Goal: Task Accomplishment & Management: Manage account settings

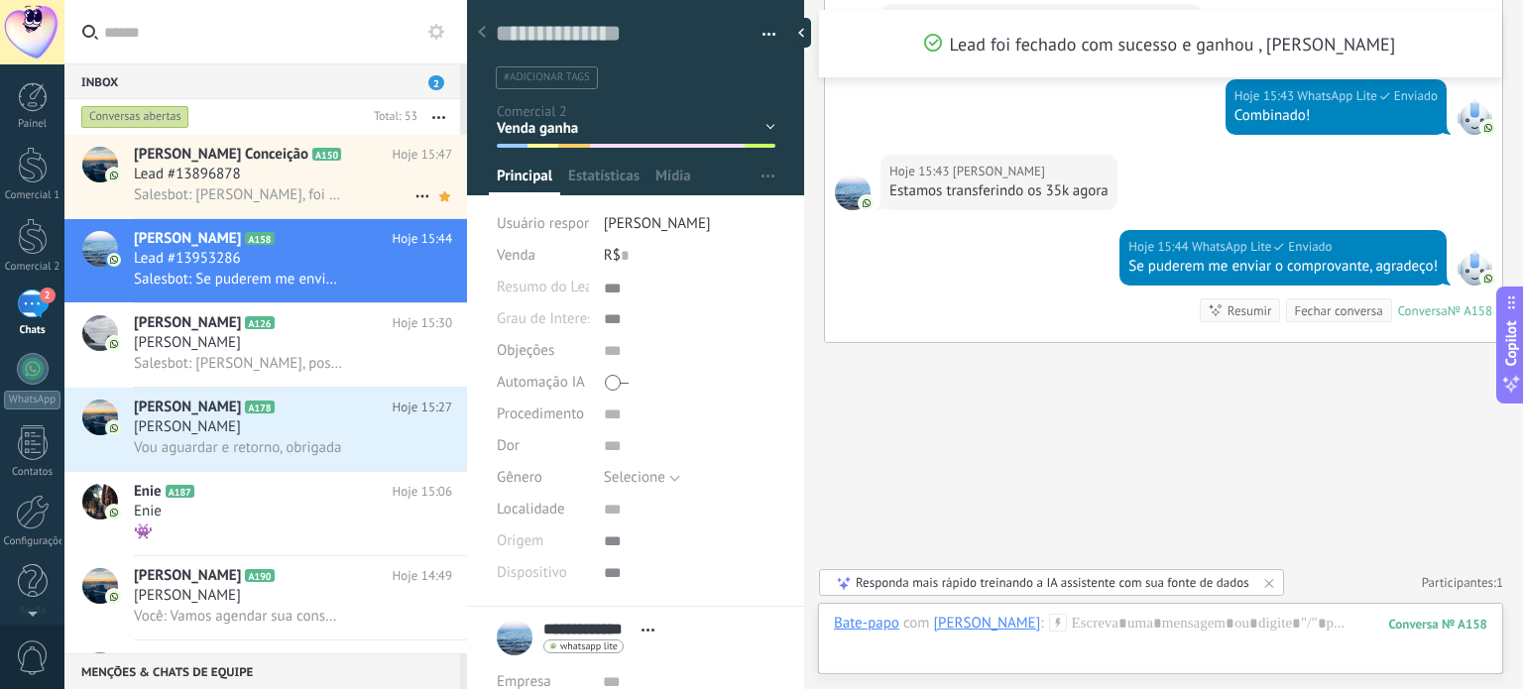
click at [291, 178] on div "Lead #13896878" at bounding box center [293, 175] width 318 height 20
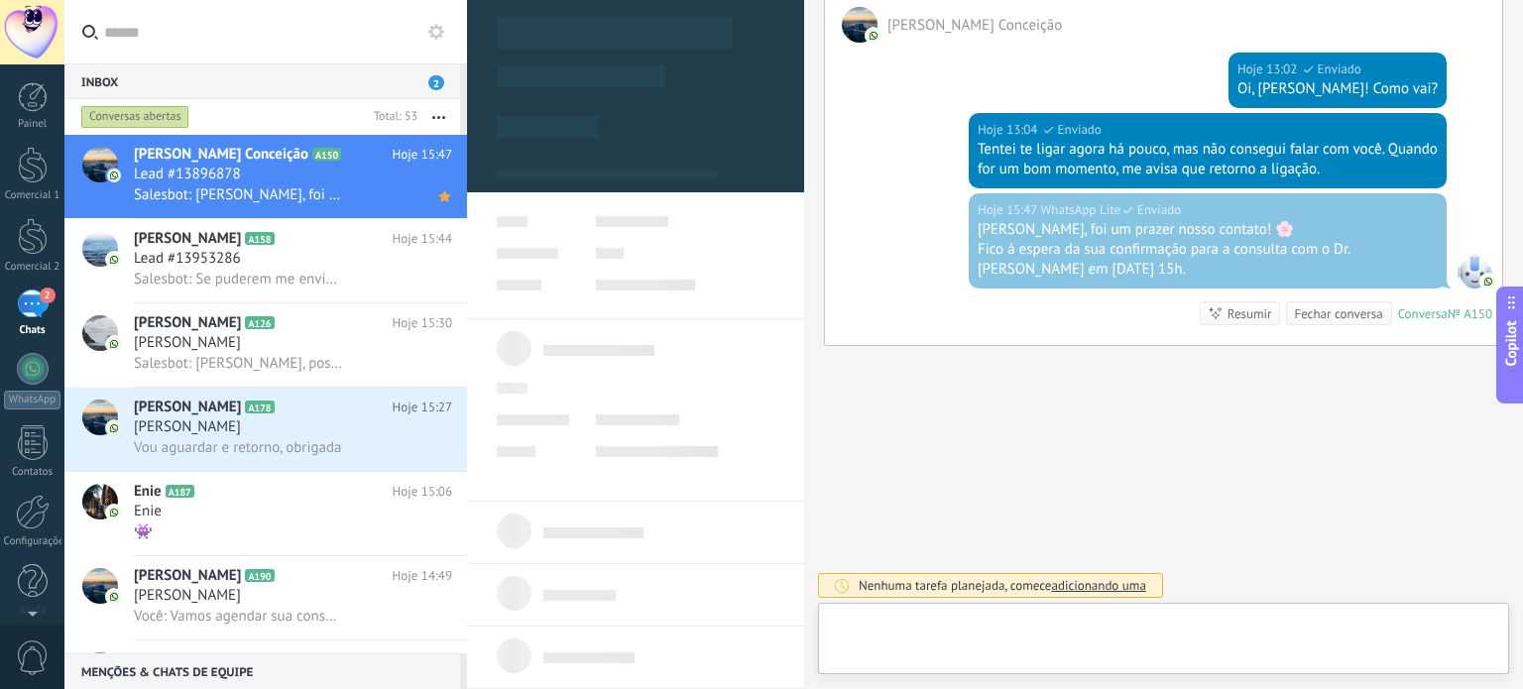
scroll to position [20, 0]
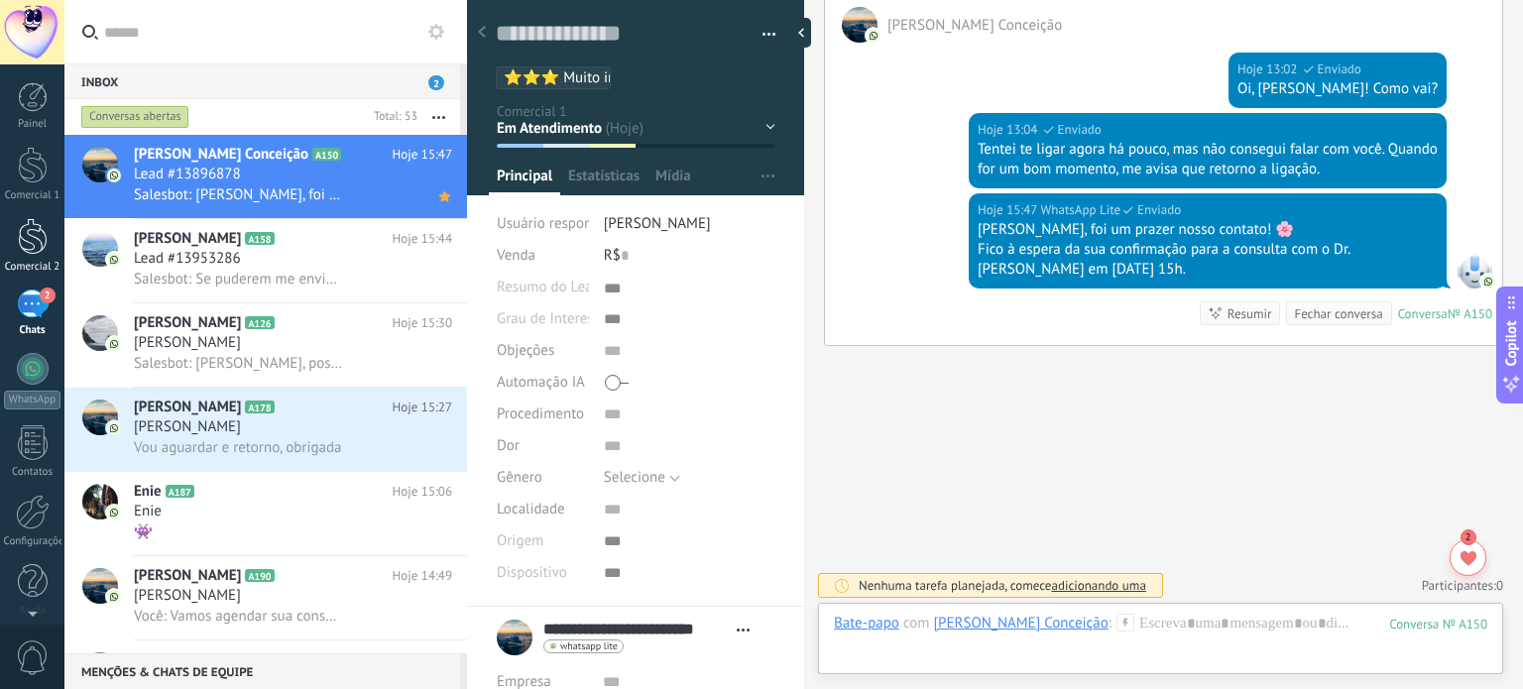
click at [36, 229] on div at bounding box center [33, 236] width 30 height 37
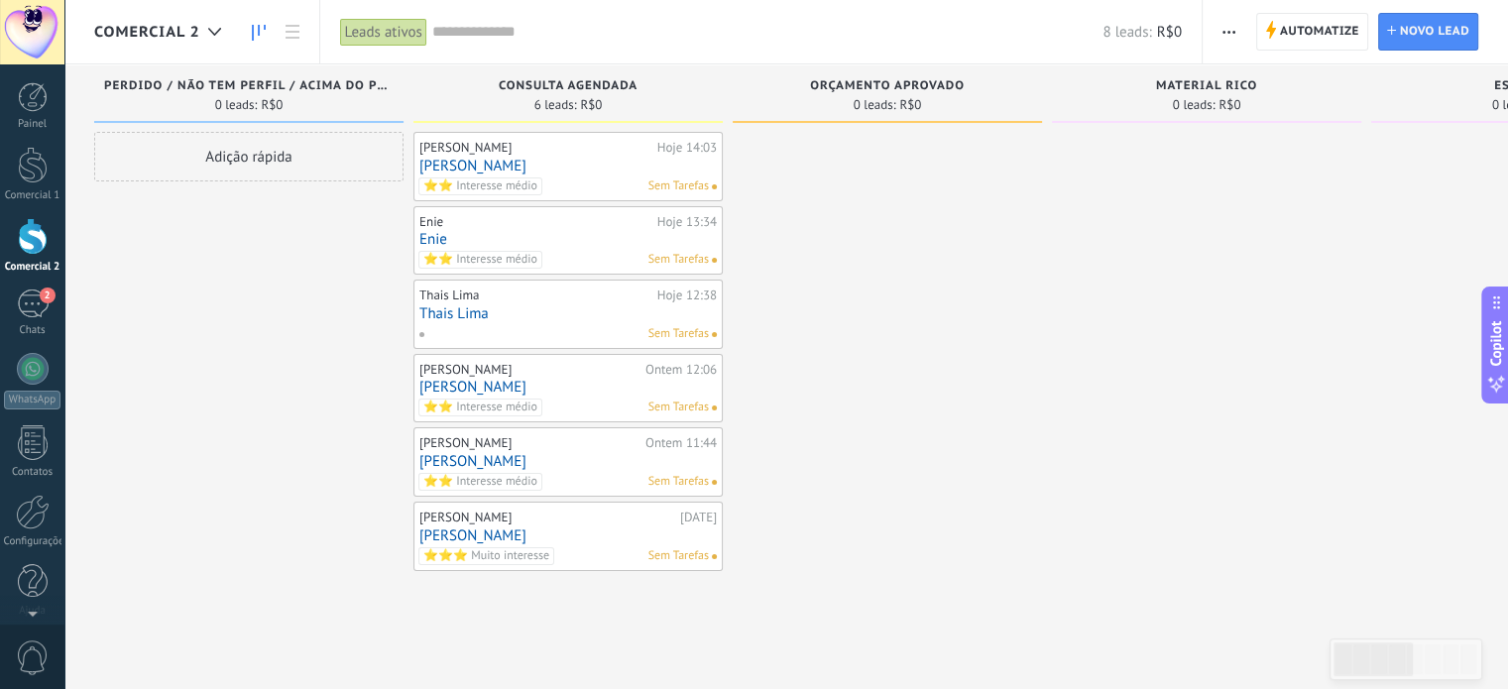
click at [632, 463] on link "[PERSON_NAME]" at bounding box center [567, 461] width 297 height 17
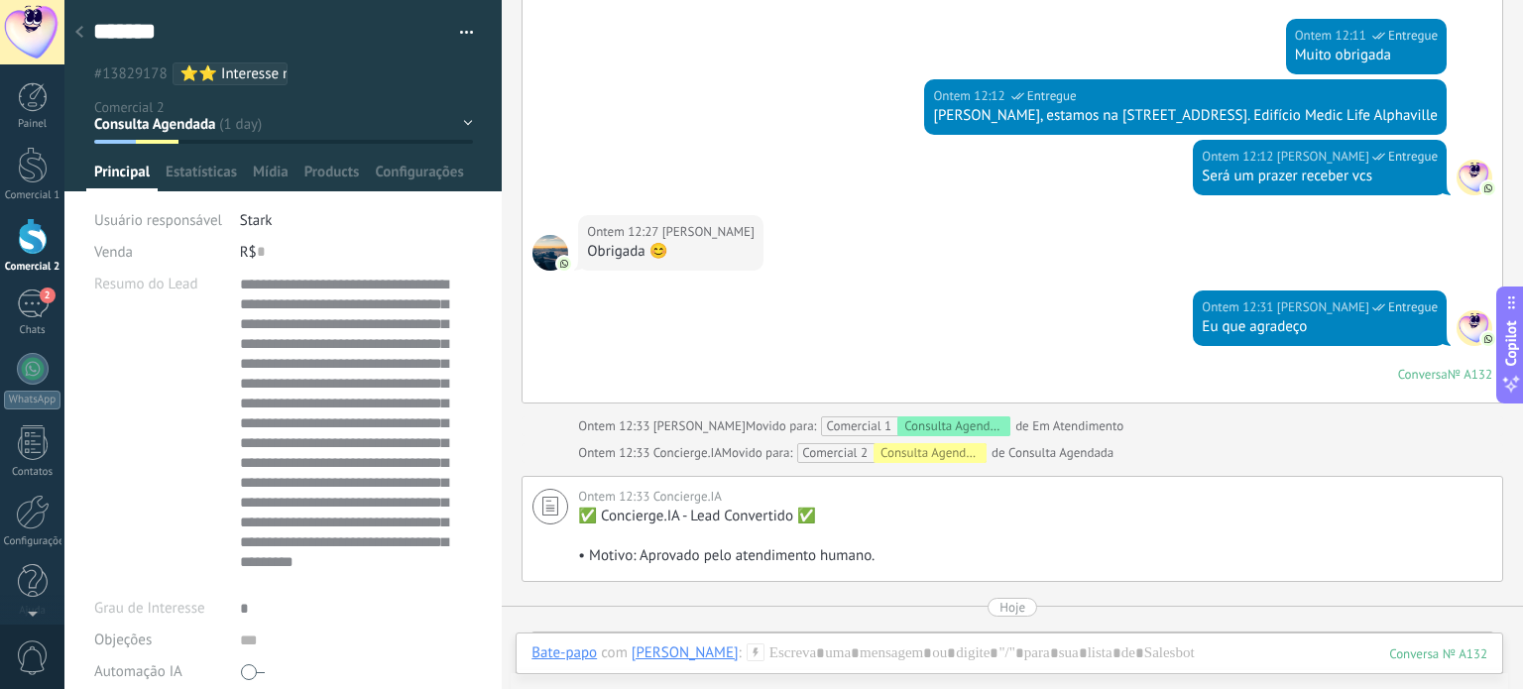
scroll to position [3213, 0]
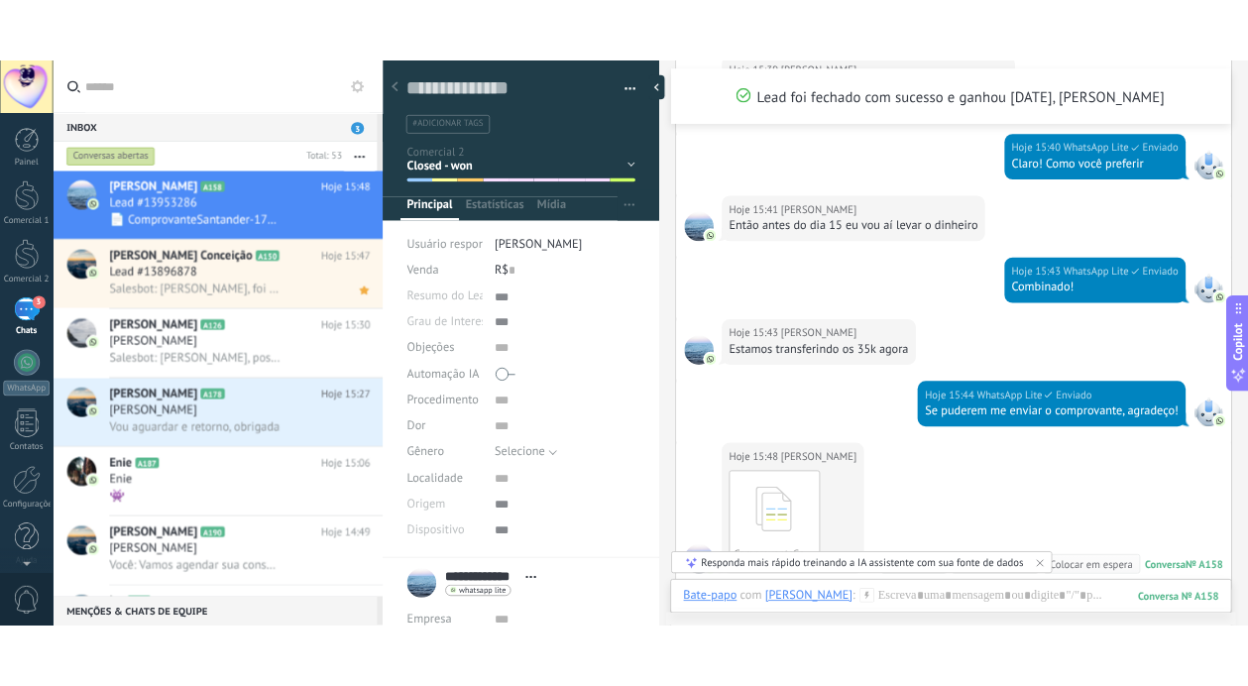
scroll to position [2918, 0]
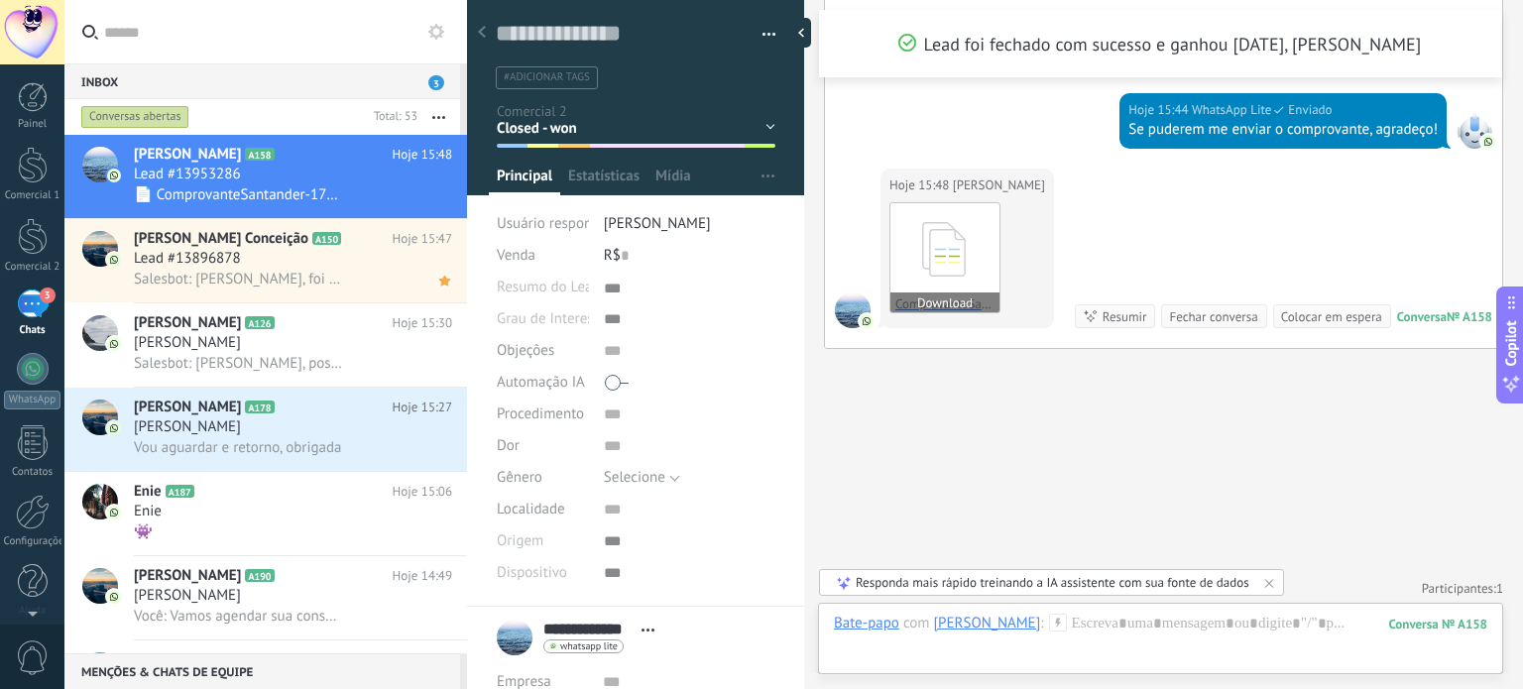
click at [953, 237] on icon at bounding box center [944, 249] width 77 height 82
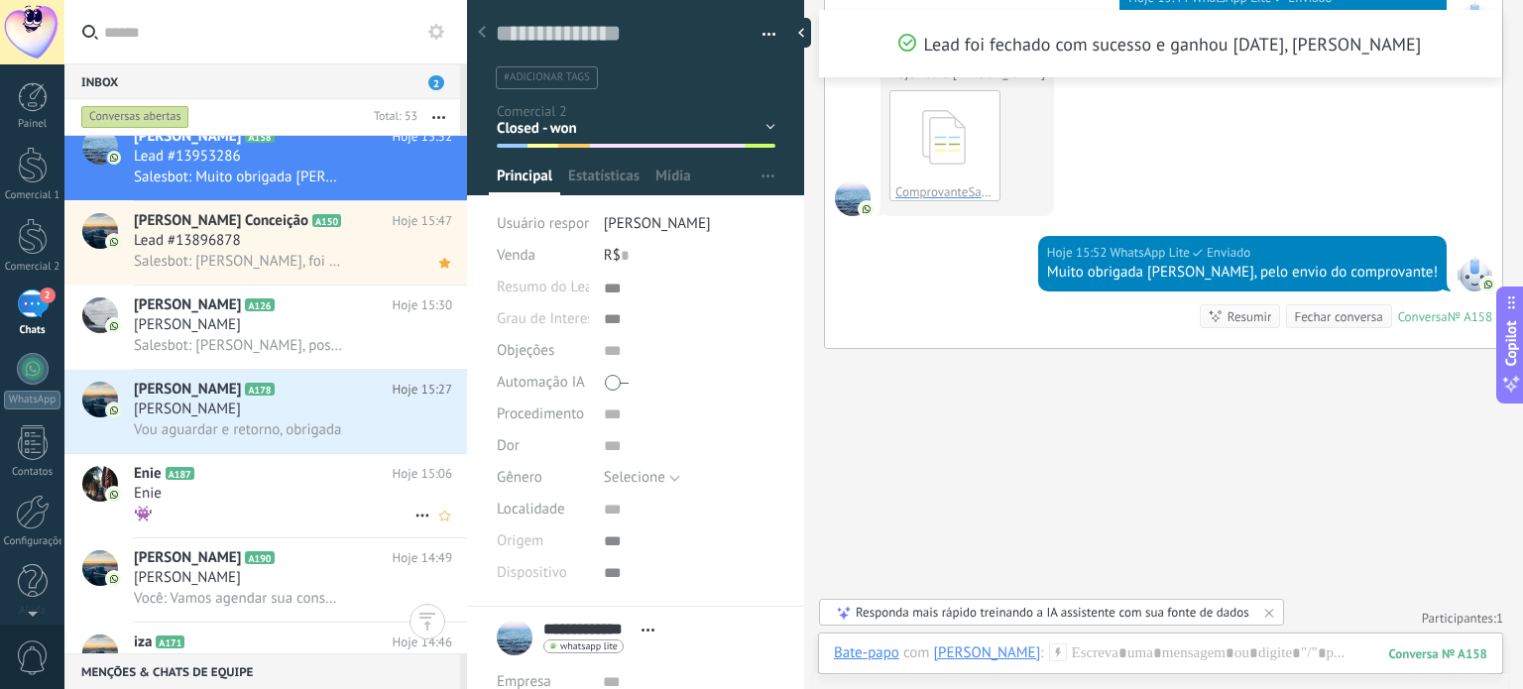
scroll to position [0, 0]
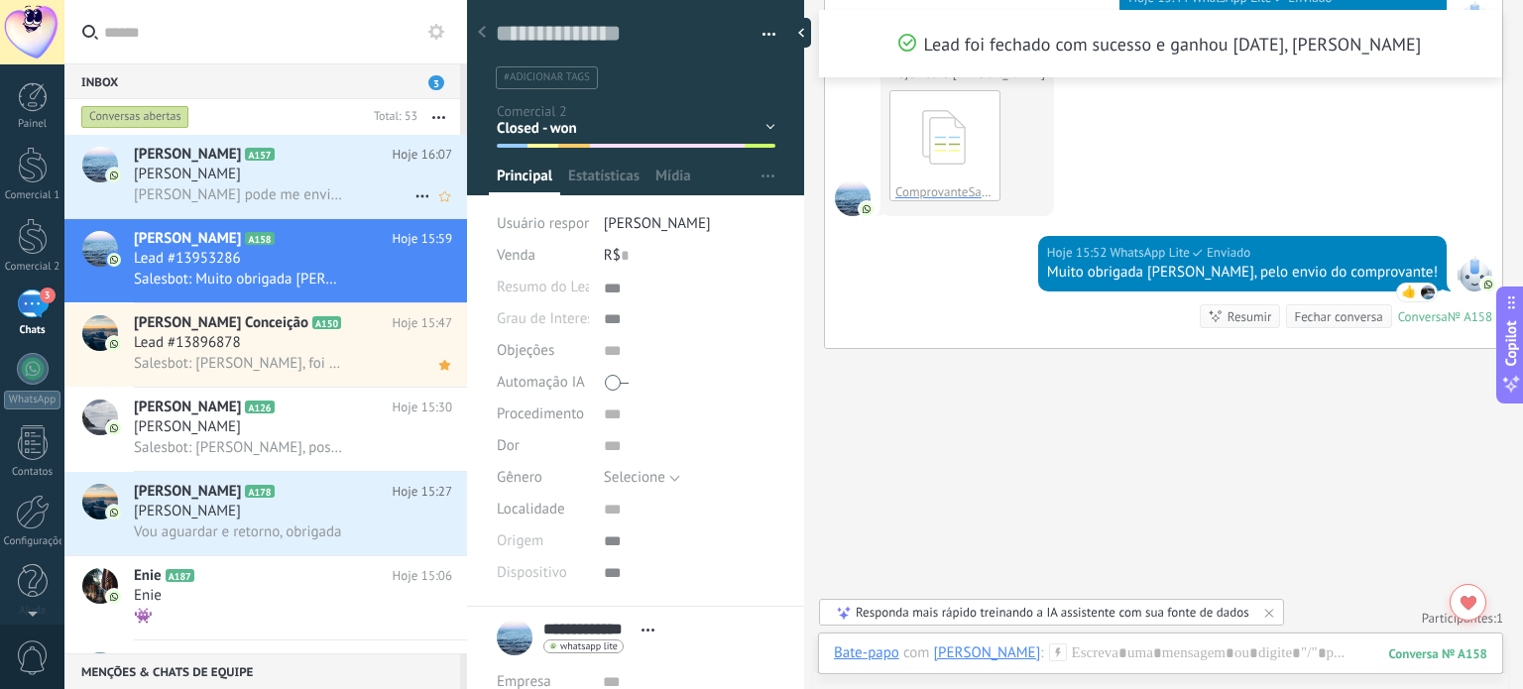
click at [306, 187] on span "[PERSON_NAME] pode me enviar a nota da consulta por favor" at bounding box center [238, 194] width 209 height 19
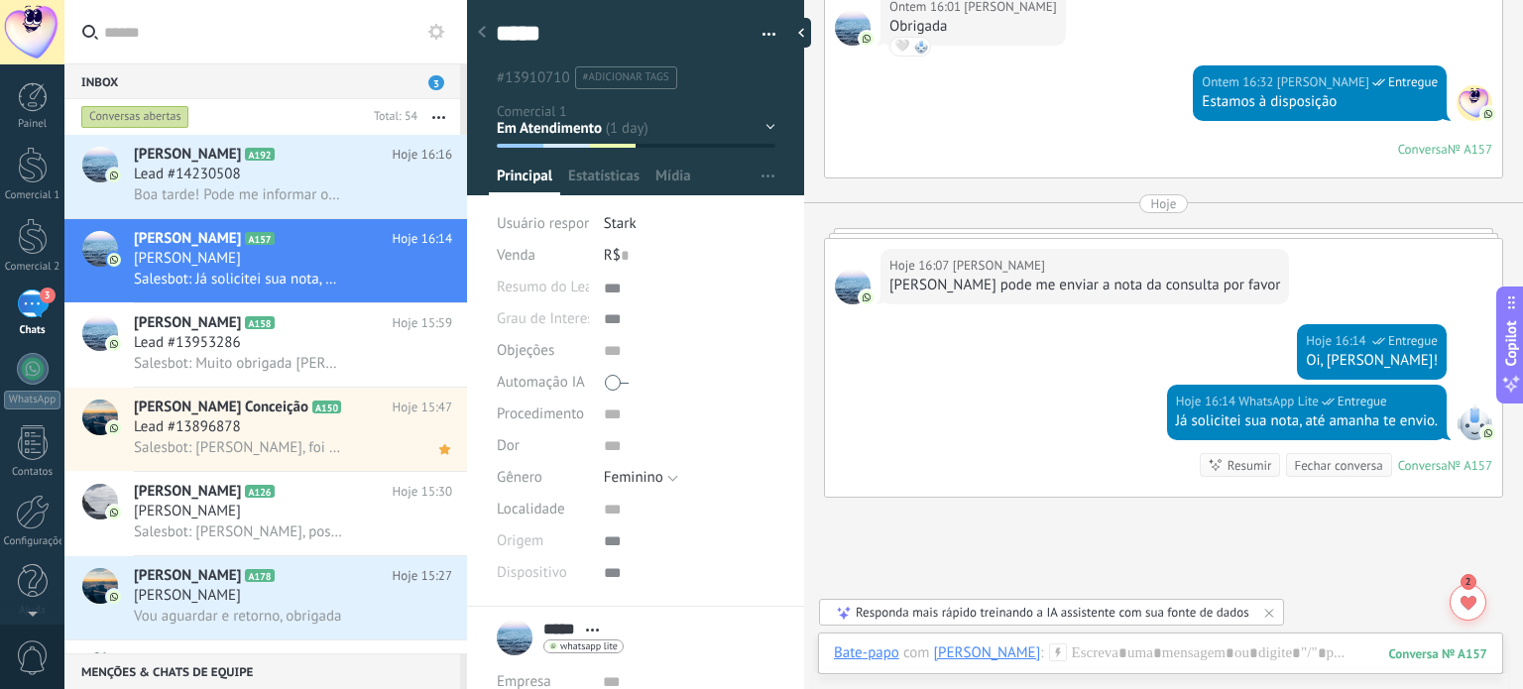
scroll to position [2109, 0]
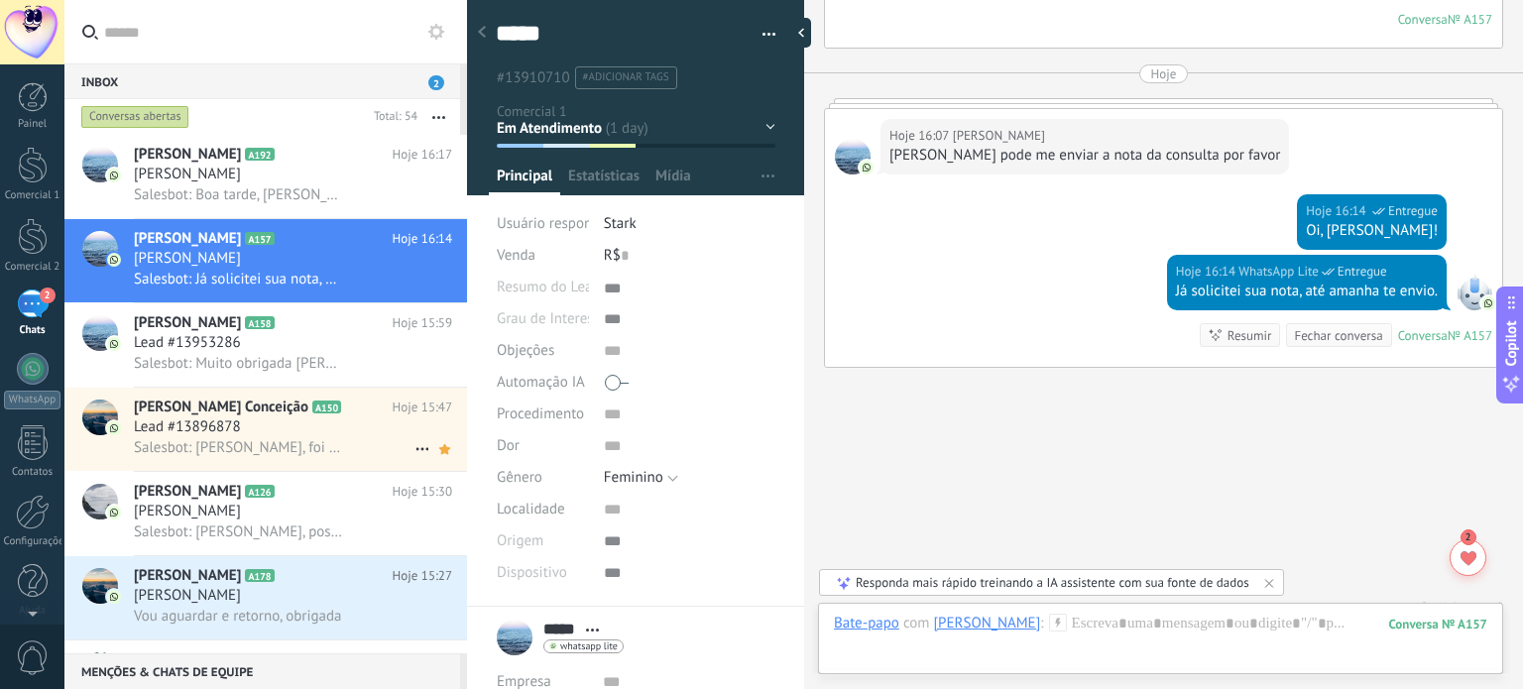
click at [310, 434] on div "Lead #13896878" at bounding box center [293, 427] width 318 height 20
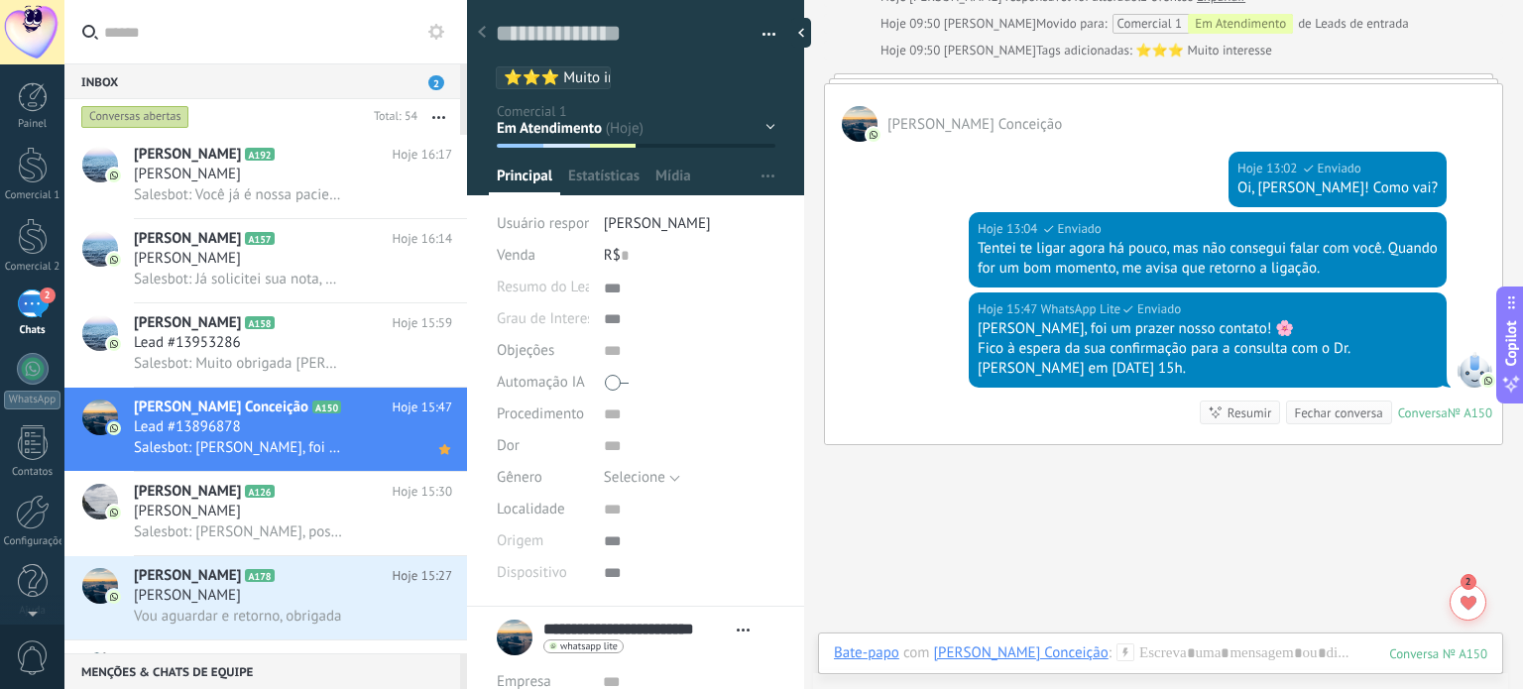
scroll to position [1609, 0]
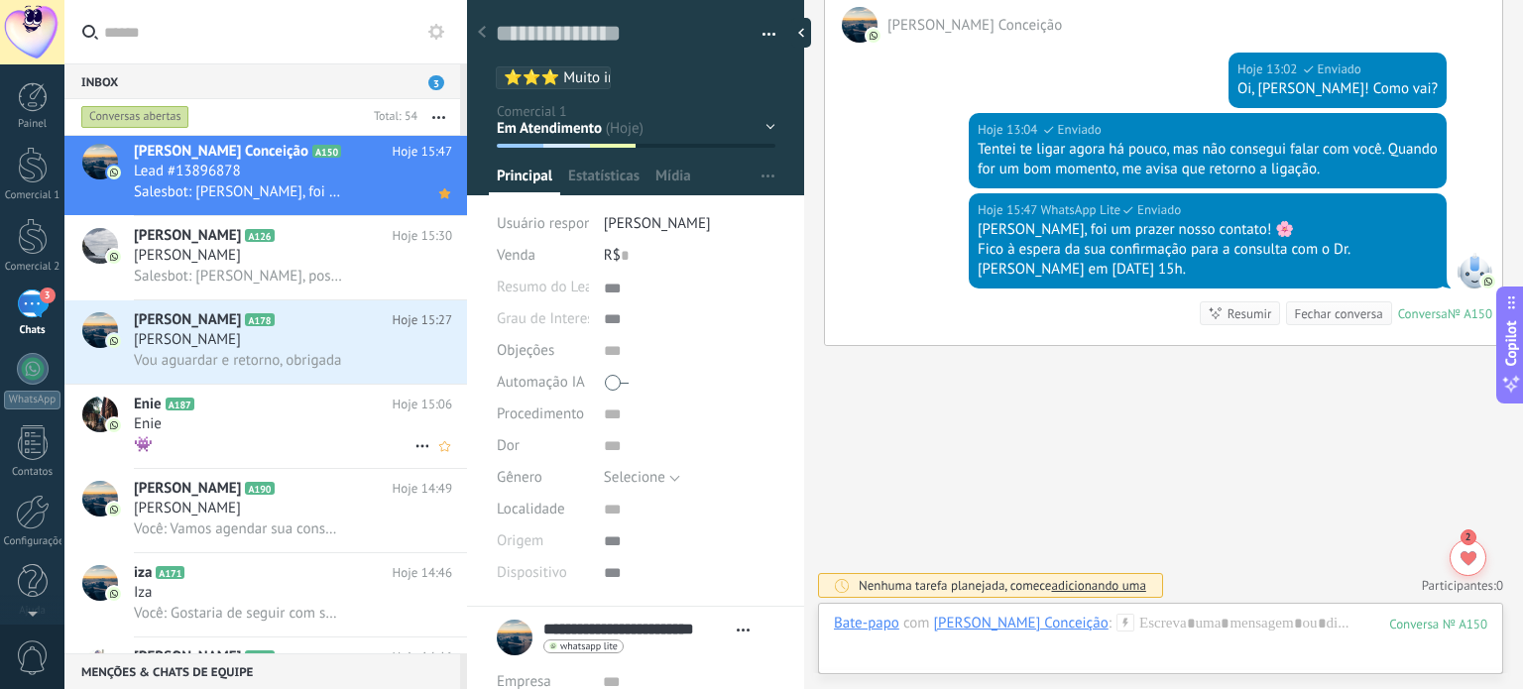
scroll to position [397, 0]
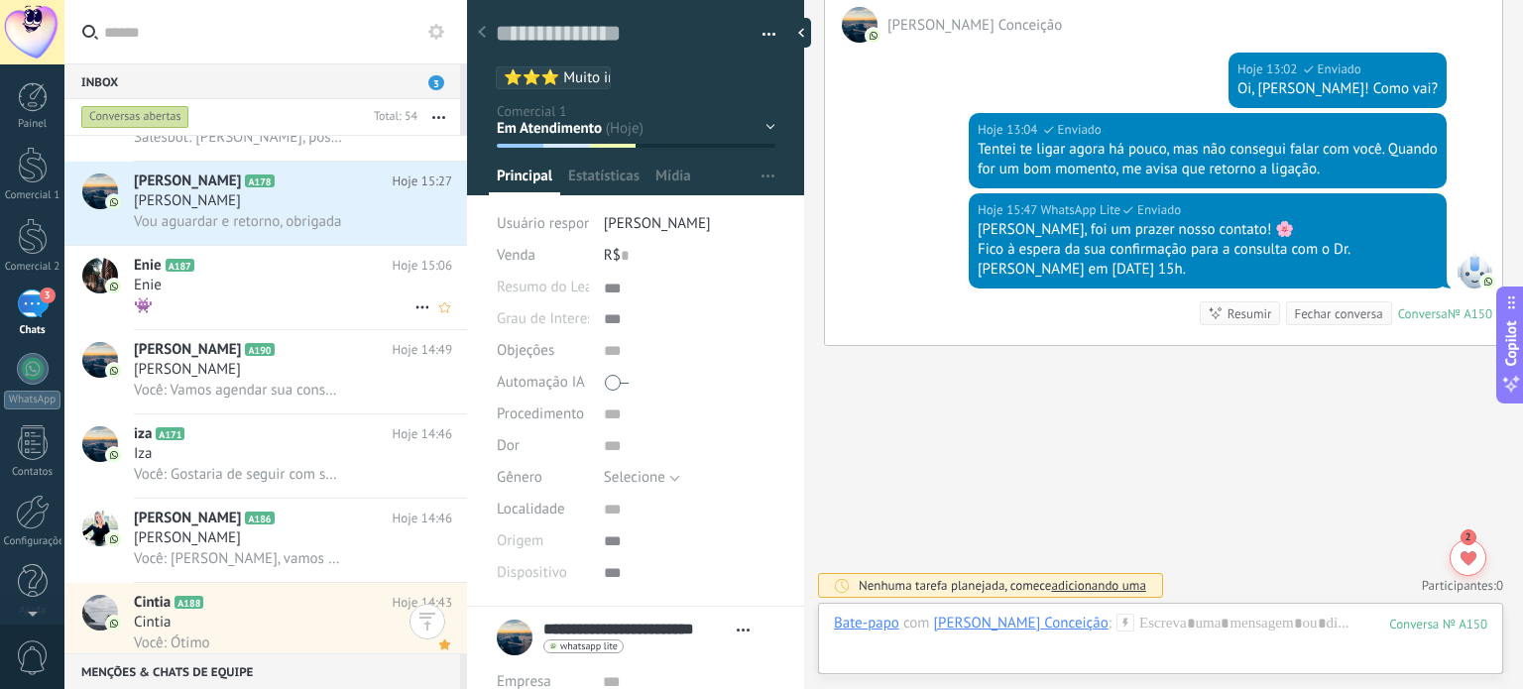
click at [320, 292] on div "Enie" at bounding box center [293, 286] width 318 height 20
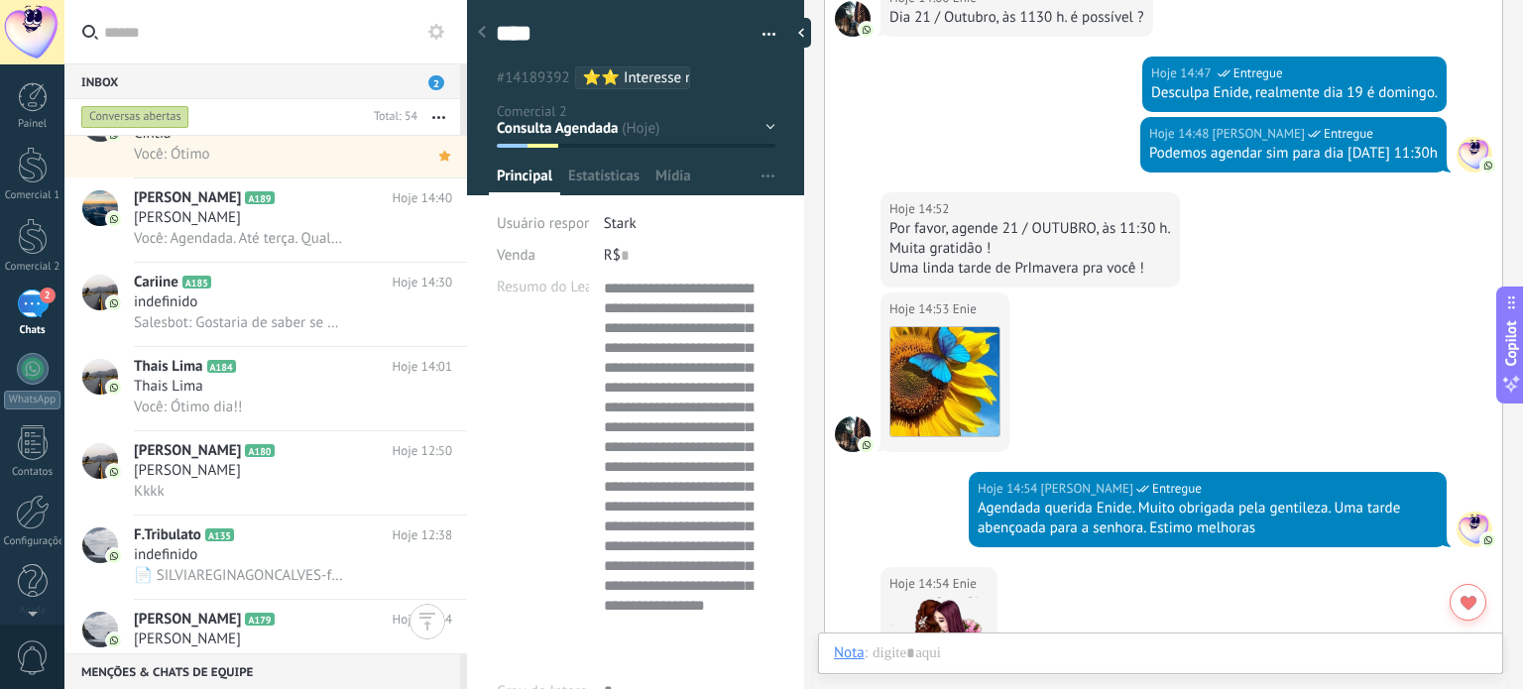
scroll to position [1091, 0]
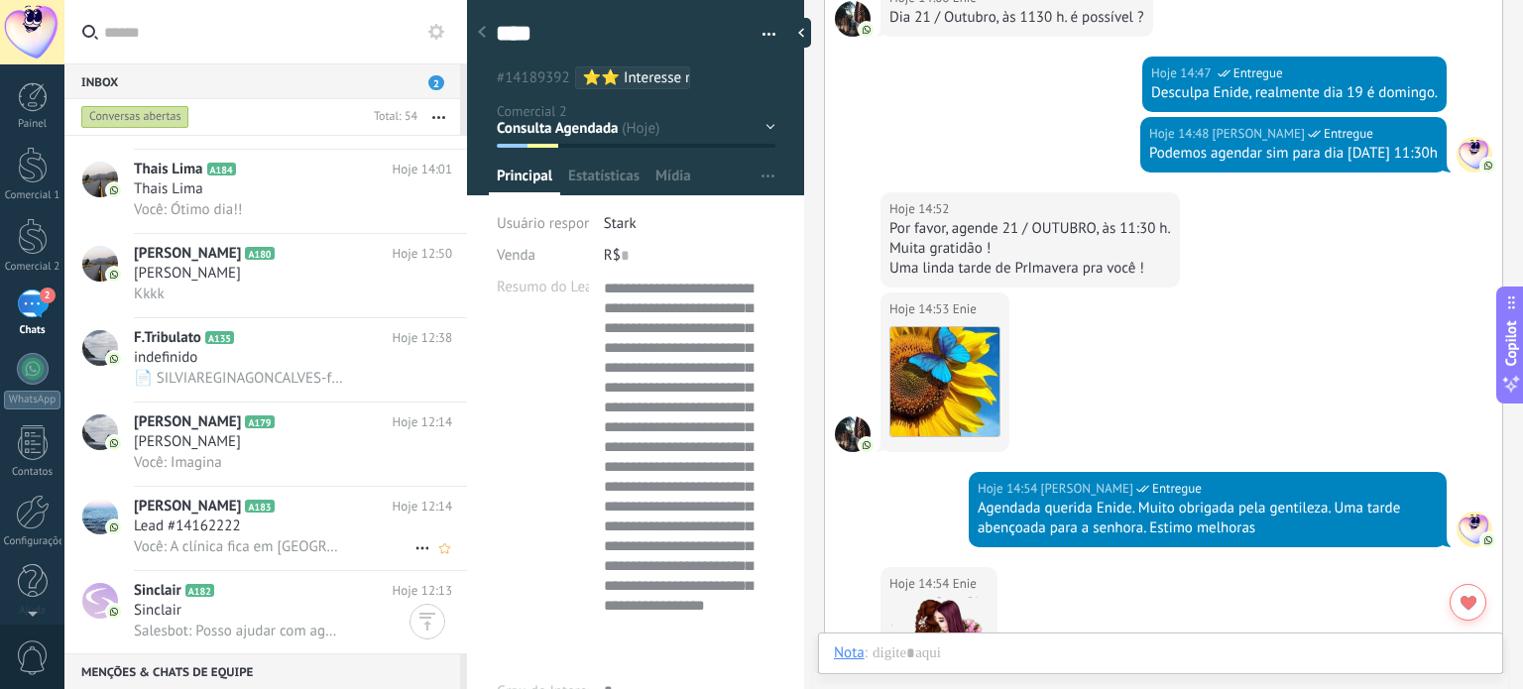
click at [337, 517] on h2 "[PERSON_NAME] A183" at bounding box center [263, 507] width 259 height 20
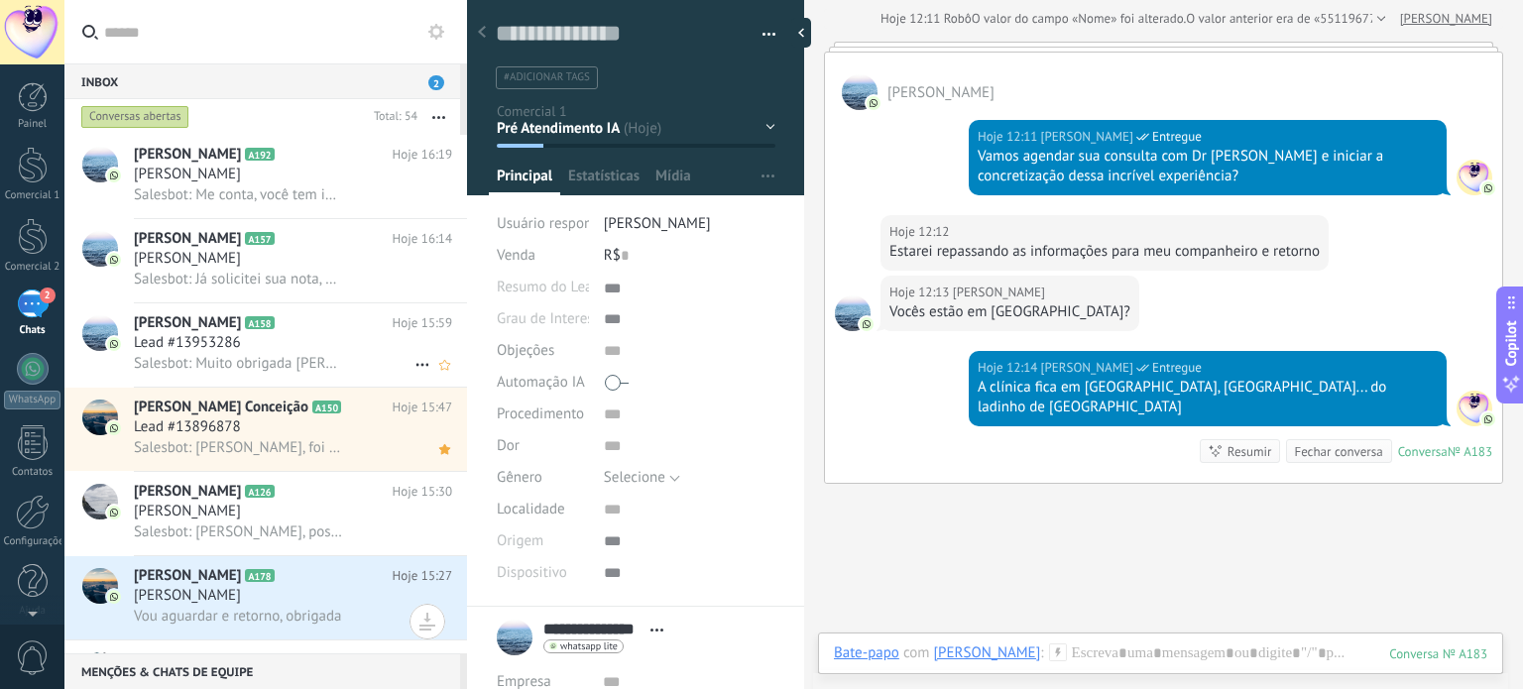
click at [315, 350] on div "Lead #13953286" at bounding box center [293, 343] width 318 height 20
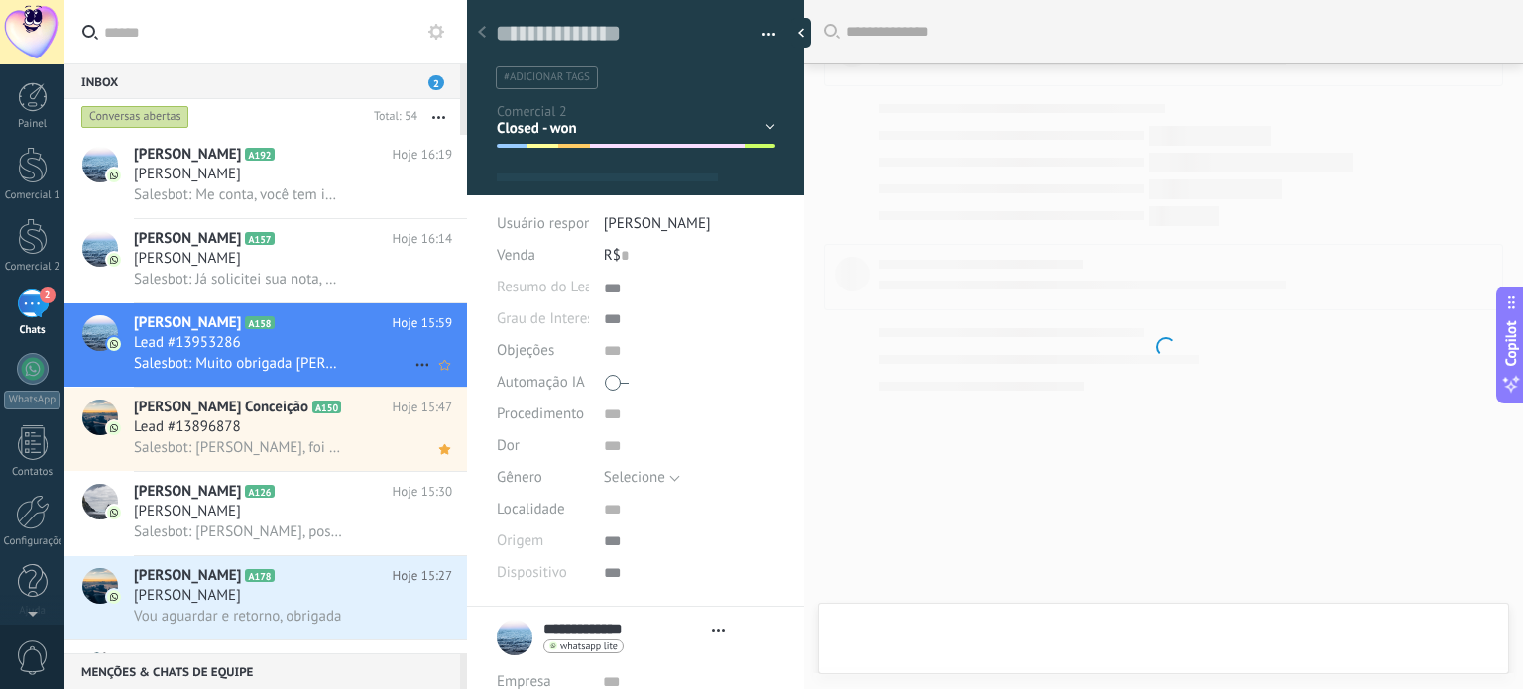
scroll to position [20, 0]
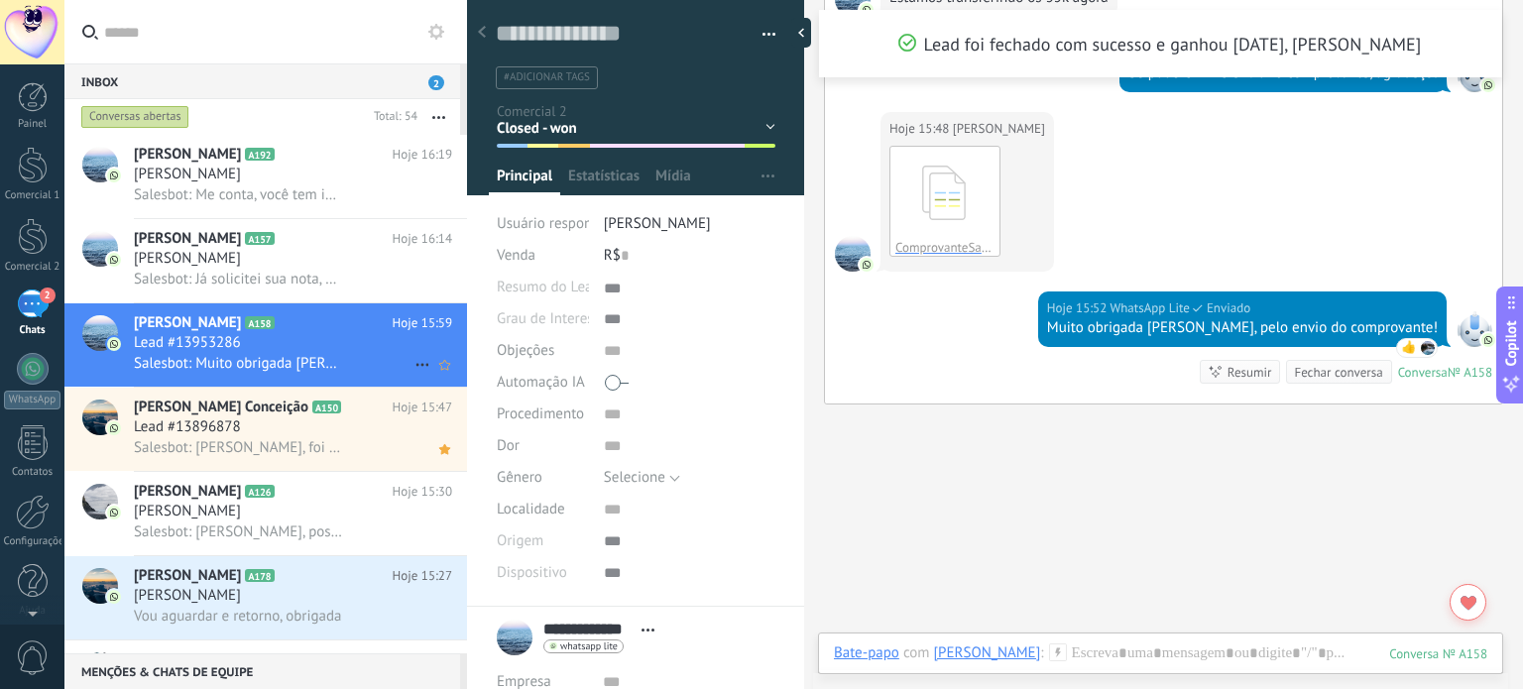
click at [413, 370] on icon at bounding box center [422, 365] width 24 height 24
click at [376, 348] on div at bounding box center [761, 344] width 1523 height 689
drag, startPoint x: 413, startPoint y: 360, endPoint x: 293, endPoint y: 367, distance: 120.2
click at [293, 367] on span "Salesbot: Muito obrigada [PERSON_NAME], pelo envio do comprovante!" at bounding box center [238, 363] width 209 height 19
click at [0, 0] on div "Perdido / Não Tem Perfil / Acima do Peso Consulta Agendada Orçamento Aprovado M…" at bounding box center [0, 0] width 0 height 0
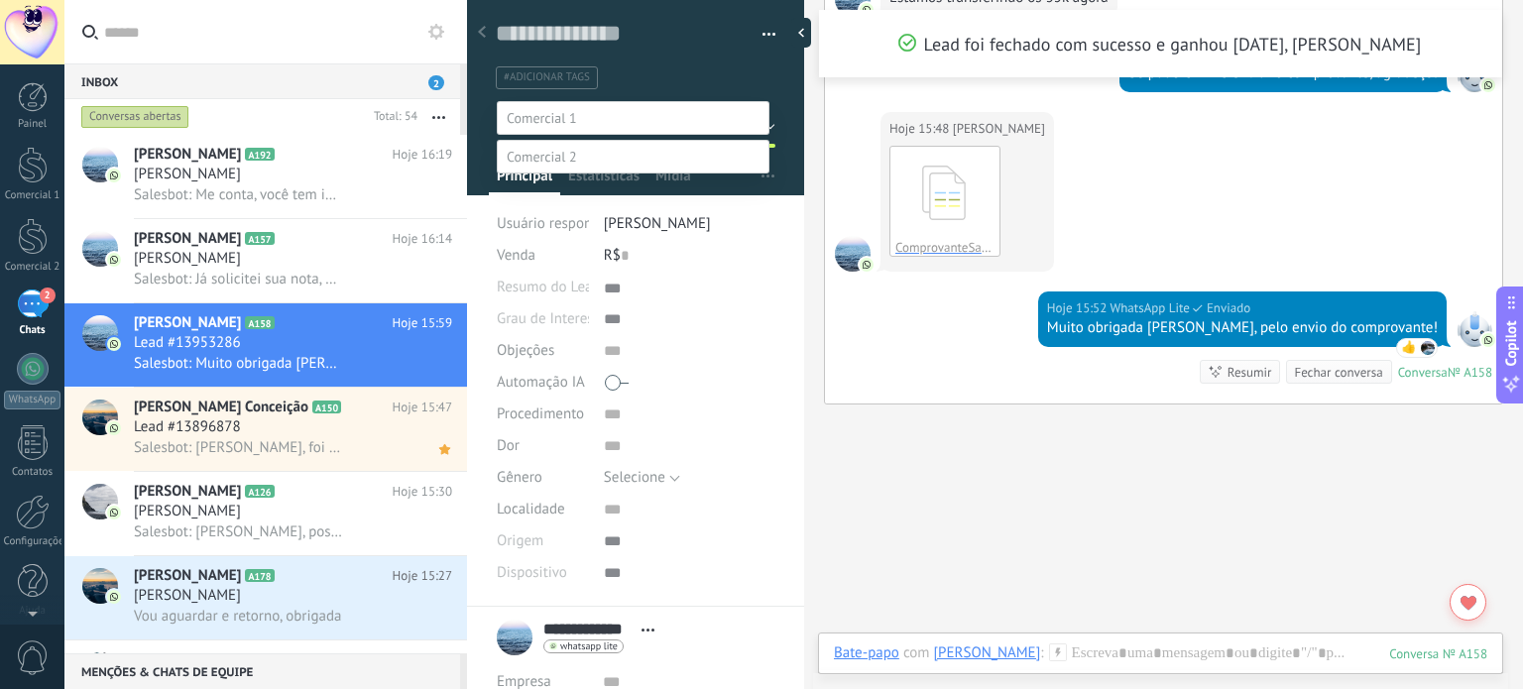
scroll to position [39, 0]
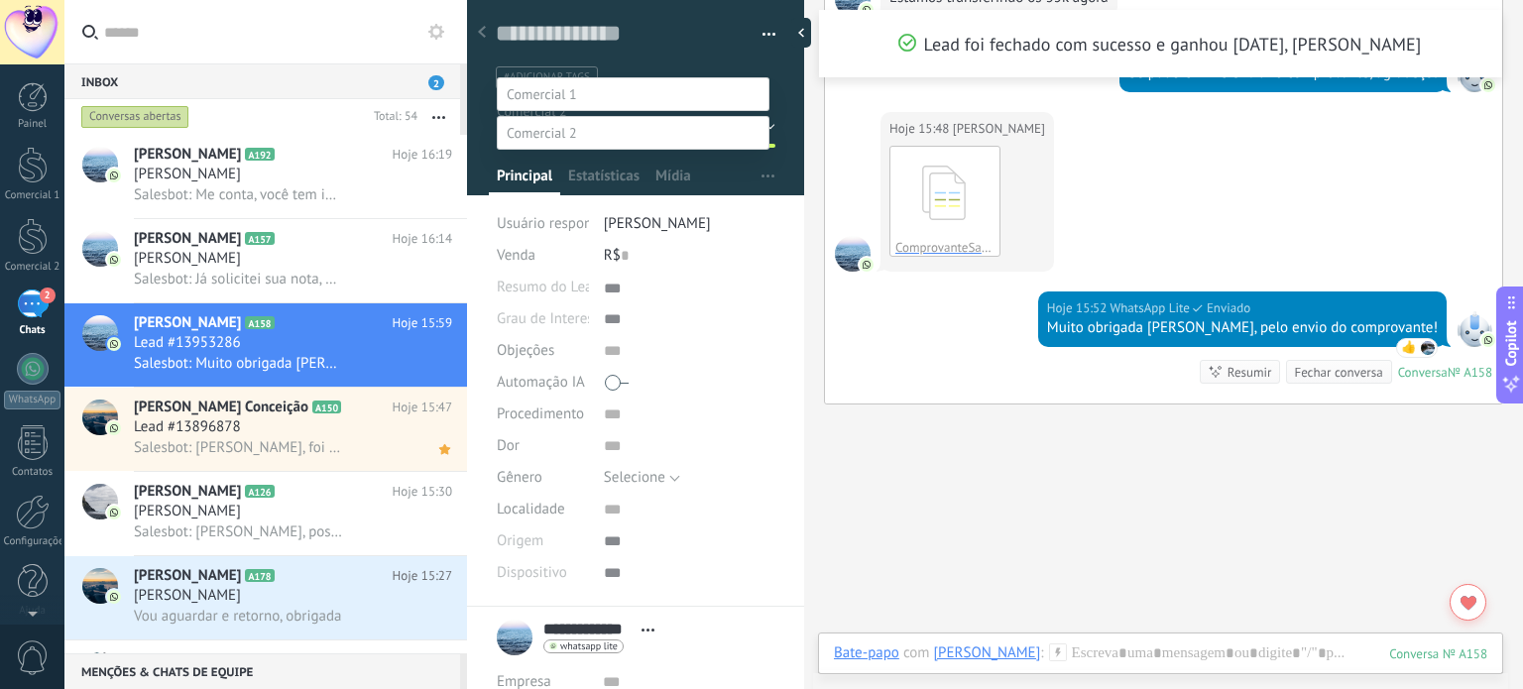
click at [0, 0] on label "Orçamento Aprovado" at bounding box center [0, 0] width 0 height 0
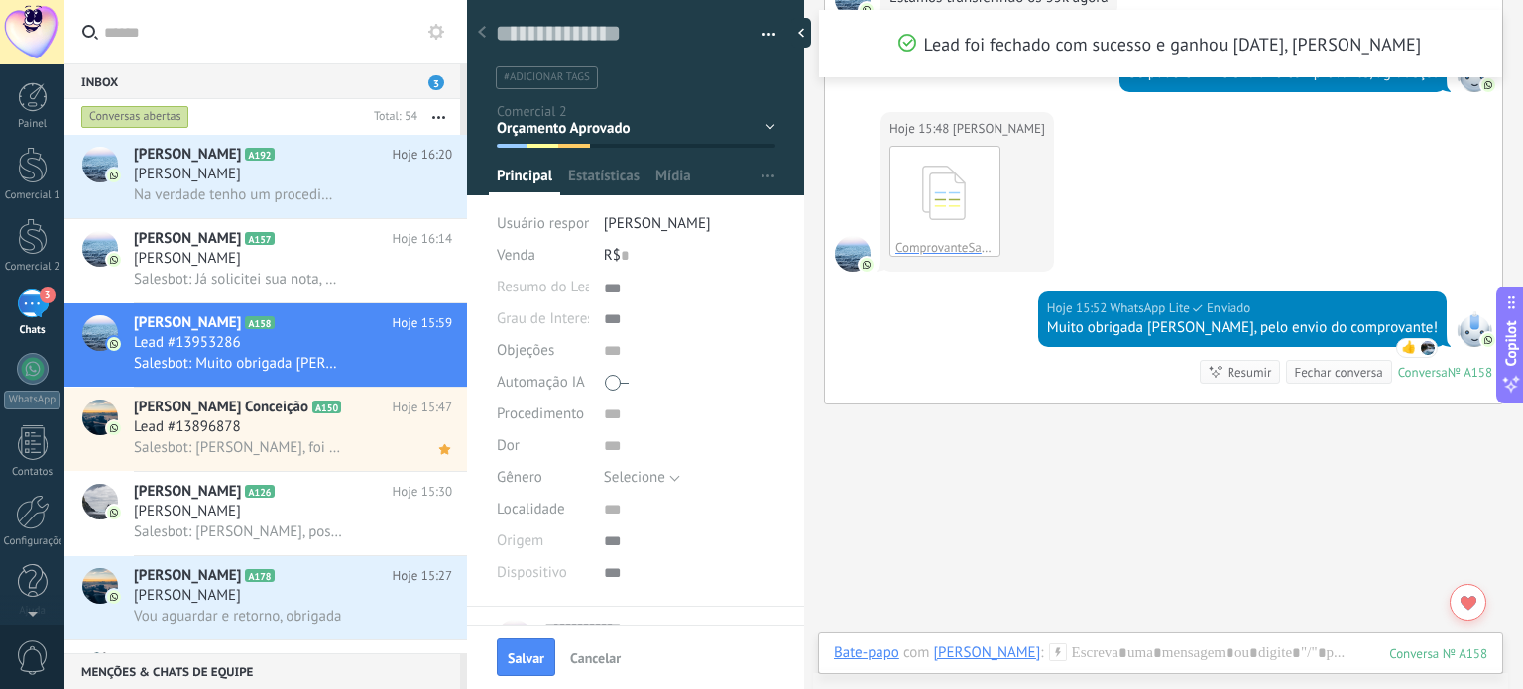
click at [0, 0] on div "Perdido / Não Tem Perfil / Acima do Peso Consulta Agendada Orçamento Aprovado M…" at bounding box center [0, 0] width 0 height 0
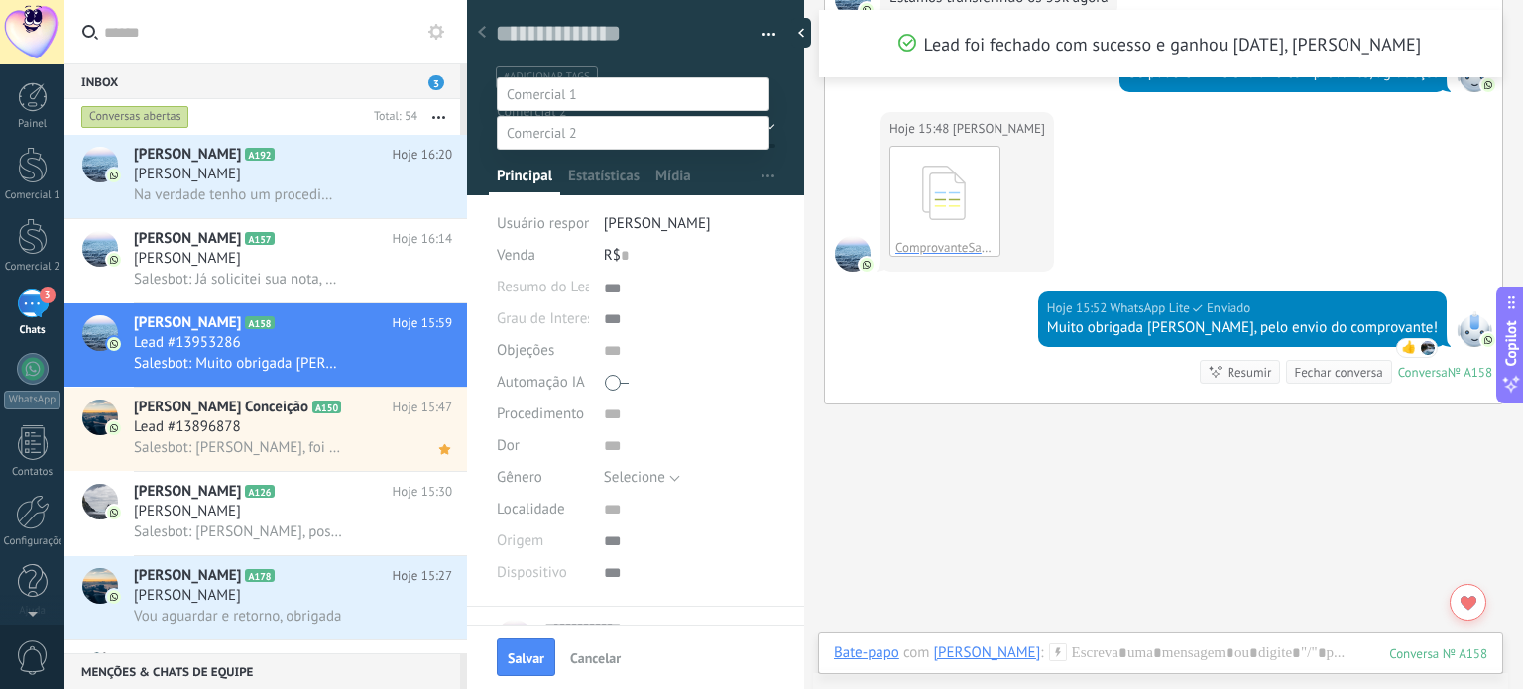
click at [872, 507] on div at bounding box center [793, 320] width 1458 height 689
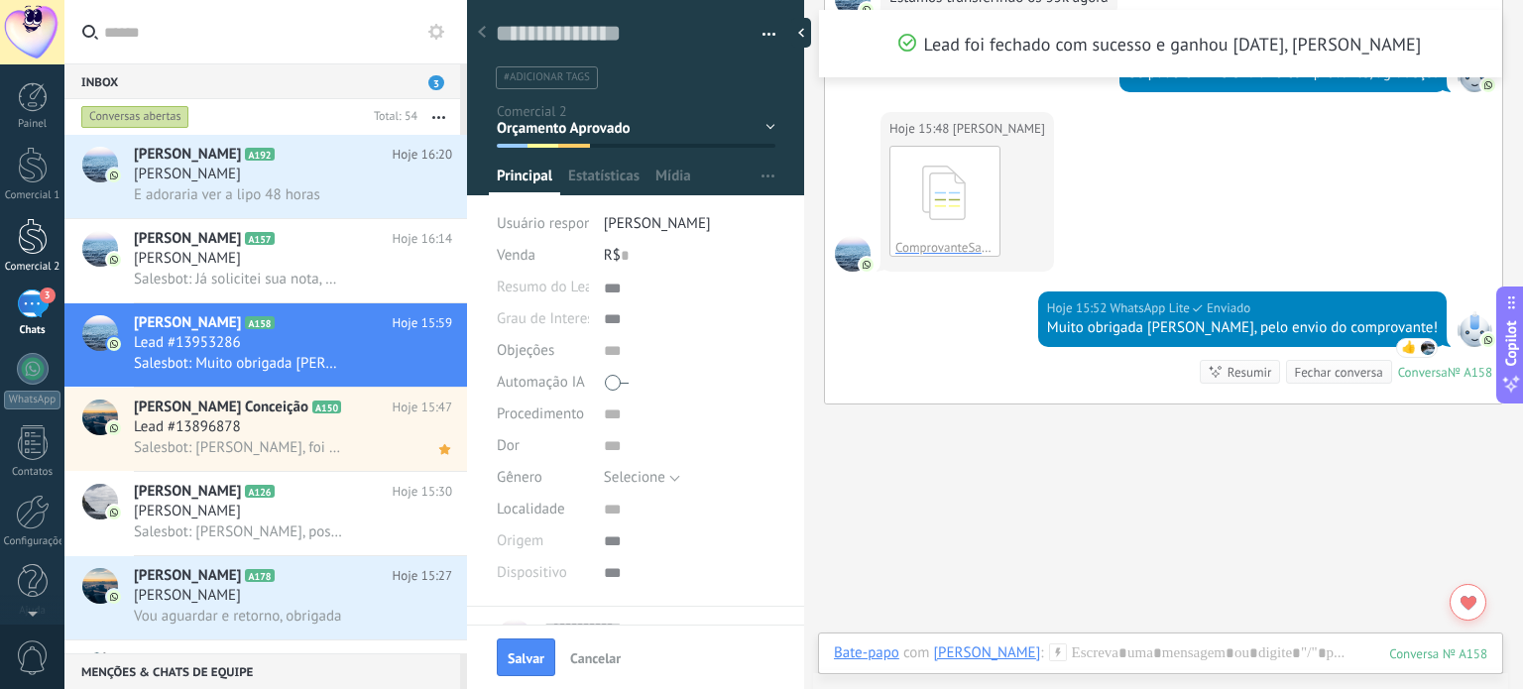
click at [37, 229] on div at bounding box center [33, 236] width 30 height 37
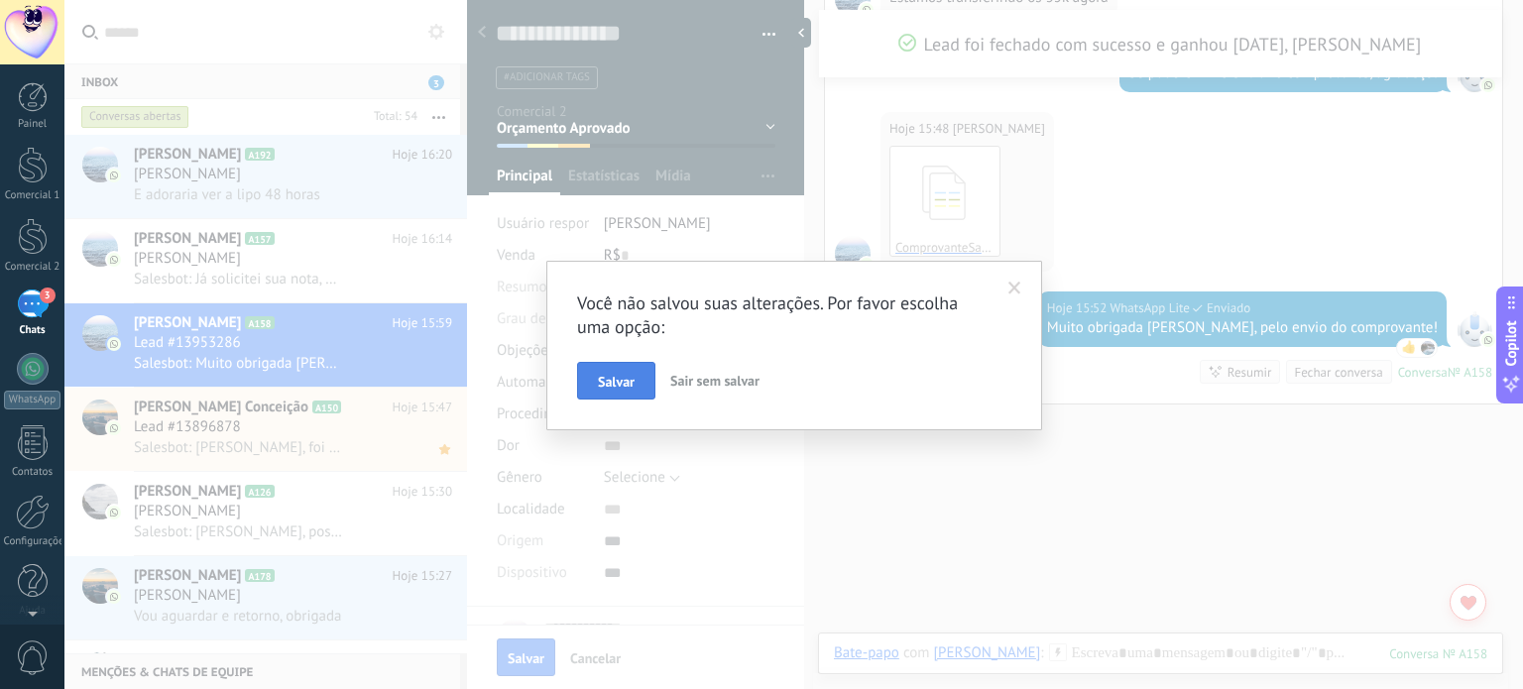
click at [631, 392] on button "Salvar" at bounding box center [616, 381] width 78 height 38
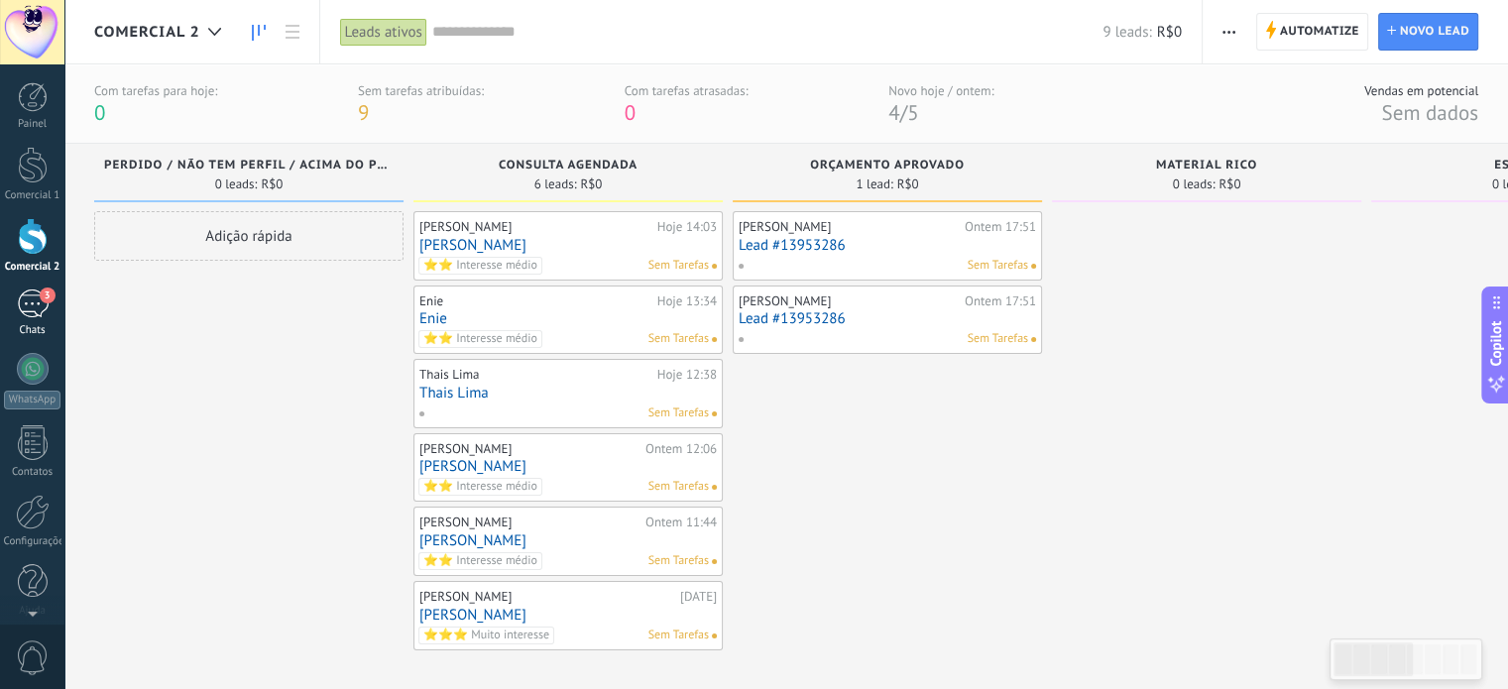
click at [24, 308] on div "3" at bounding box center [33, 303] width 32 height 29
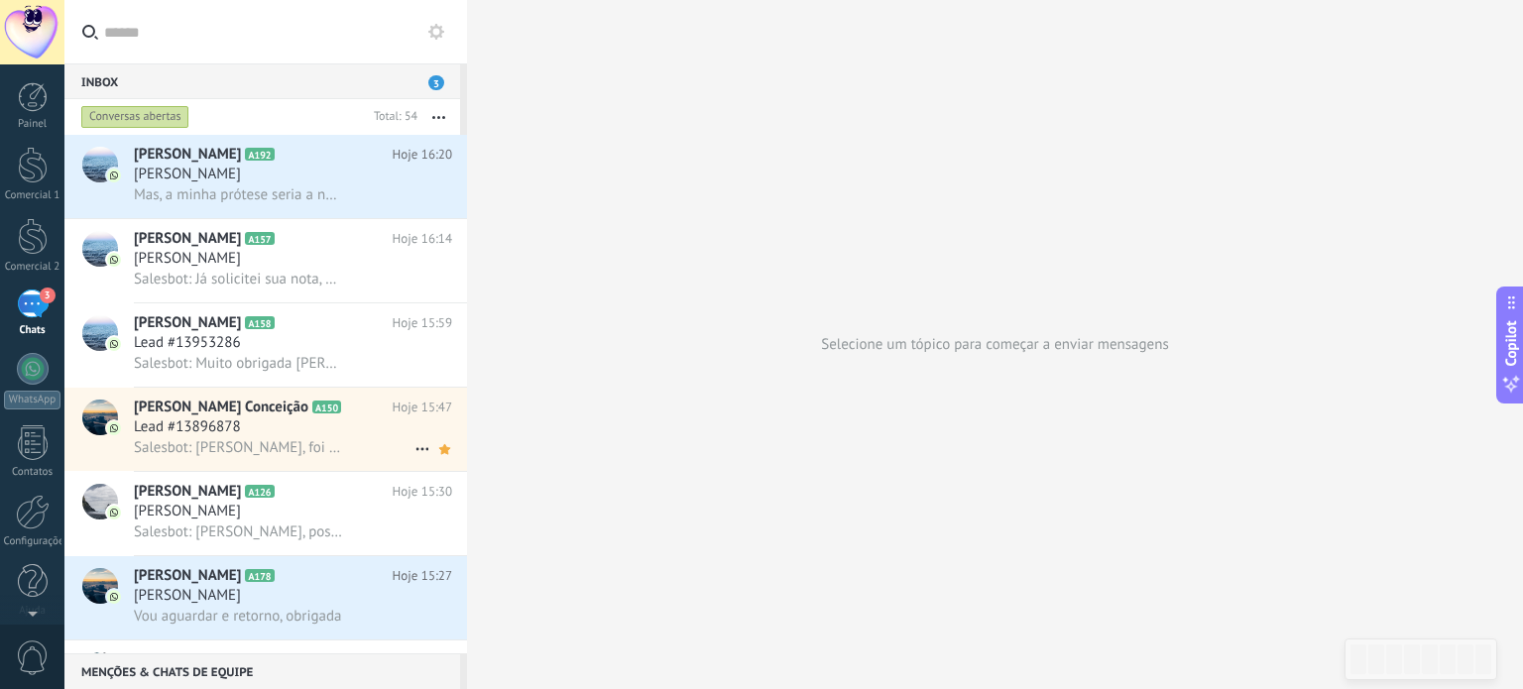
click at [333, 432] on div "Lead #13896878" at bounding box center [293, 427] width 318 height 20
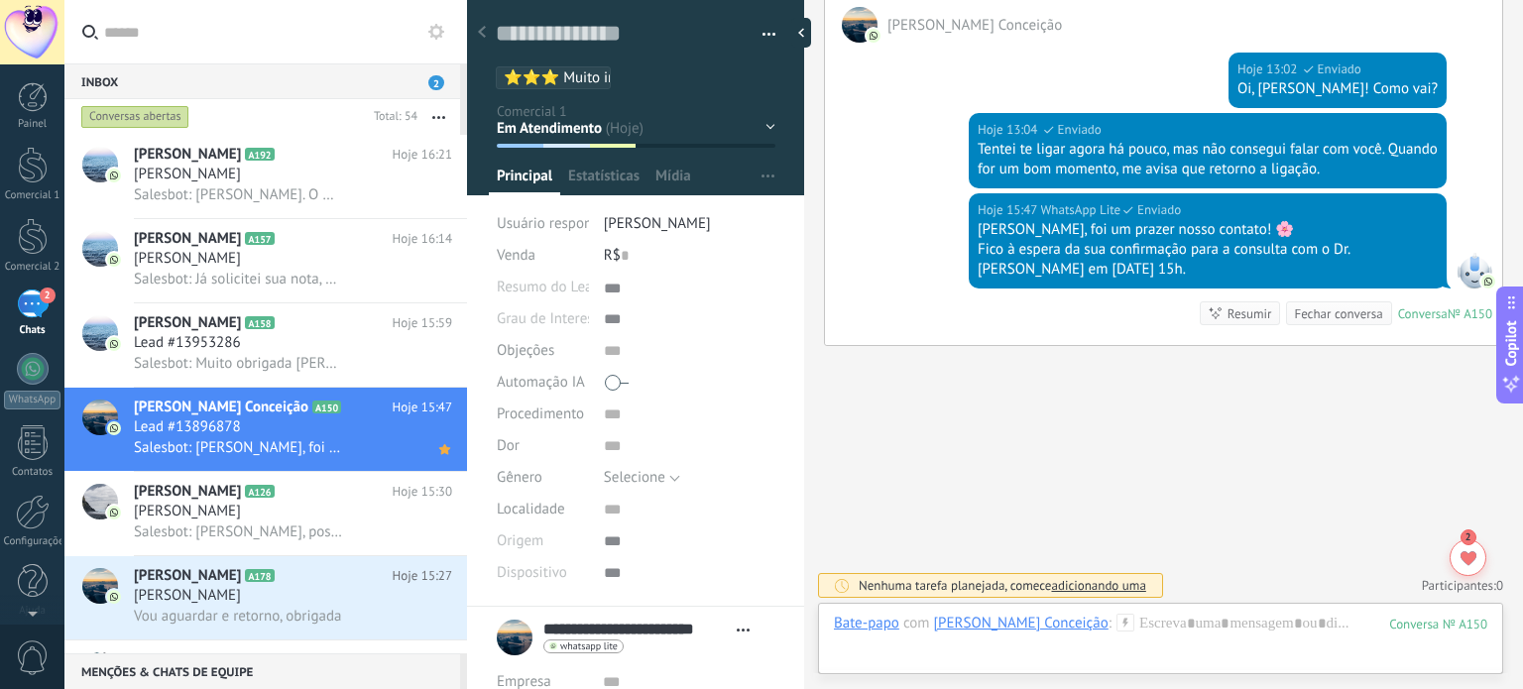
click at [0, 0] on div "Pré Atendimento IA Aguardando Atendimento Em Atendimento Consulta Agendada Lead…" at bounding box center [0, 0] width 0 height 0
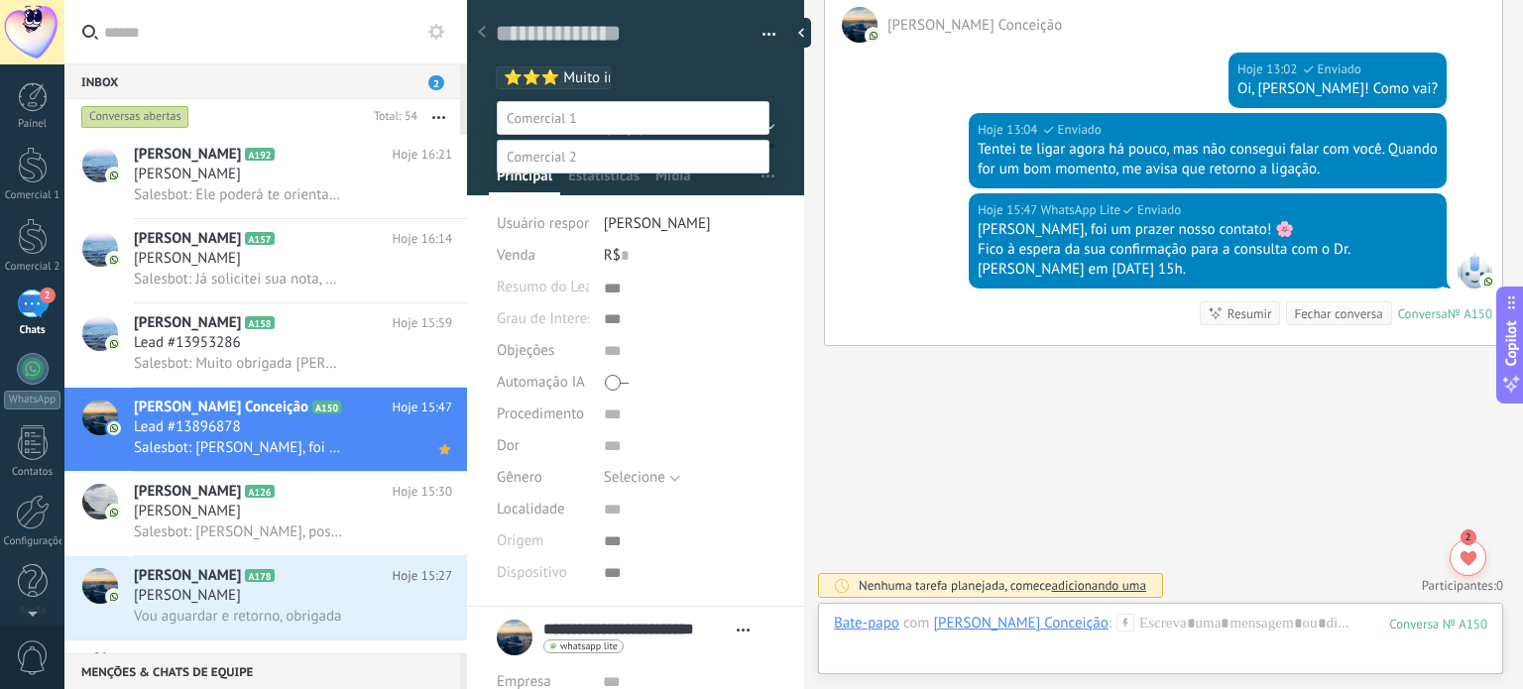
click at [901, 455] on div at bounding box center [793, 344] width 1458 height 689
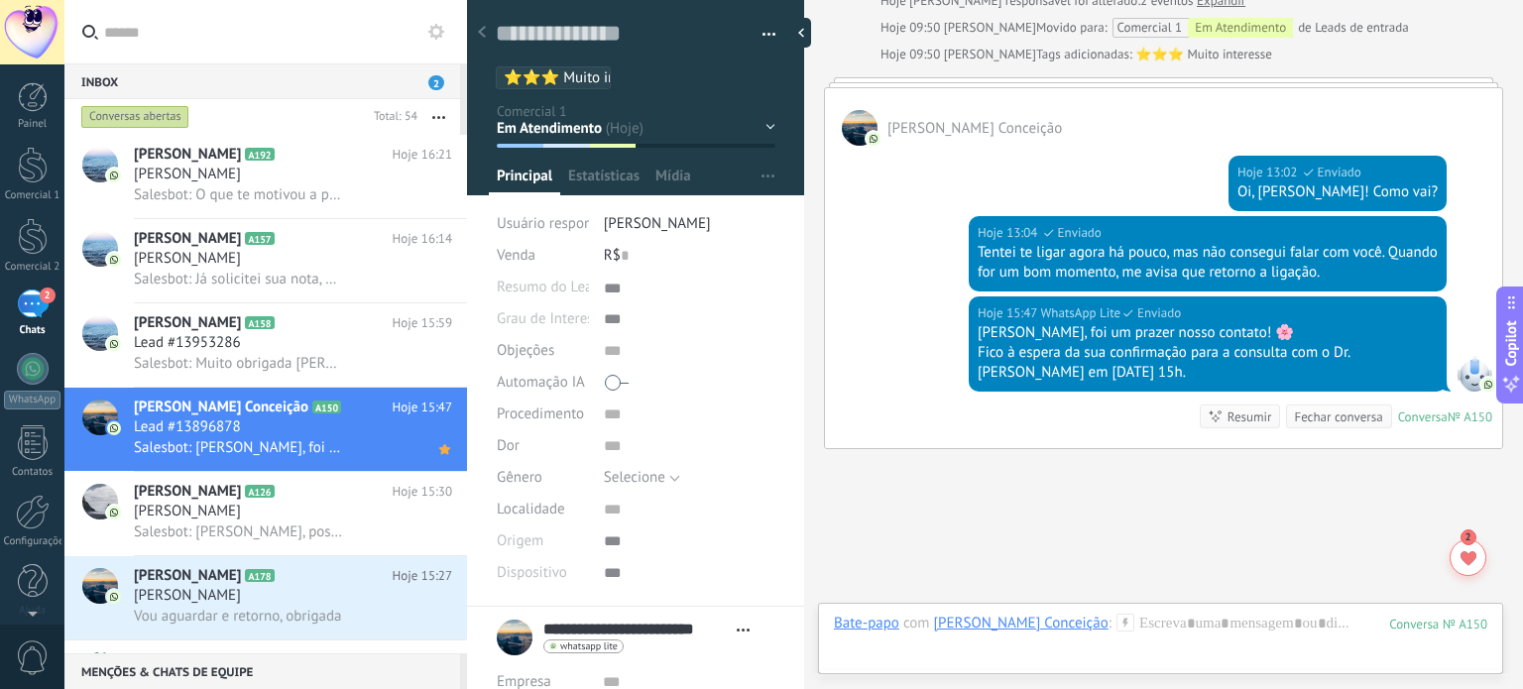
scroll to position [1609, 0]
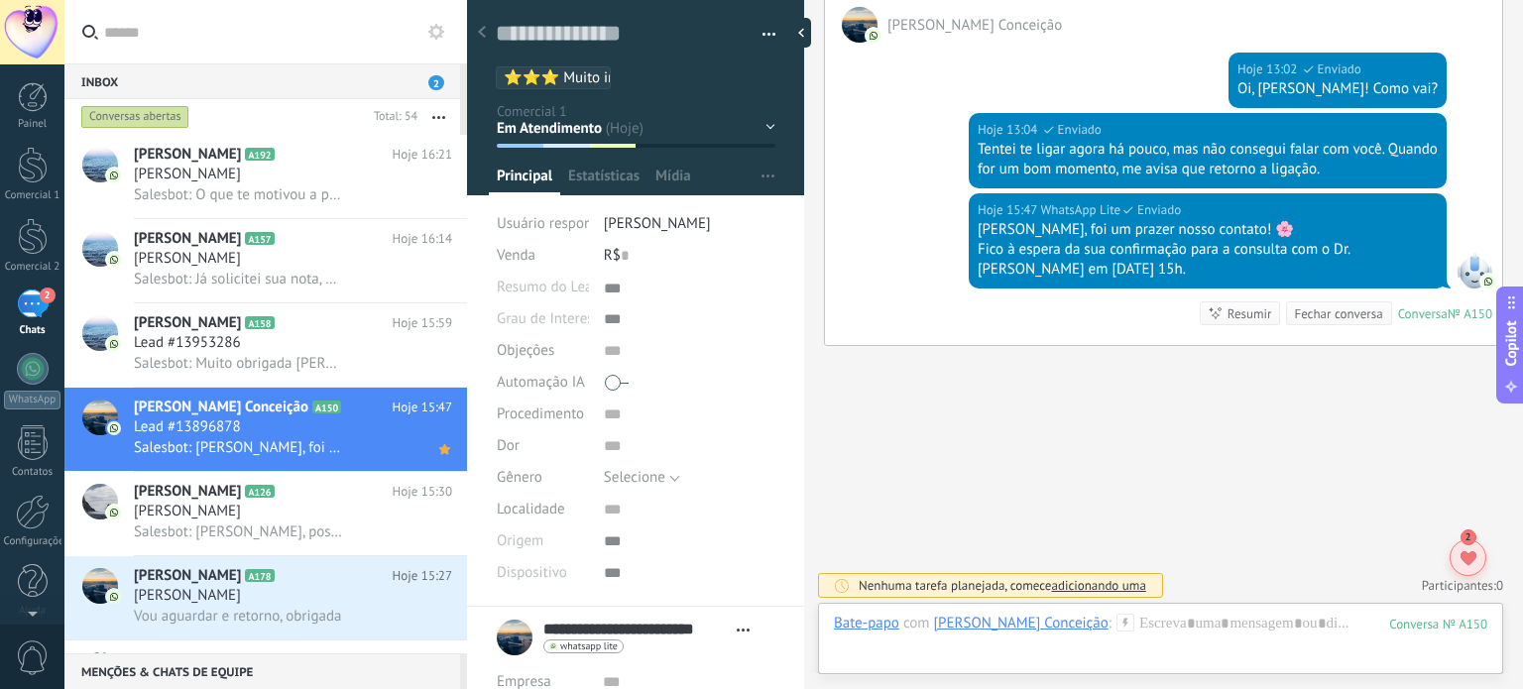
click at [1463, 567] on div at bounding box center [1467, 557] width 37 height 37
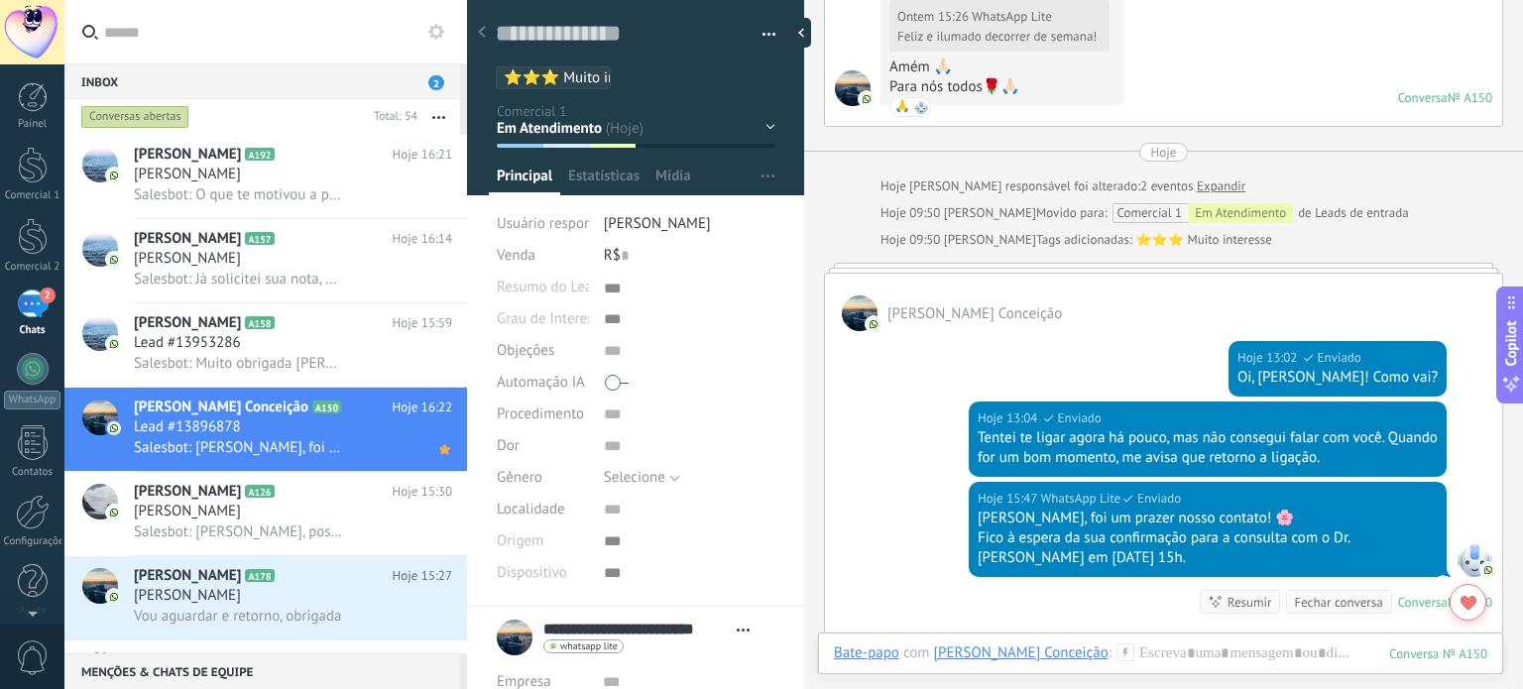
scroll to position [1487, 0]
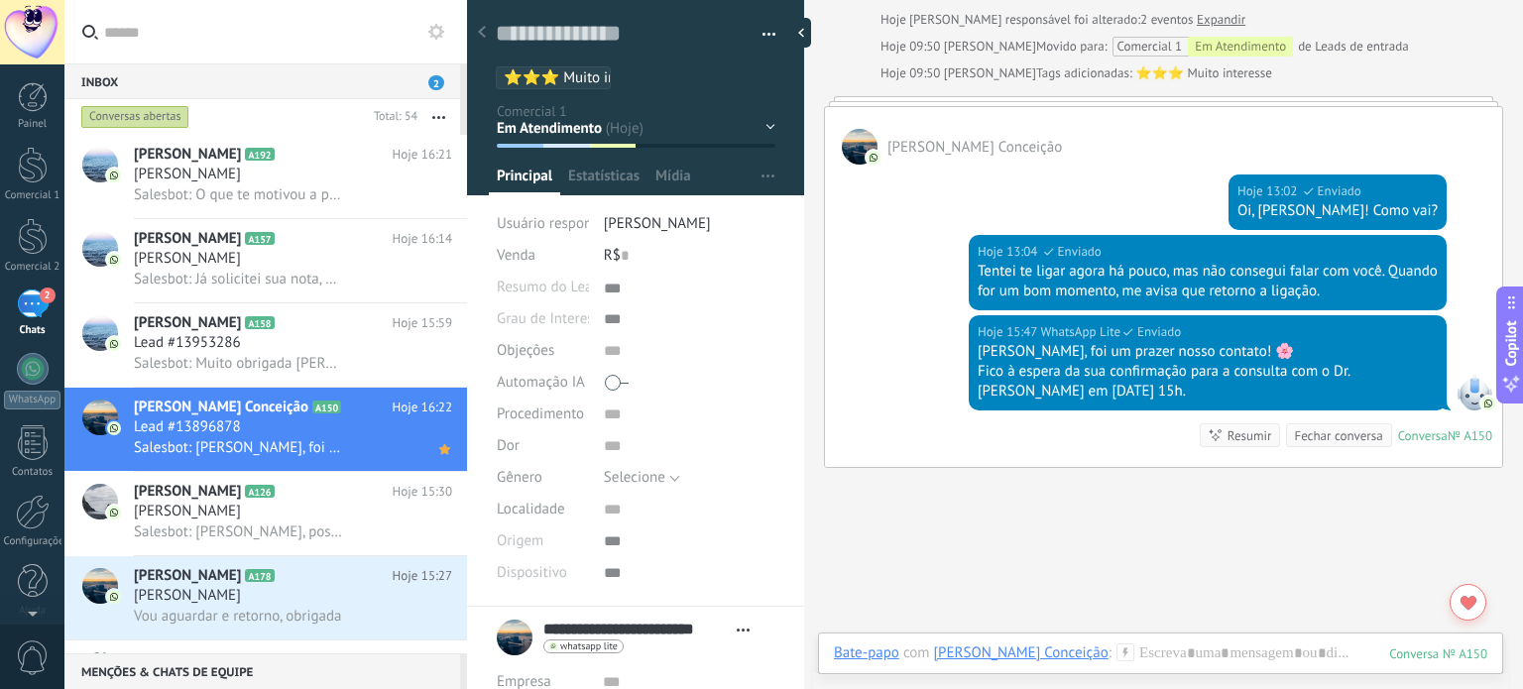
click at [0, 0] on div "Pré Atendimento IA Aguardando Atendimento Em Atendimento Consulta Agendada Lead…" at bounding box center [0, 0] width 0 height 0
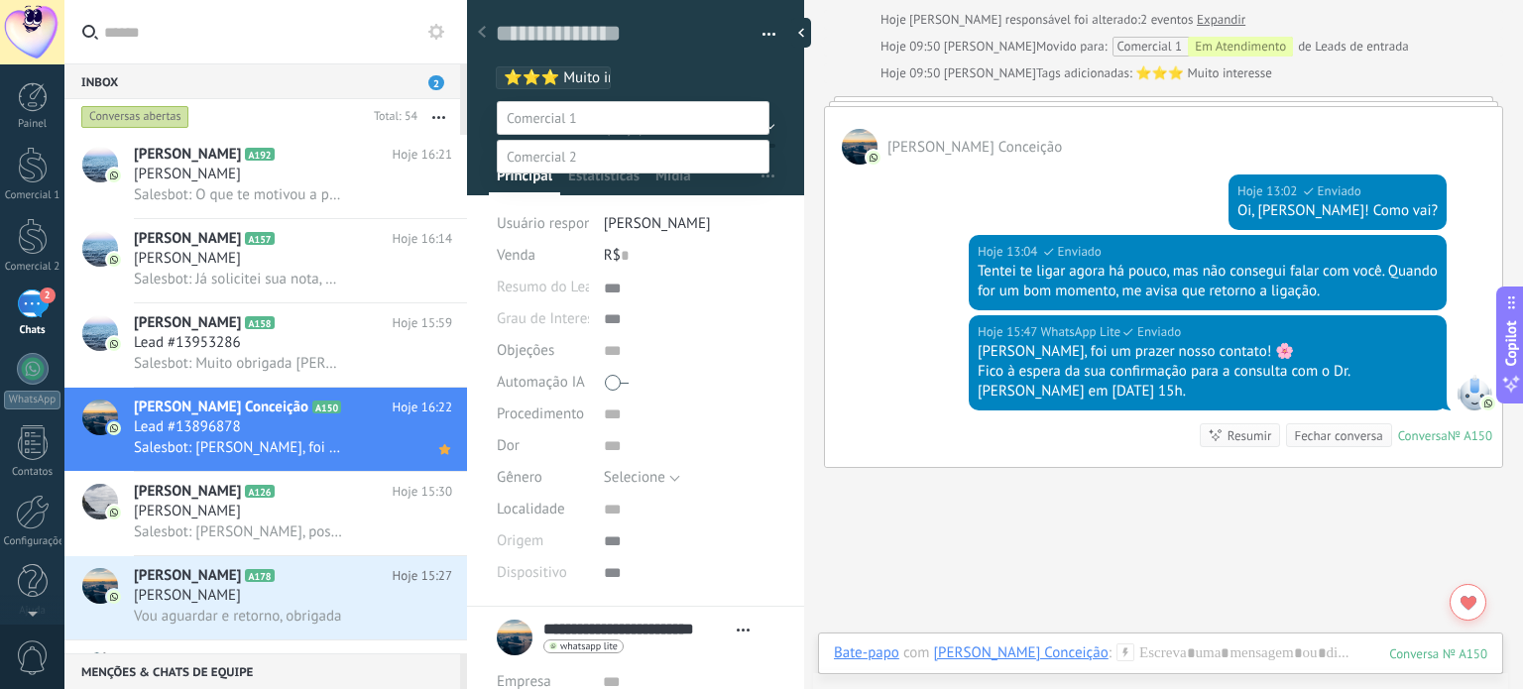
click at [892, 525] on div at bounding box center [793, 344] width 1458 height 689
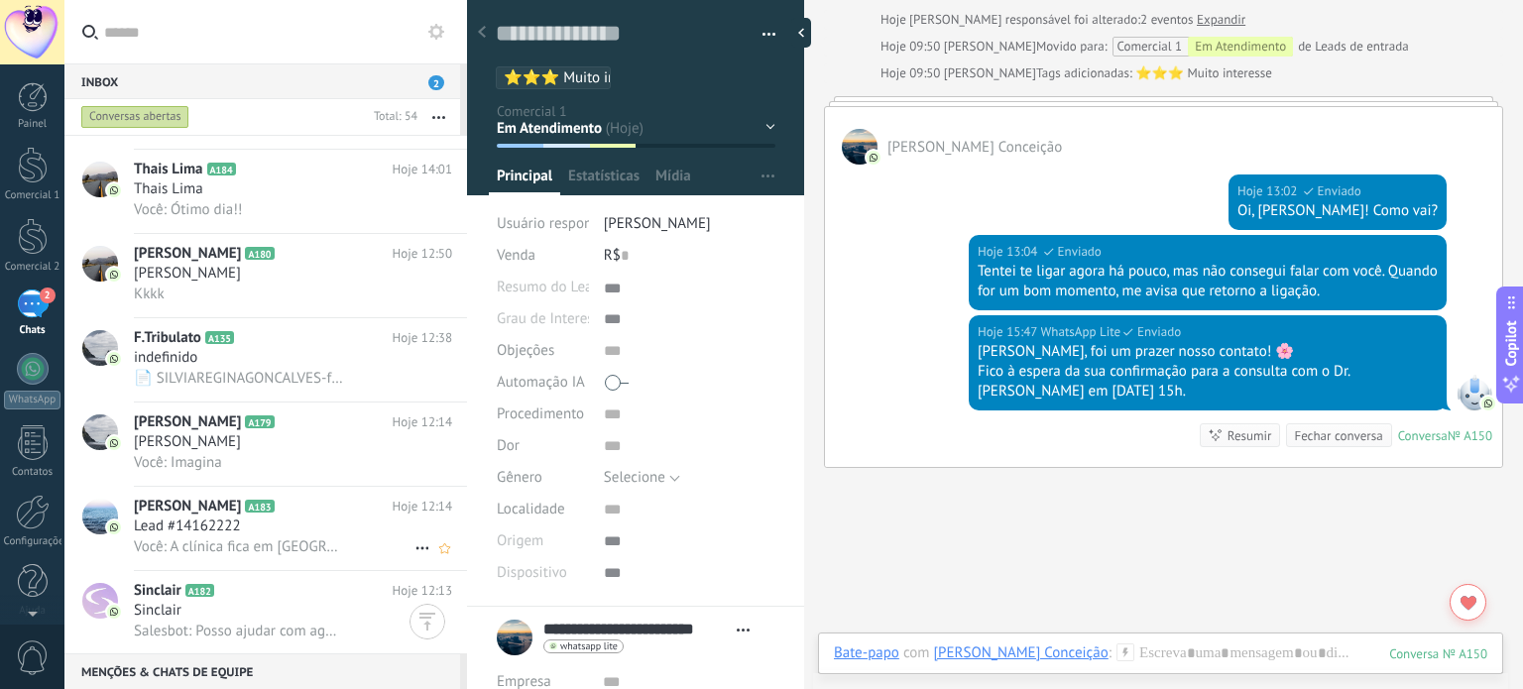
scroll to position [793, 0]
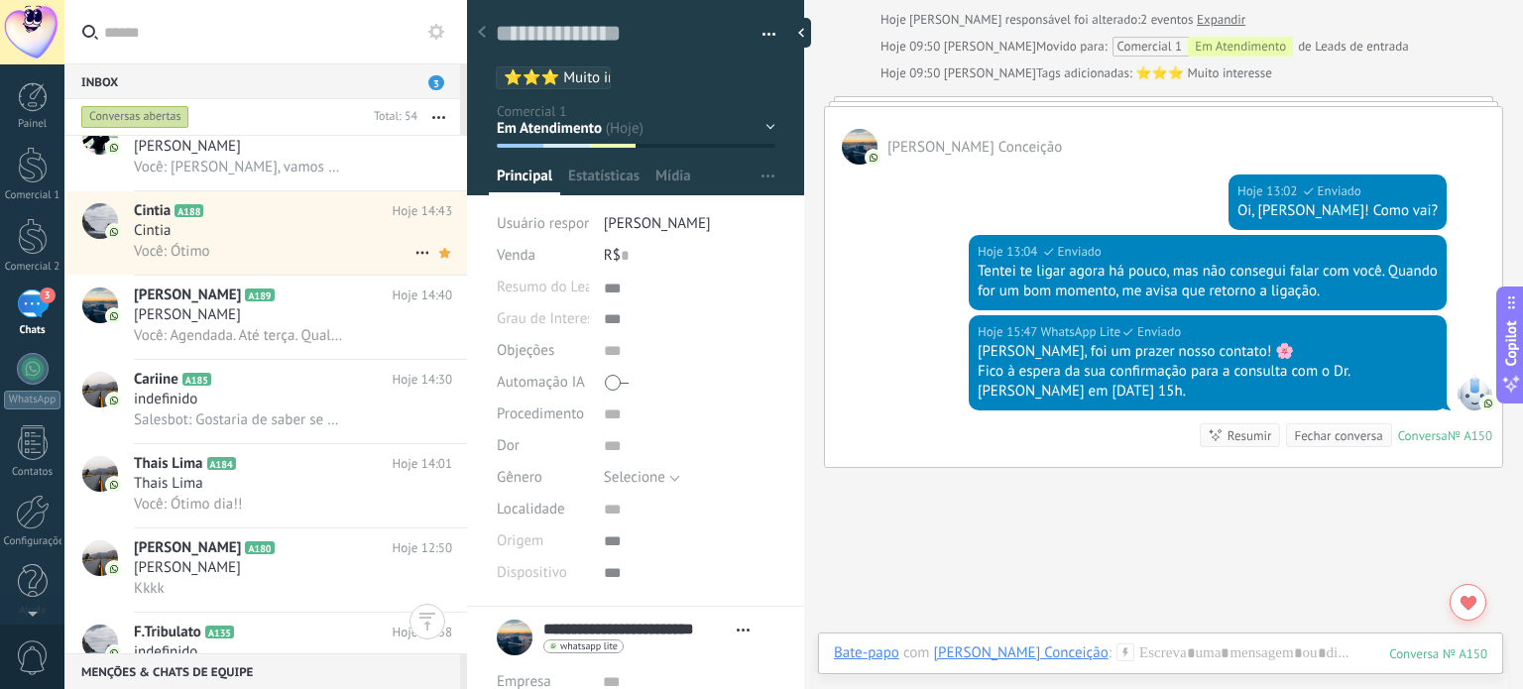
click at [305, 254] on div "Você: Ótimo" at bounding box center [293, 251] width 318 height 21
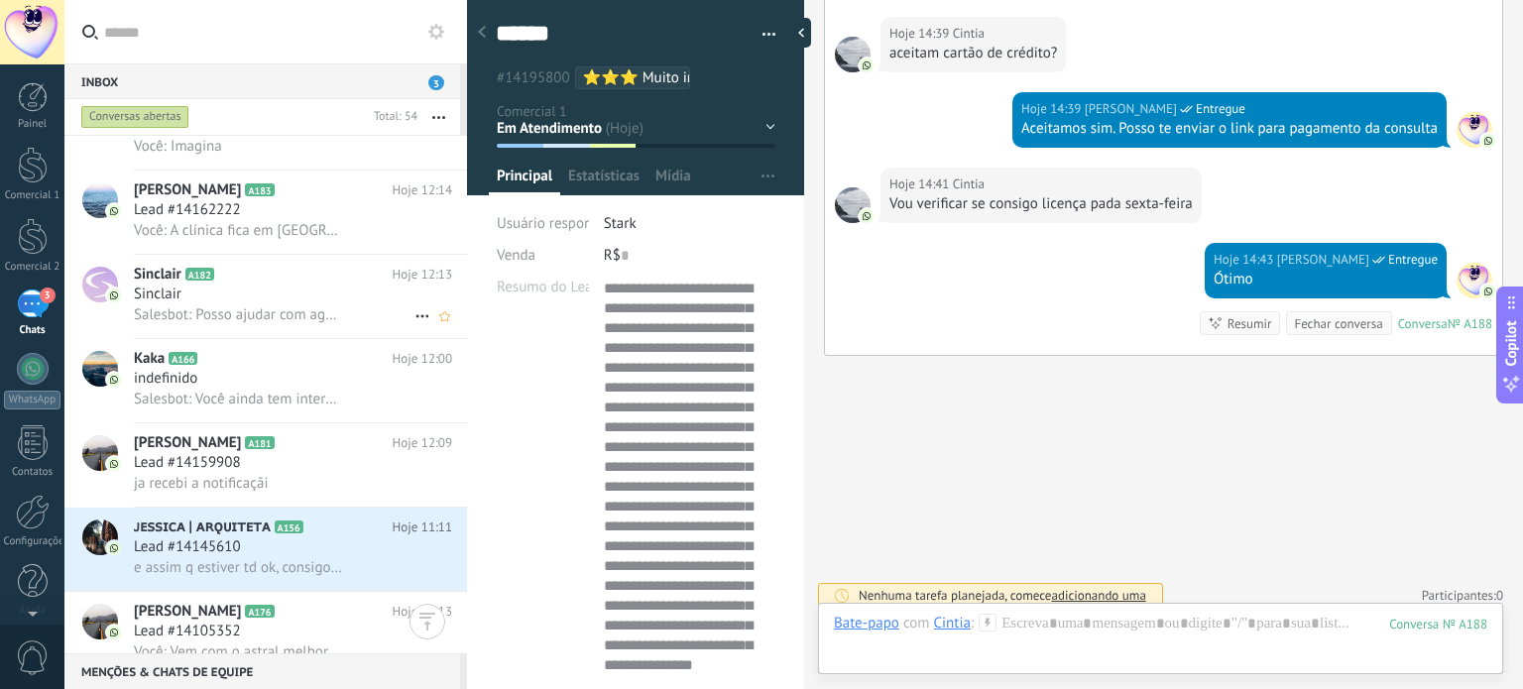
scroll to position [1388, 0]
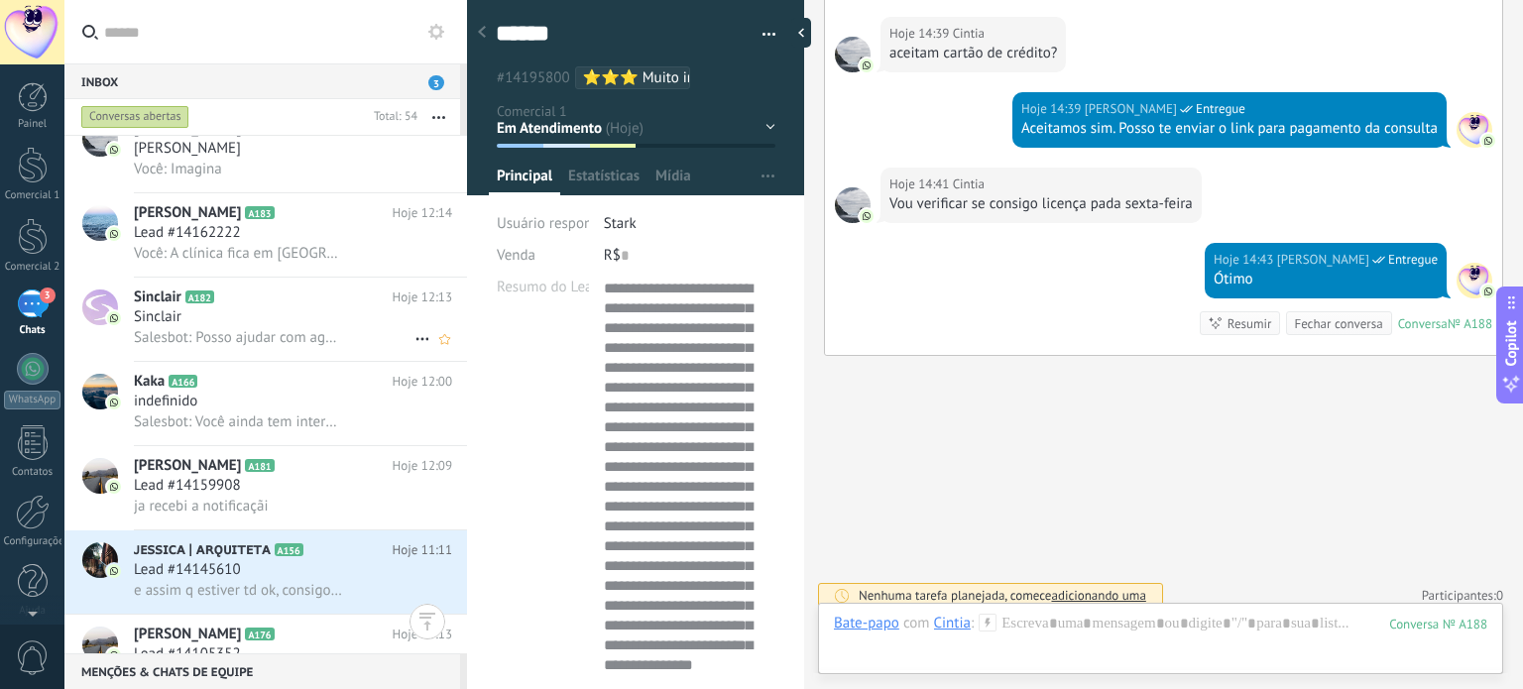
click at [329, 326] on div "Sinclair" at bounding box center [293, 317] width 318 height 20
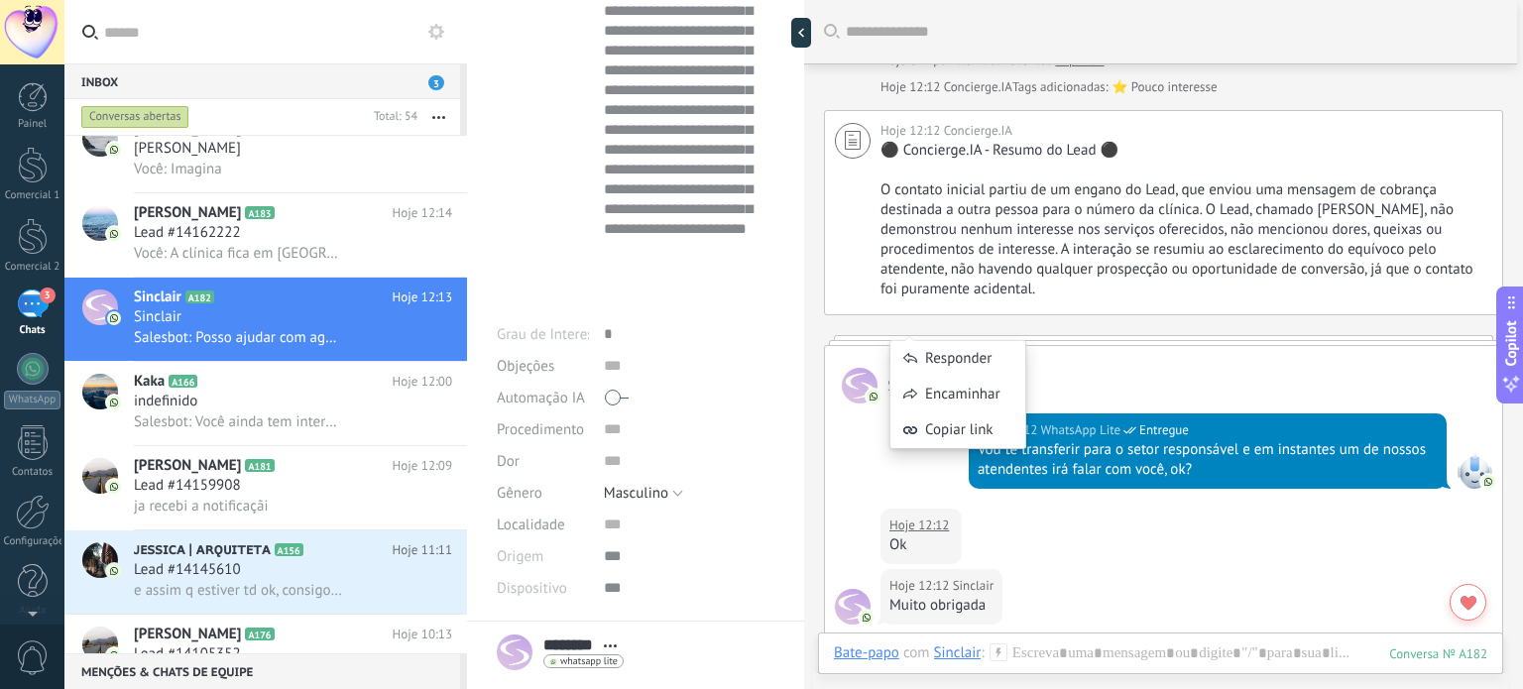
scroll to position [2034, 0]
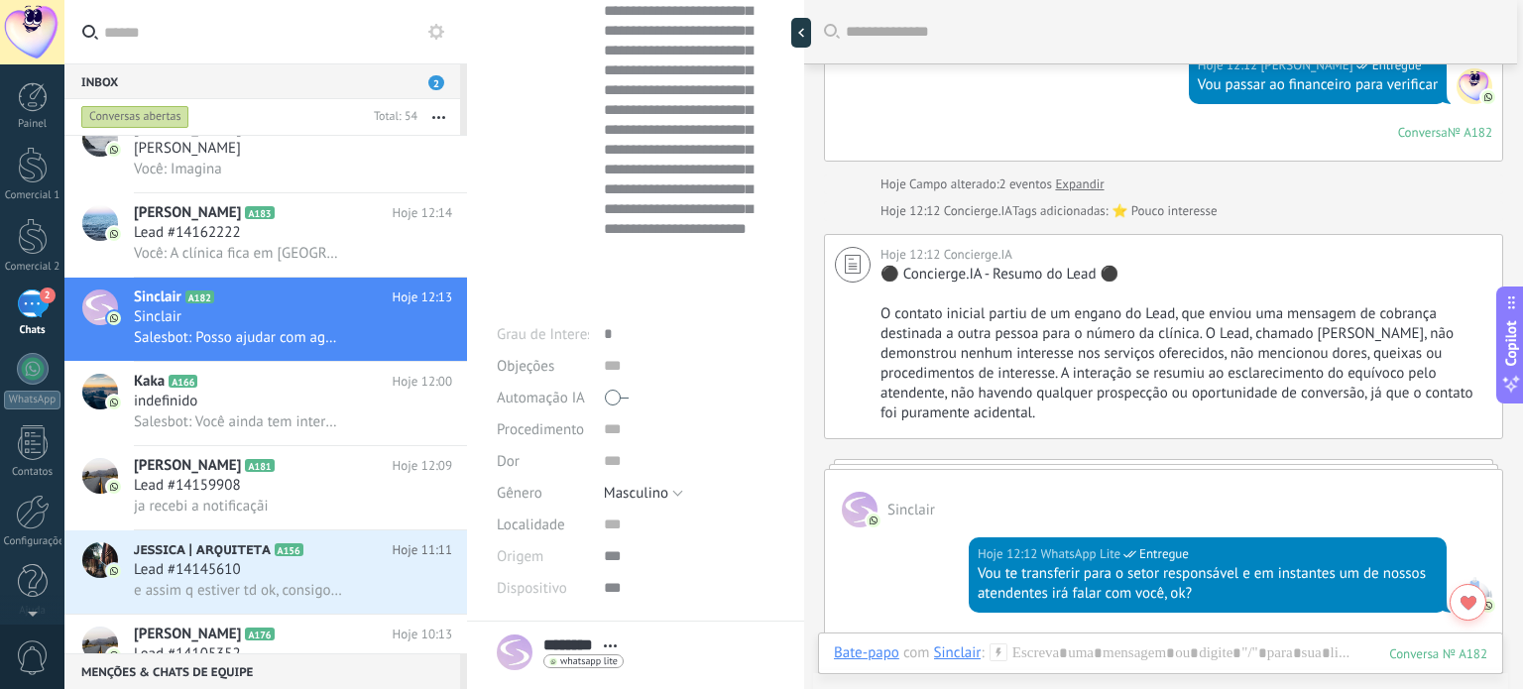
click at [1028, 471] on div "Sinclair" at bounding box center [1163, 499] width 677 height 58
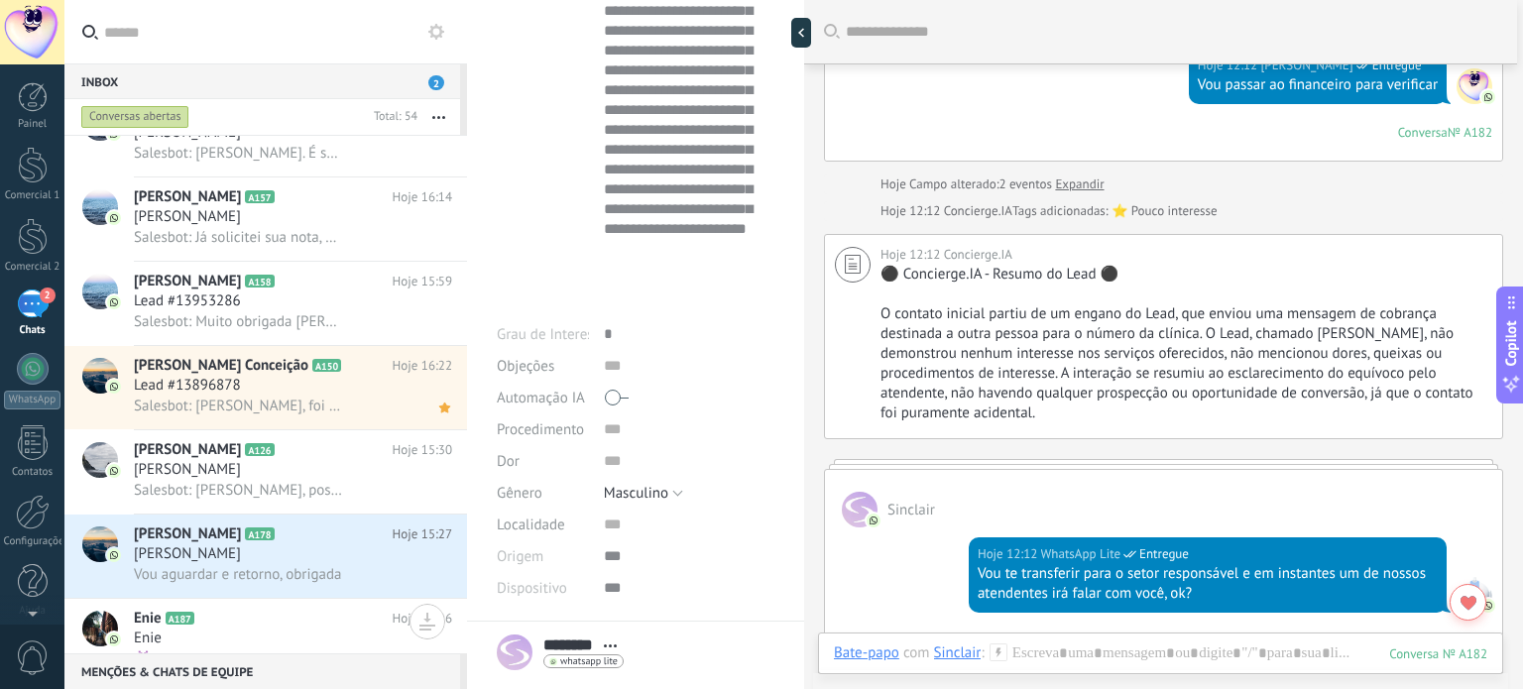
scroll to position [0, 0]
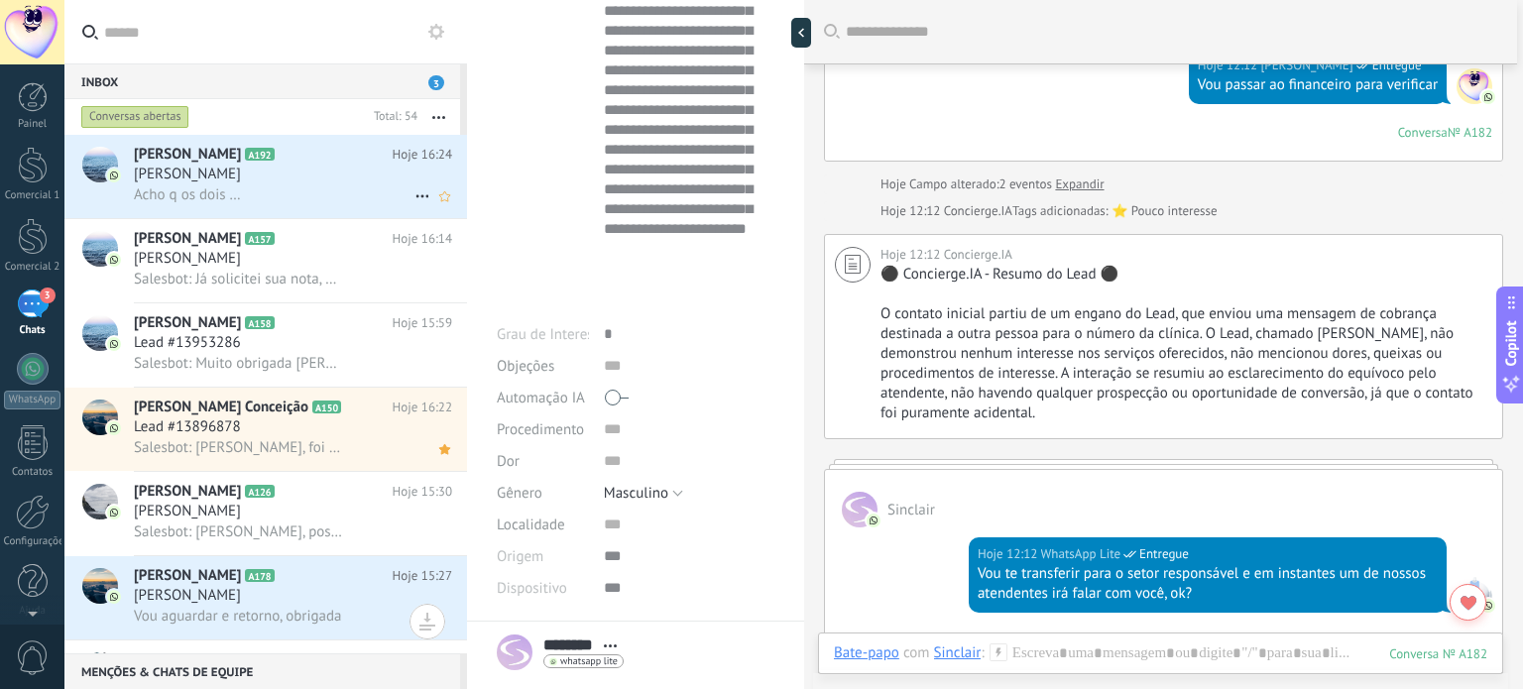
click at [313, 191] on div "Acho q os dois …" at bounding box center [293, 194] width 318 height 21
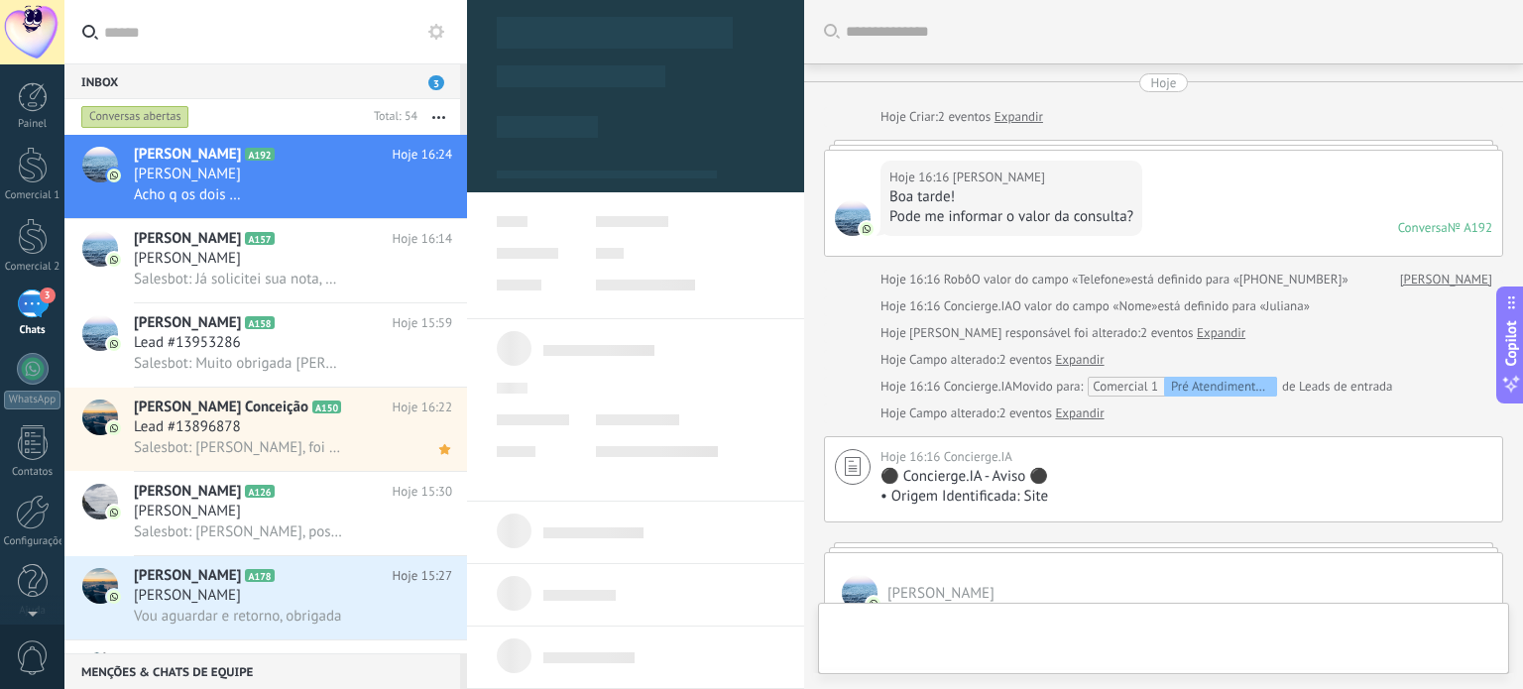
type textarea "***"
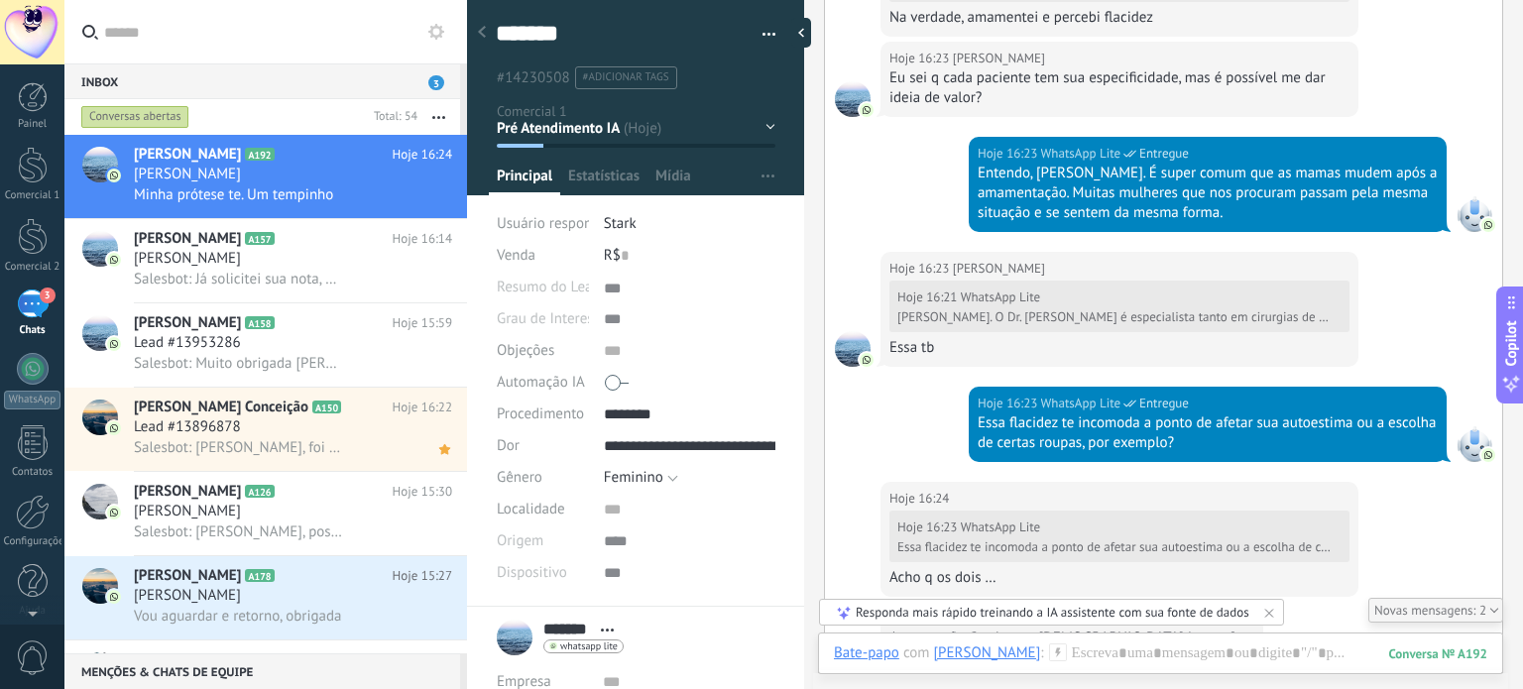
scroll to position [2237, 0]
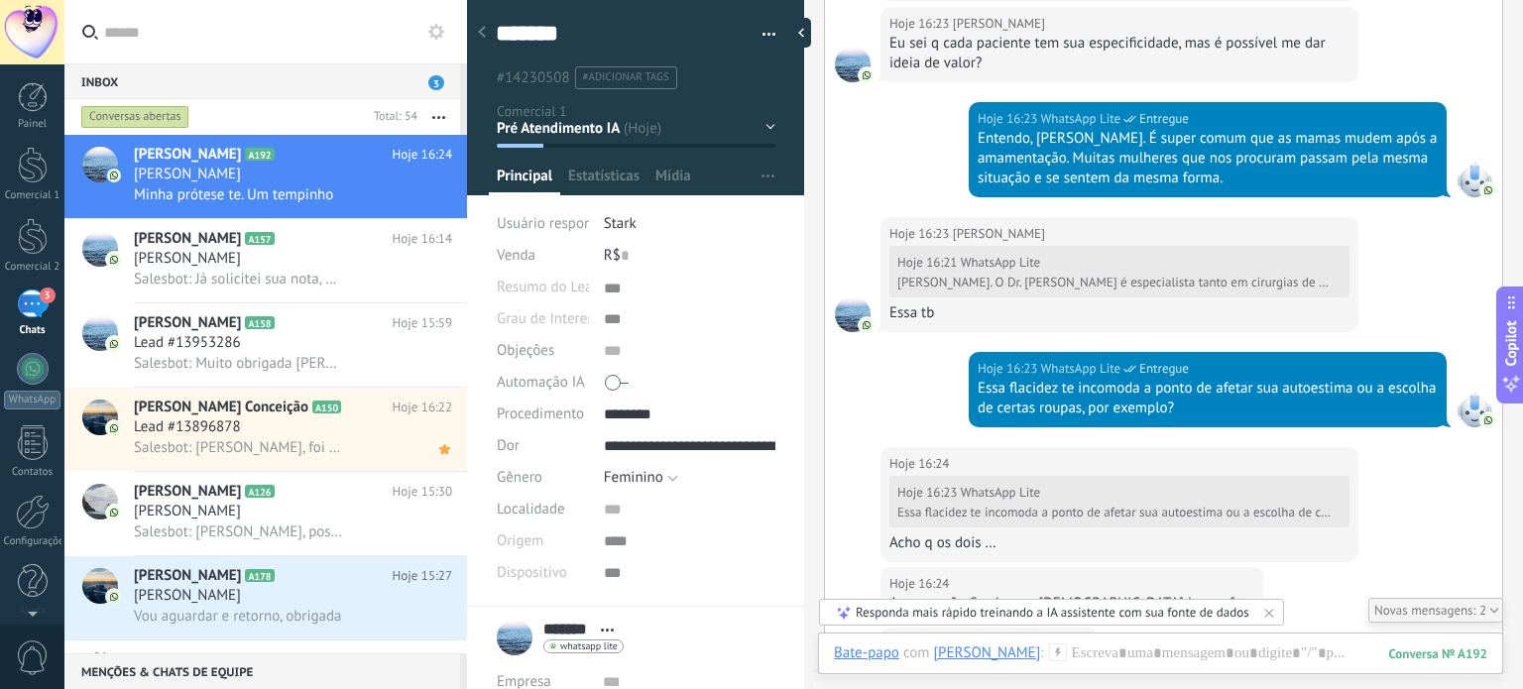
type input "**********"
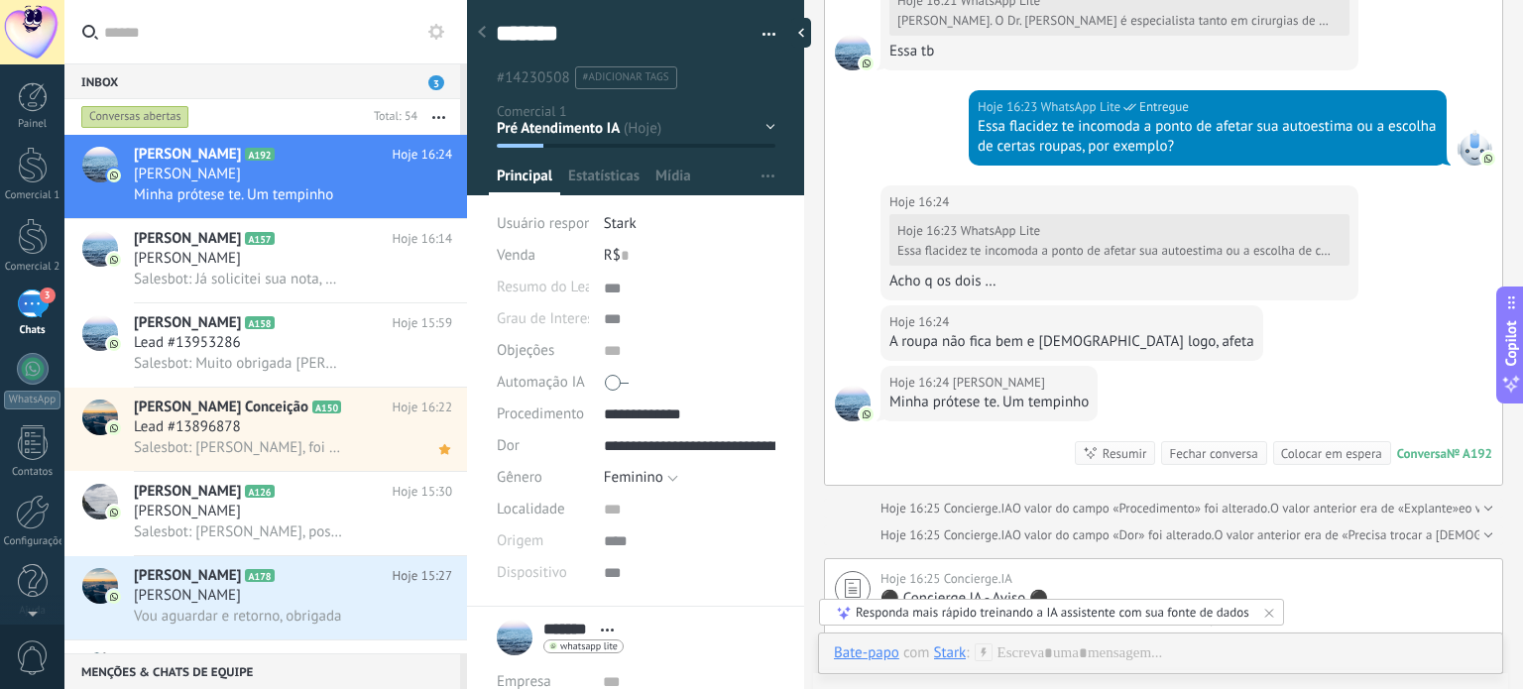
scroll to position [2107, 0]
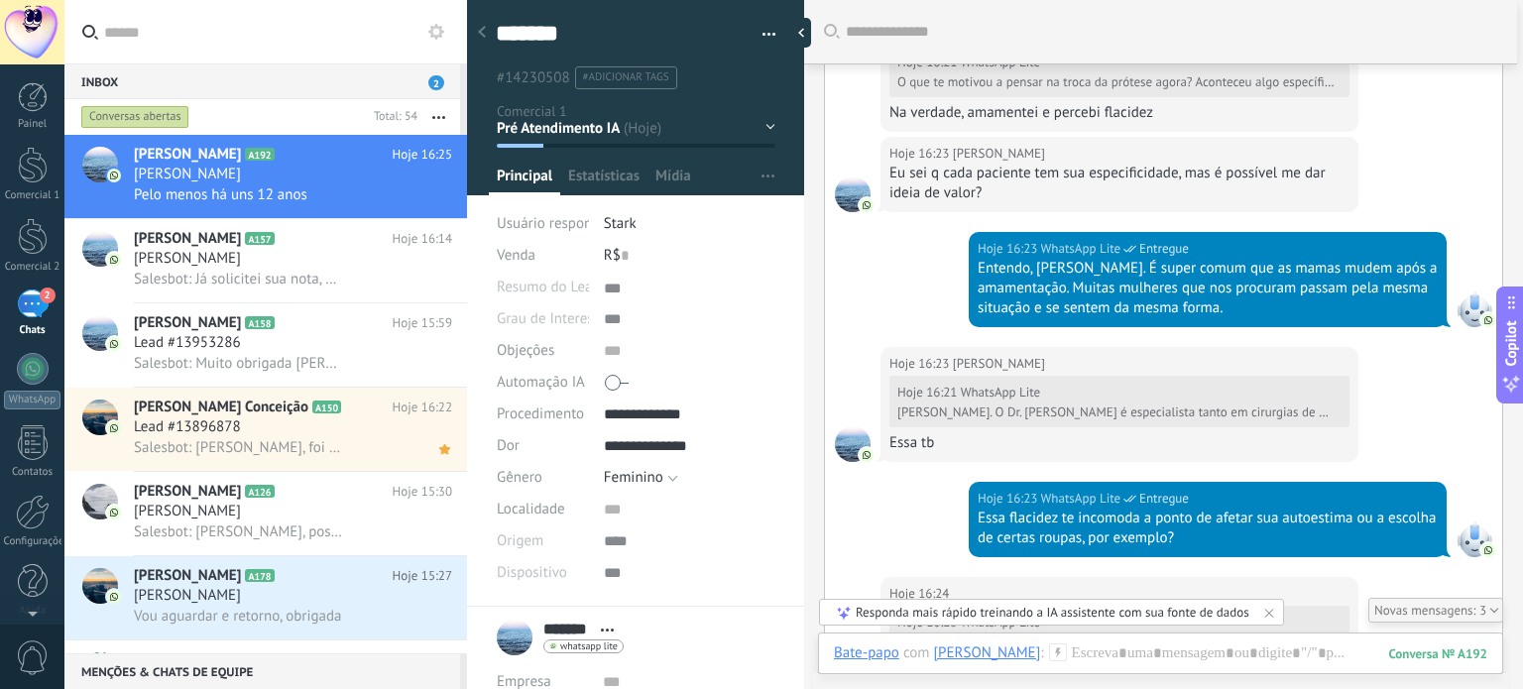
type input "**********"
type textarea "**********"
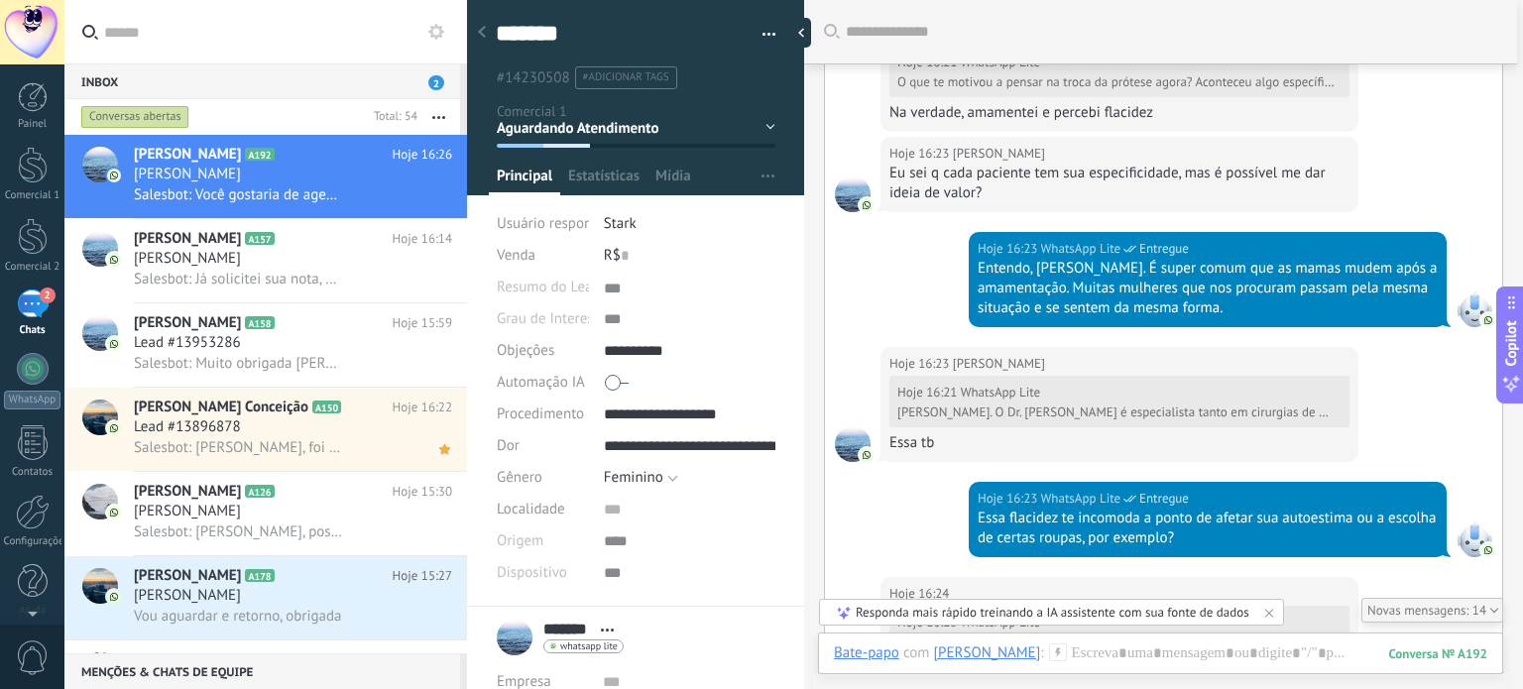
type input "*"
type input "**********"
type textarea "**********"
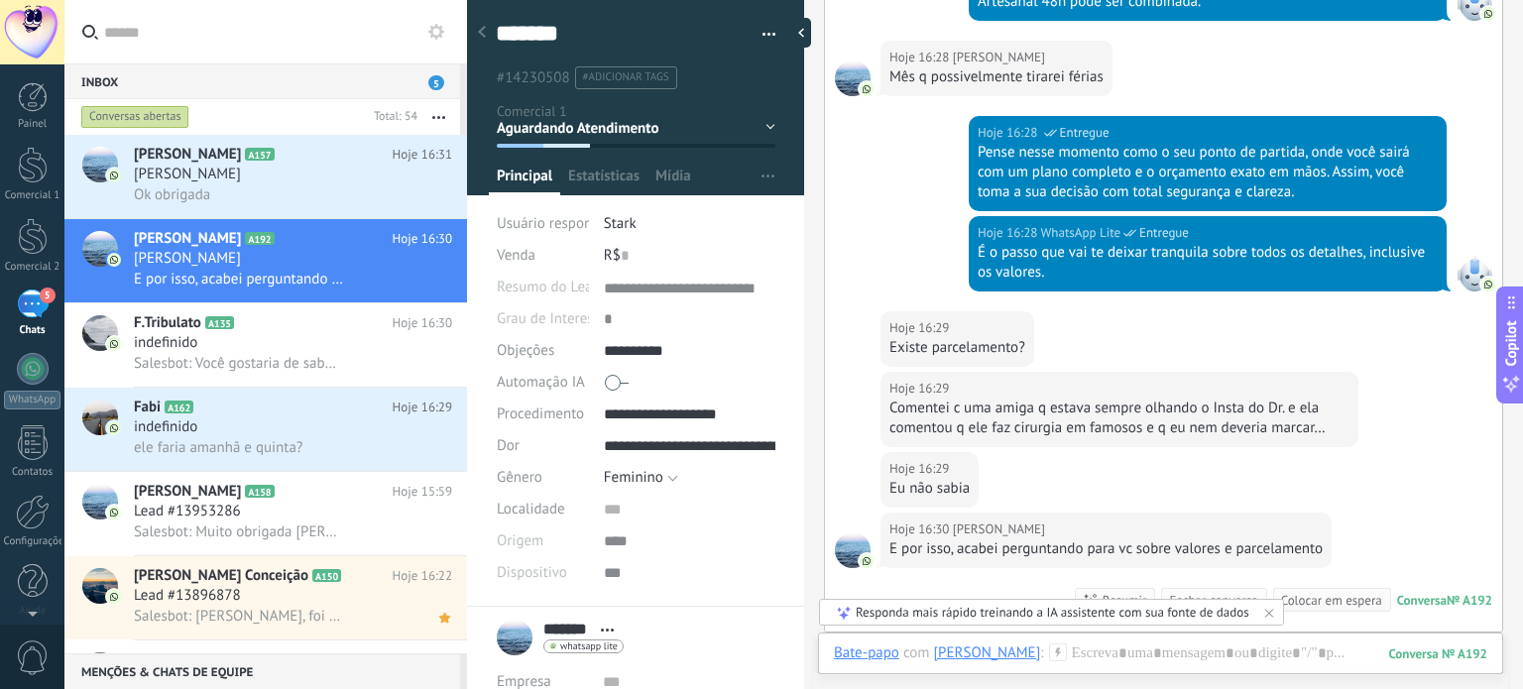
scroll to position [7959, 0]
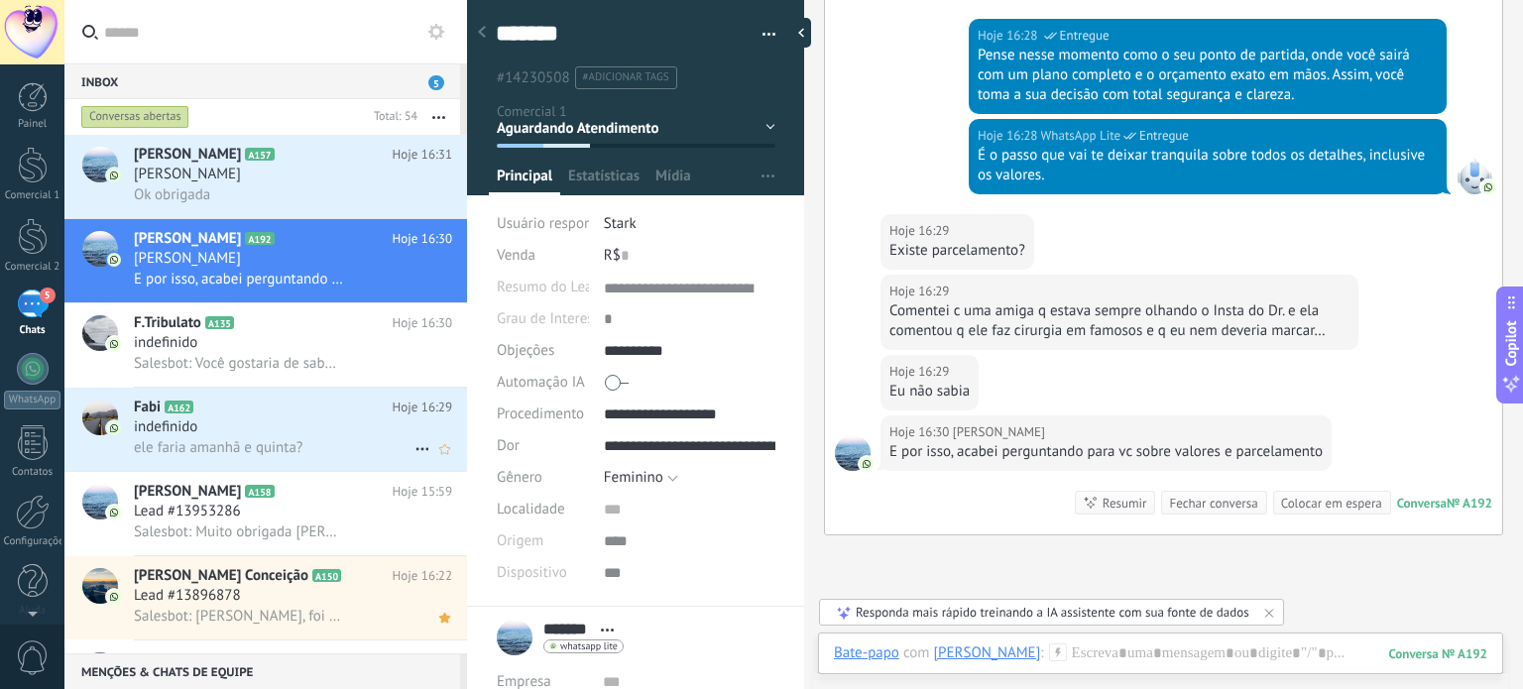
click at [325, 427] on div "indefinido" at bounding box center [293, 427] width 318 height 20
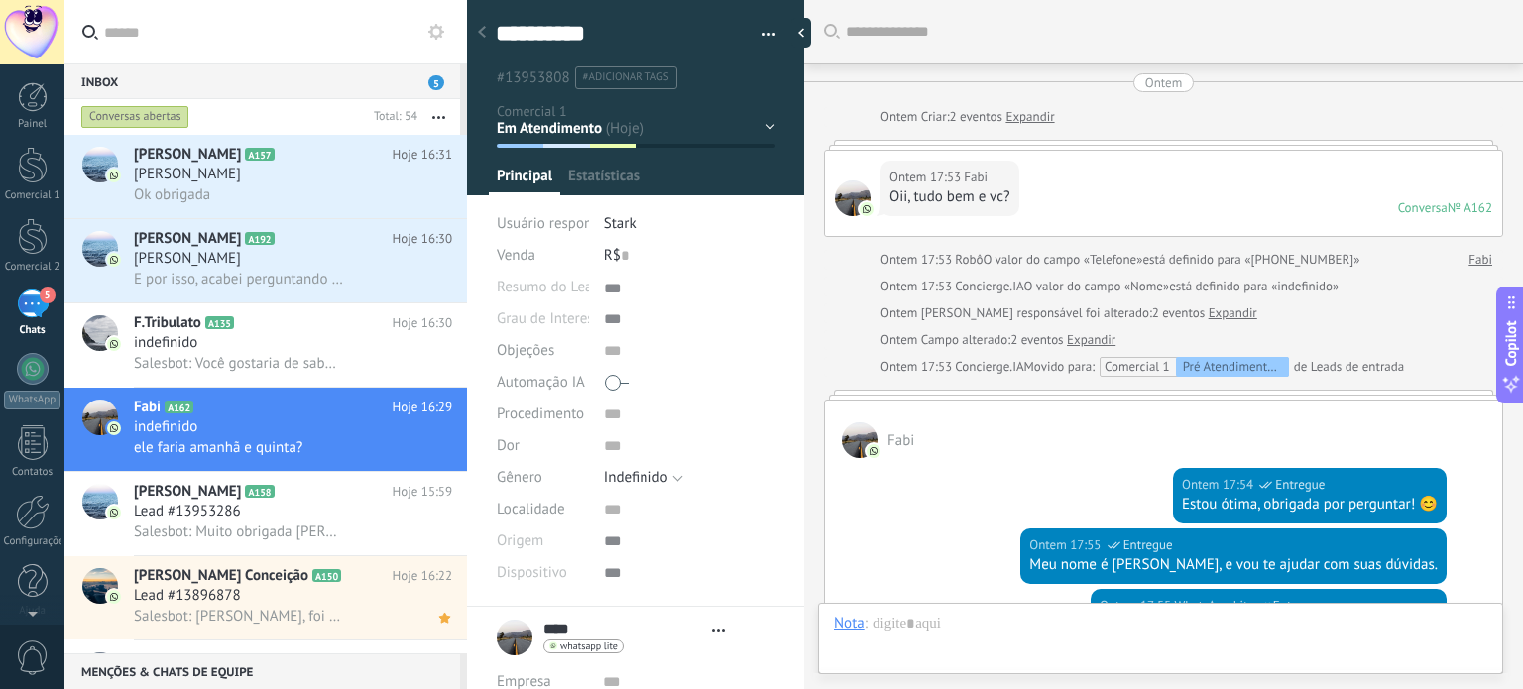
type textarea "***"
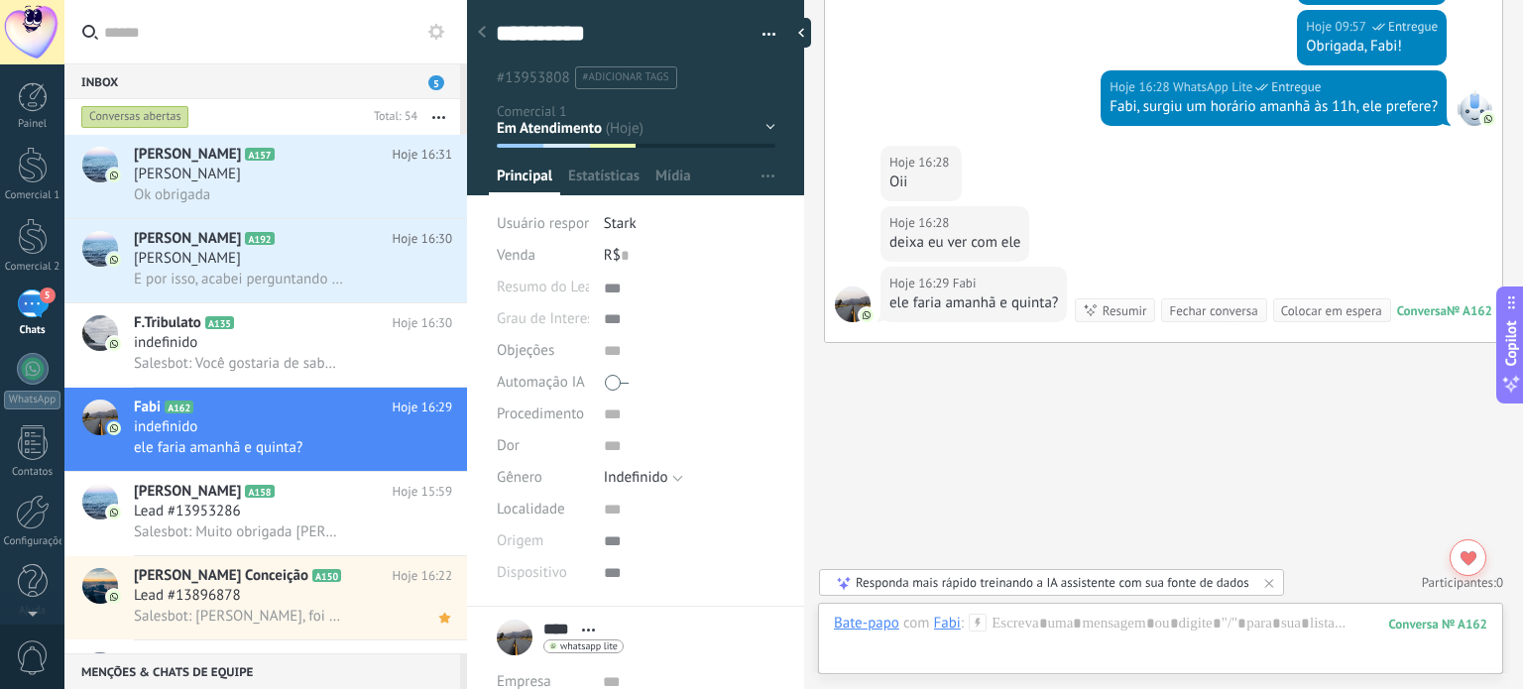
scroll to position [1828, 0]
click at [1024, 641] on div at bounding box center [1160, 643] width 653 height 59
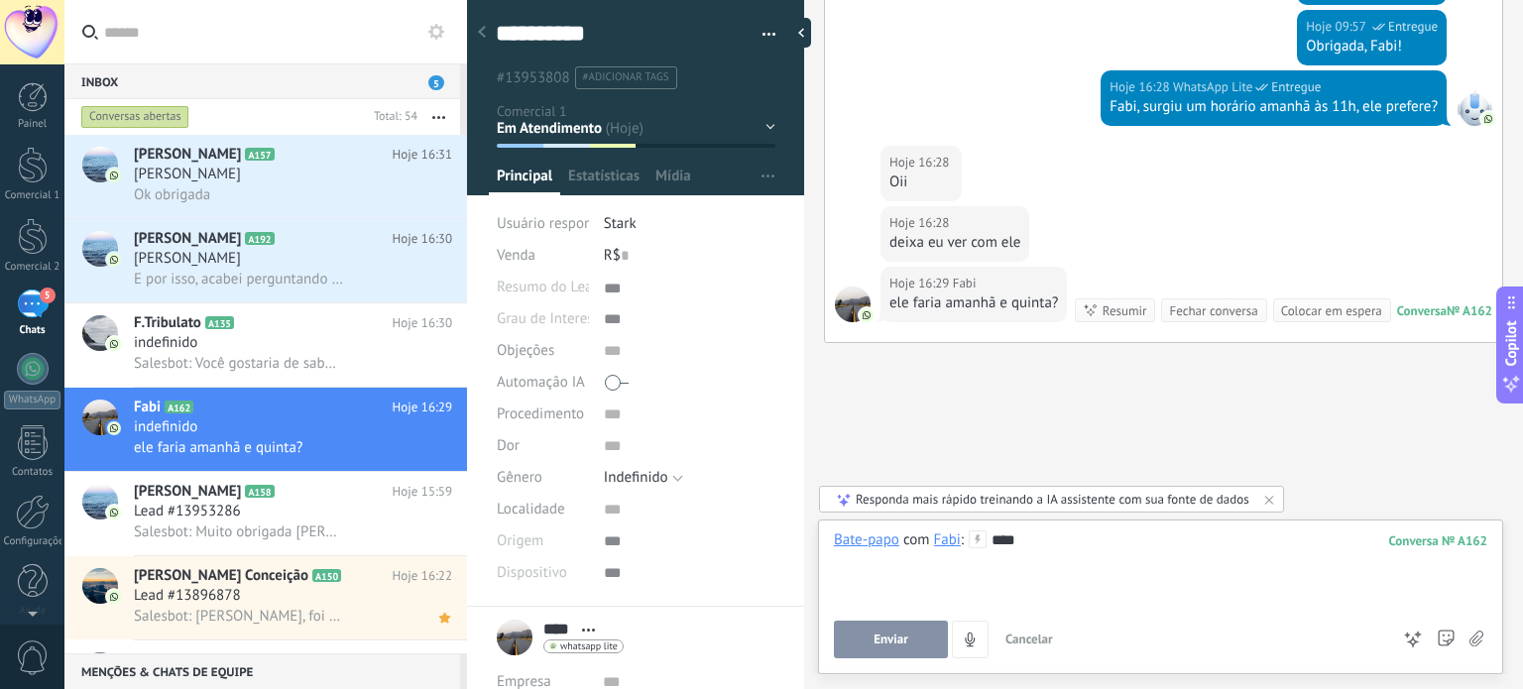
click at [906, 654] on button "Enviar" at bounding box center [891, 640] width 114 height 38
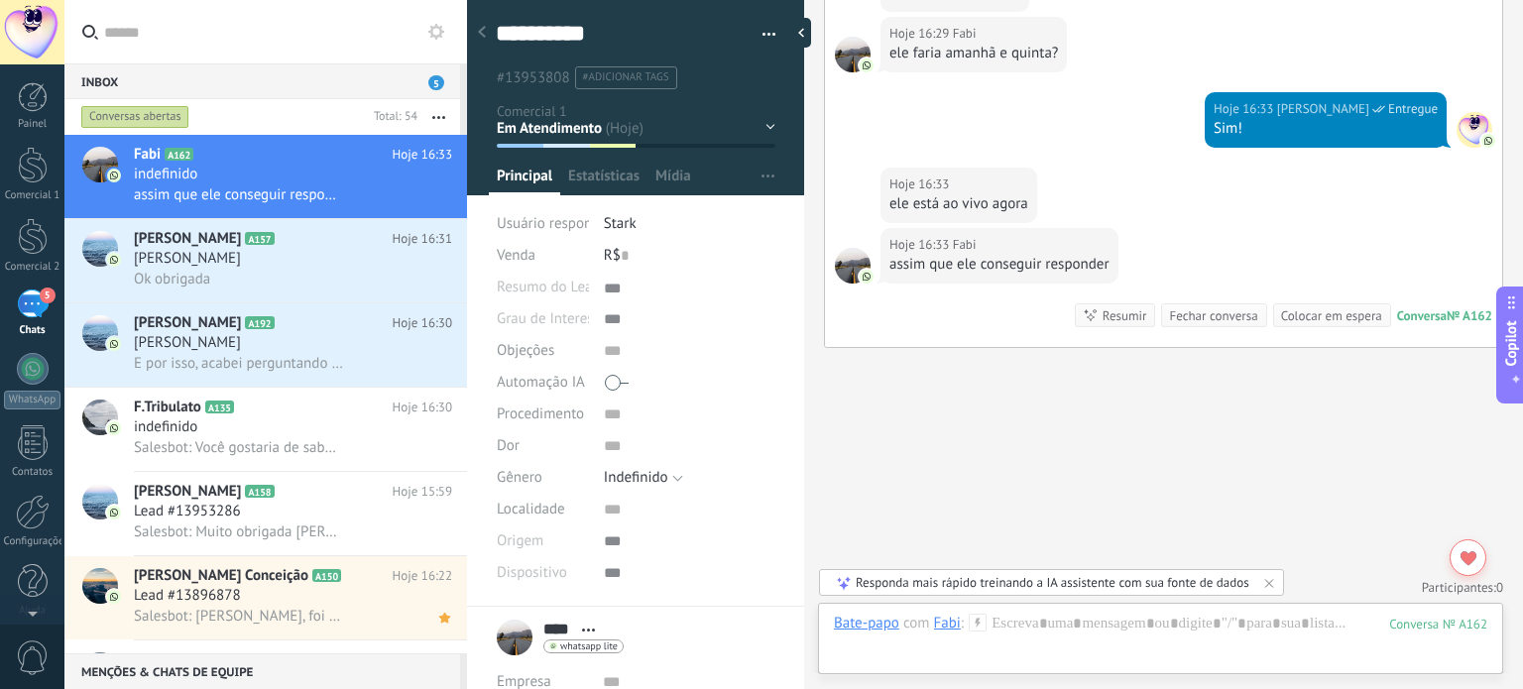
scroll to position [2056, 0]
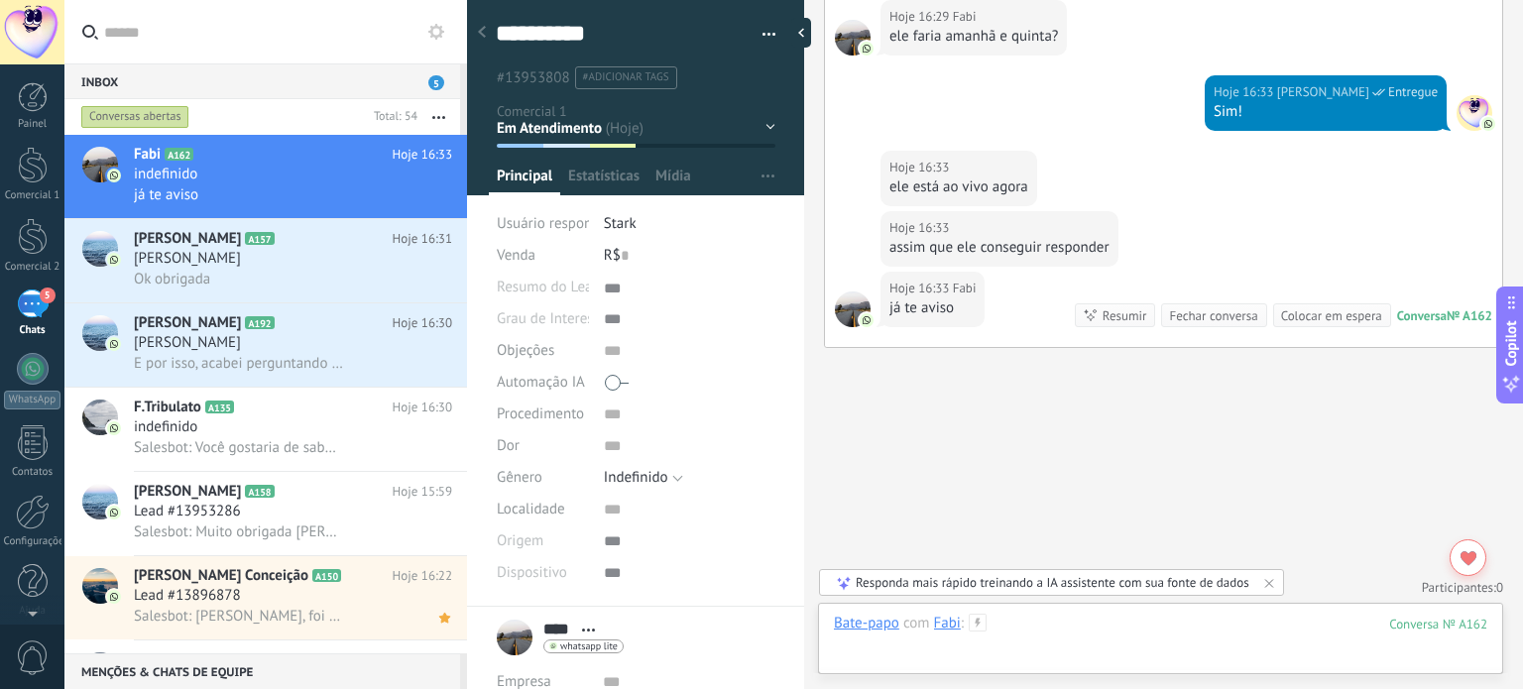
click at [1070, 622] on div at bounding box center [1160, 643] width 653 height 59
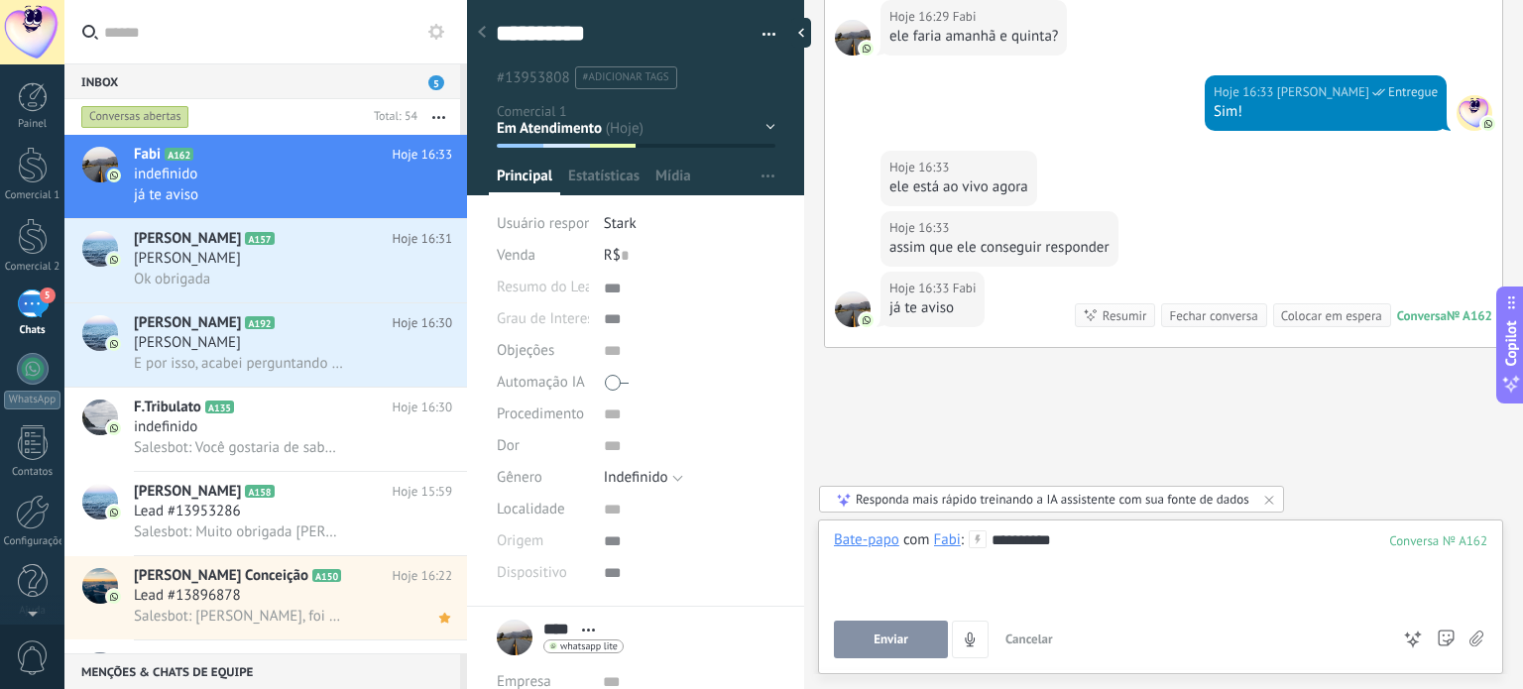
click at [900, 645] on span "Enviar" at bounding box center [890, 640] width 35 height 14
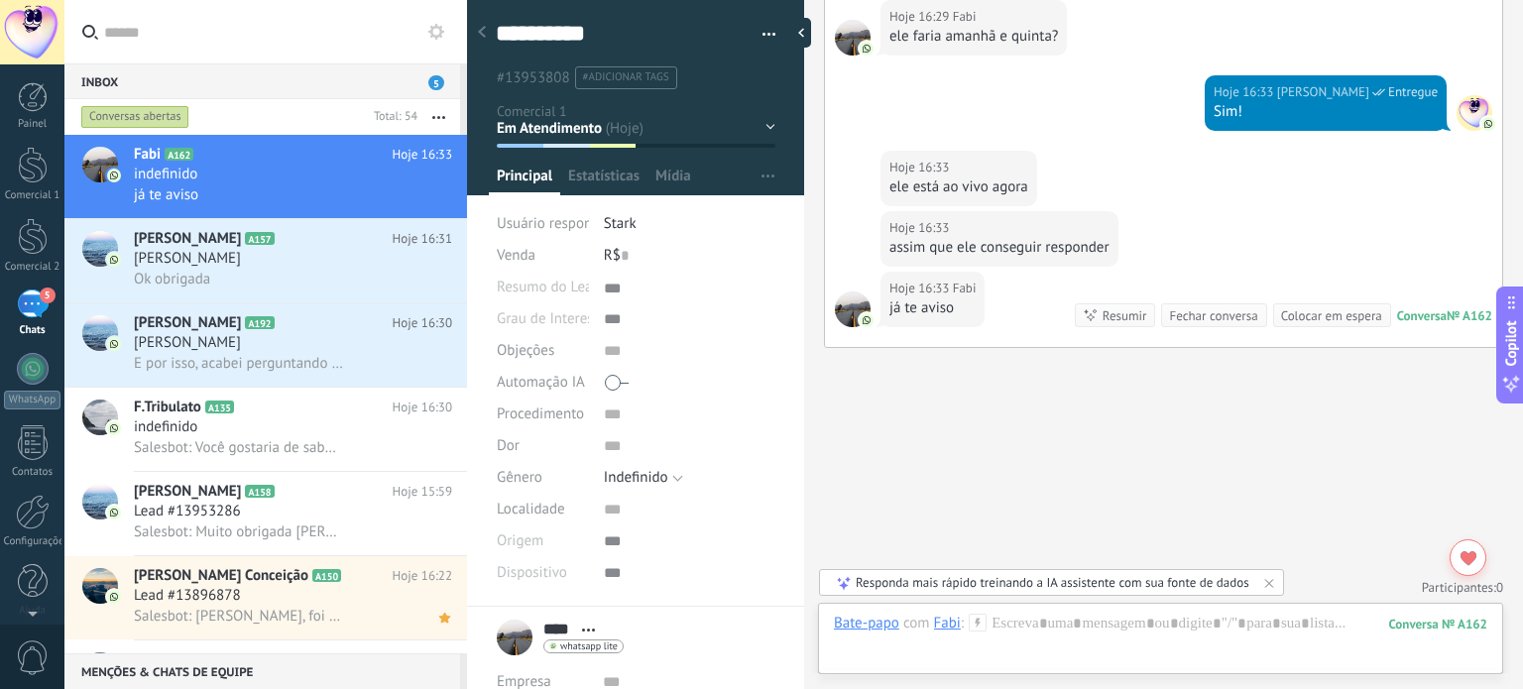
scroll to position [2168, 0]
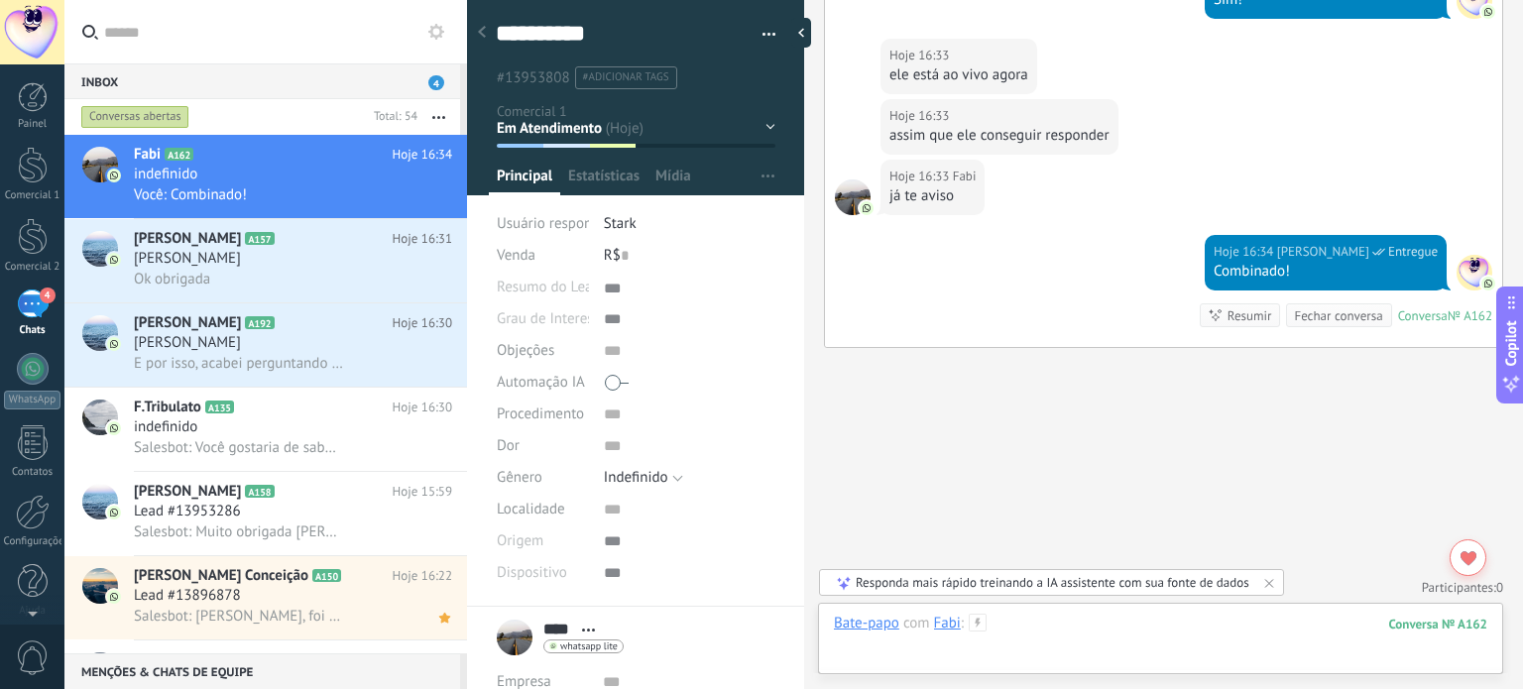
click at [1064, 625] on div at bounding box center [1160, 643] width 653 height 59
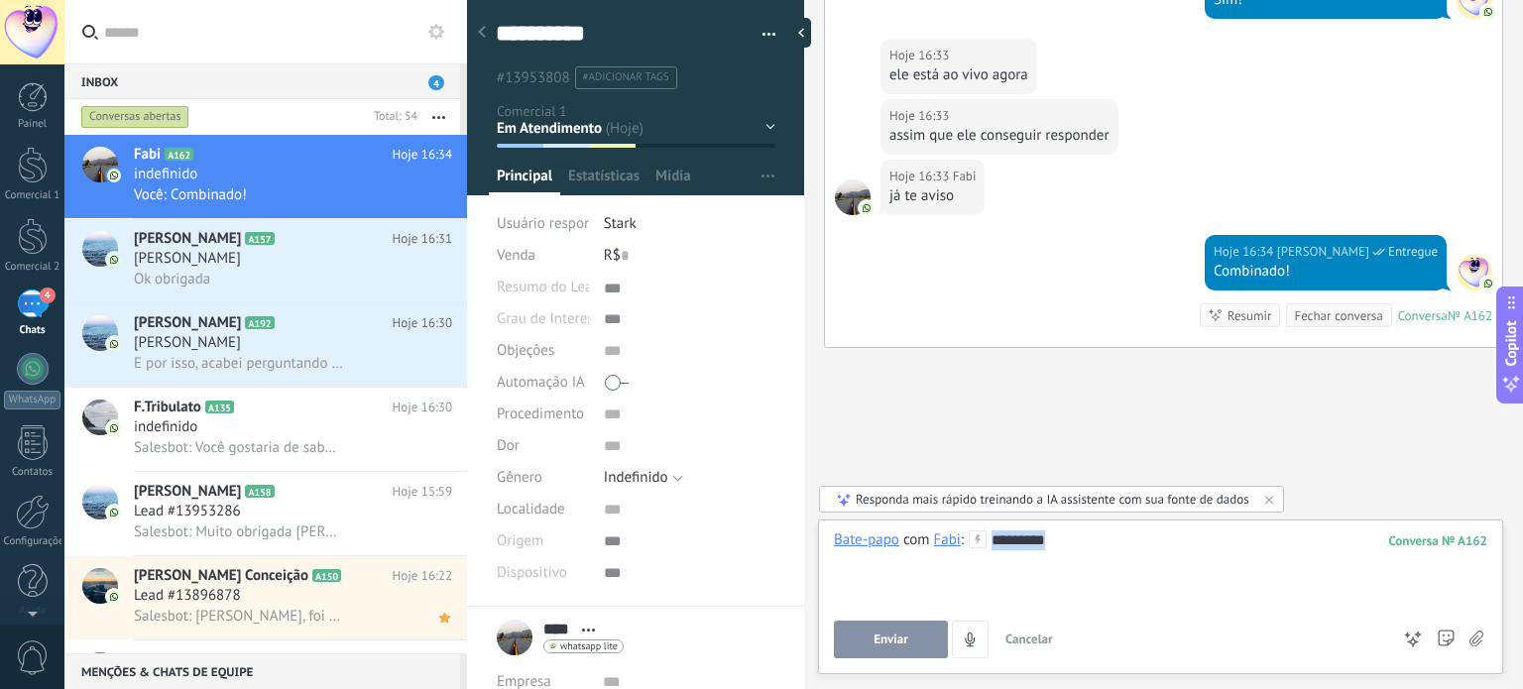
drag, startPoint x: 1079, startPoint y: 540, endPoint x: 988, endPoint y: 543, distance: 90.3
click at [988, 543] on div "********" at bounding box center [1160, 567] width 653 height 75
click at [1048, 565] on div at bounding box center [1160, 567] width 653 height 75
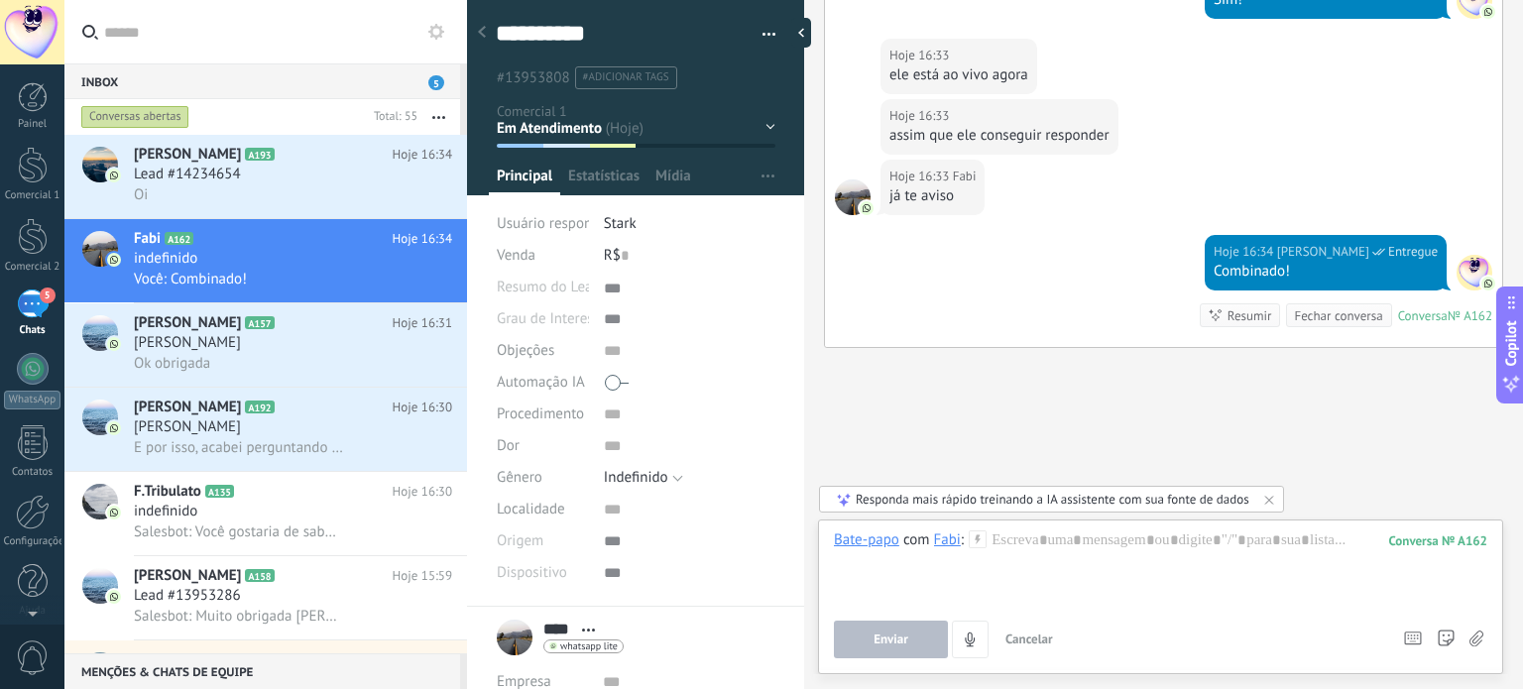
click at [0, 0] on div "Pré Atendimento IA Aguardando Atendimento Em Atendimento Consulta Agendada Lead…" at bounding box center [0, 0] width 0 height 0
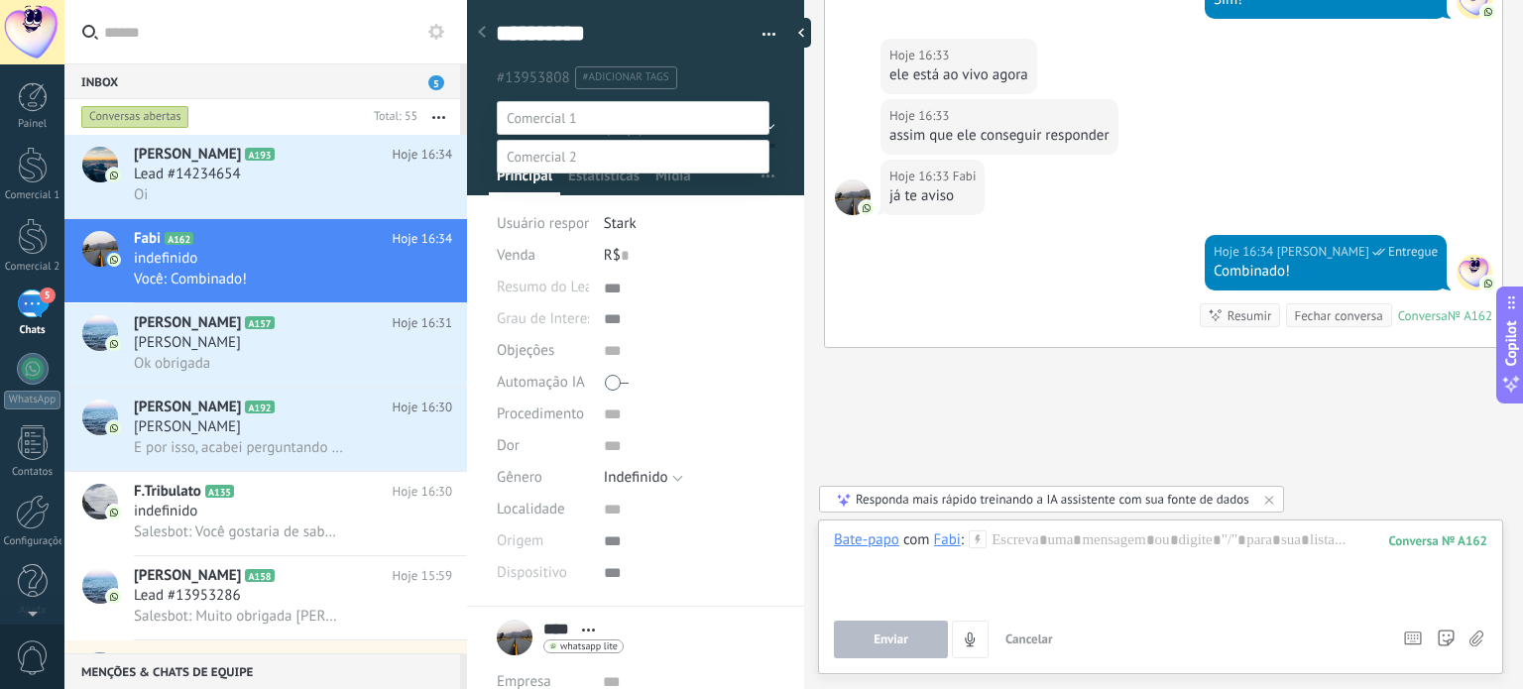
click at [853, 417] on div at bounding box center [793, 344] width 1458 height 689
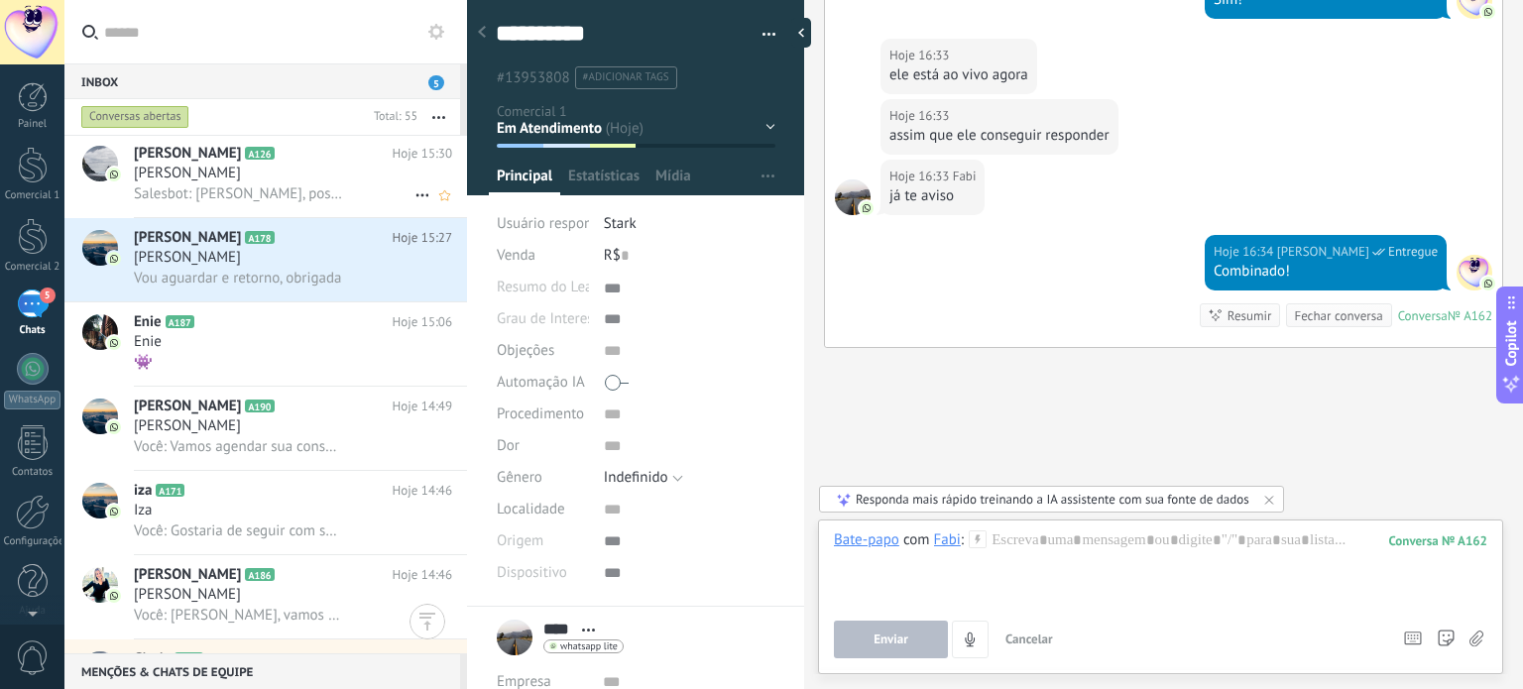
scroll to position [991, 0]
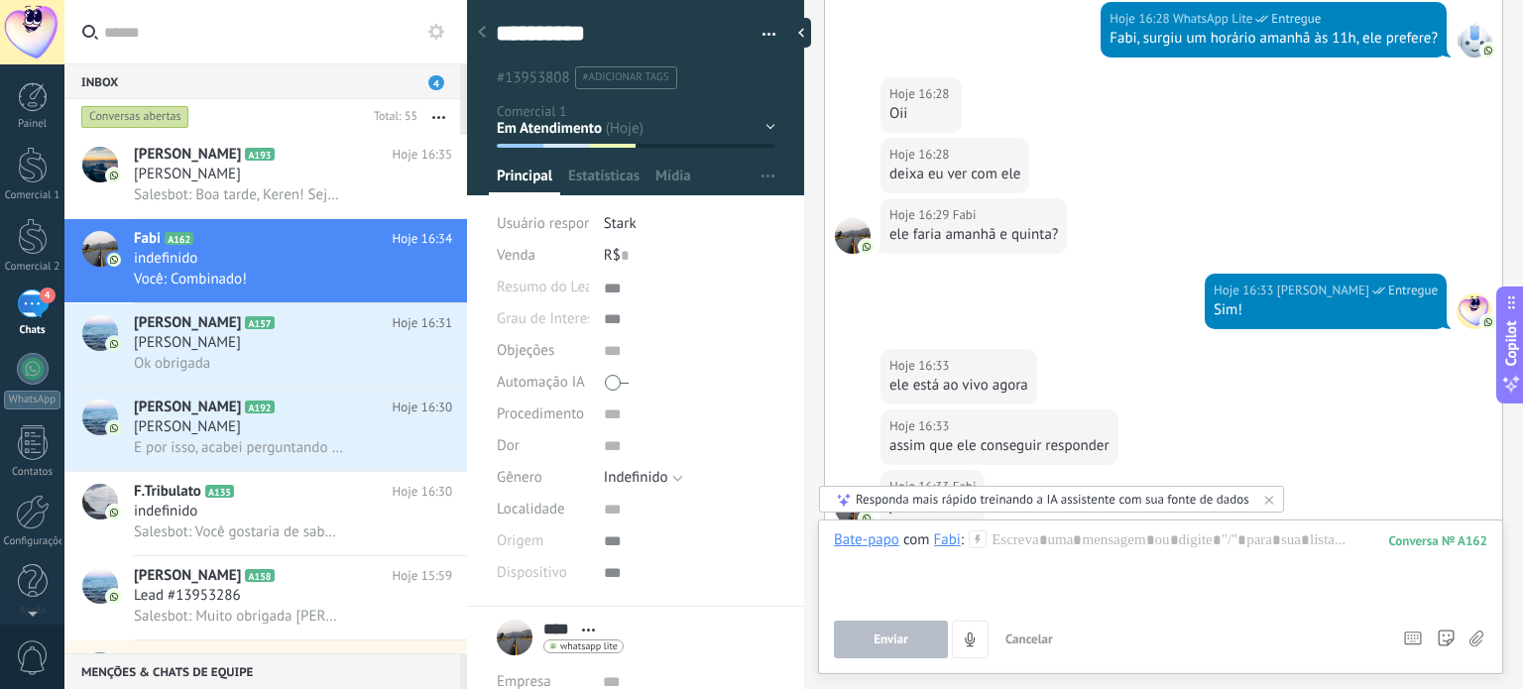
scroll to position [1772, 0]
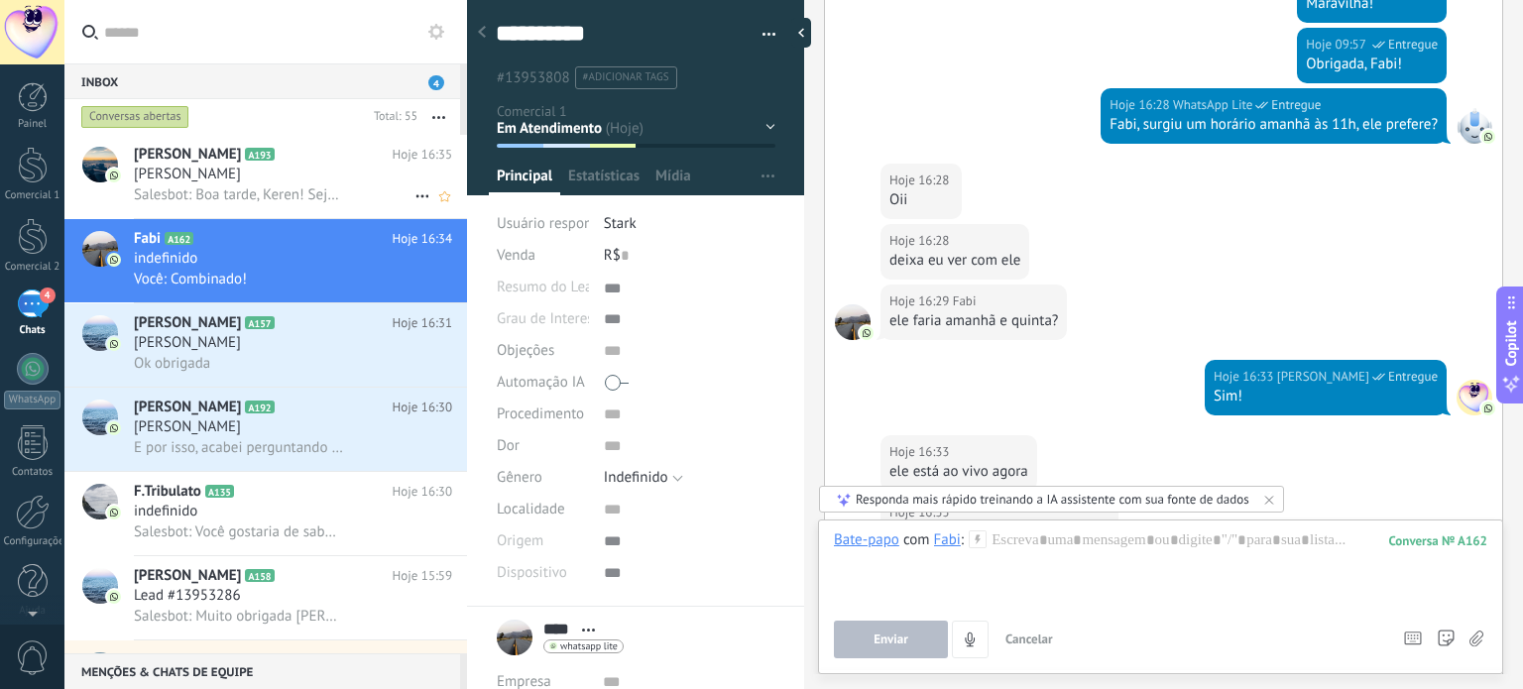
click at [335, 174] on div "[PERSON_NAME]" at bounding box center [293, 175] width 318 height 20
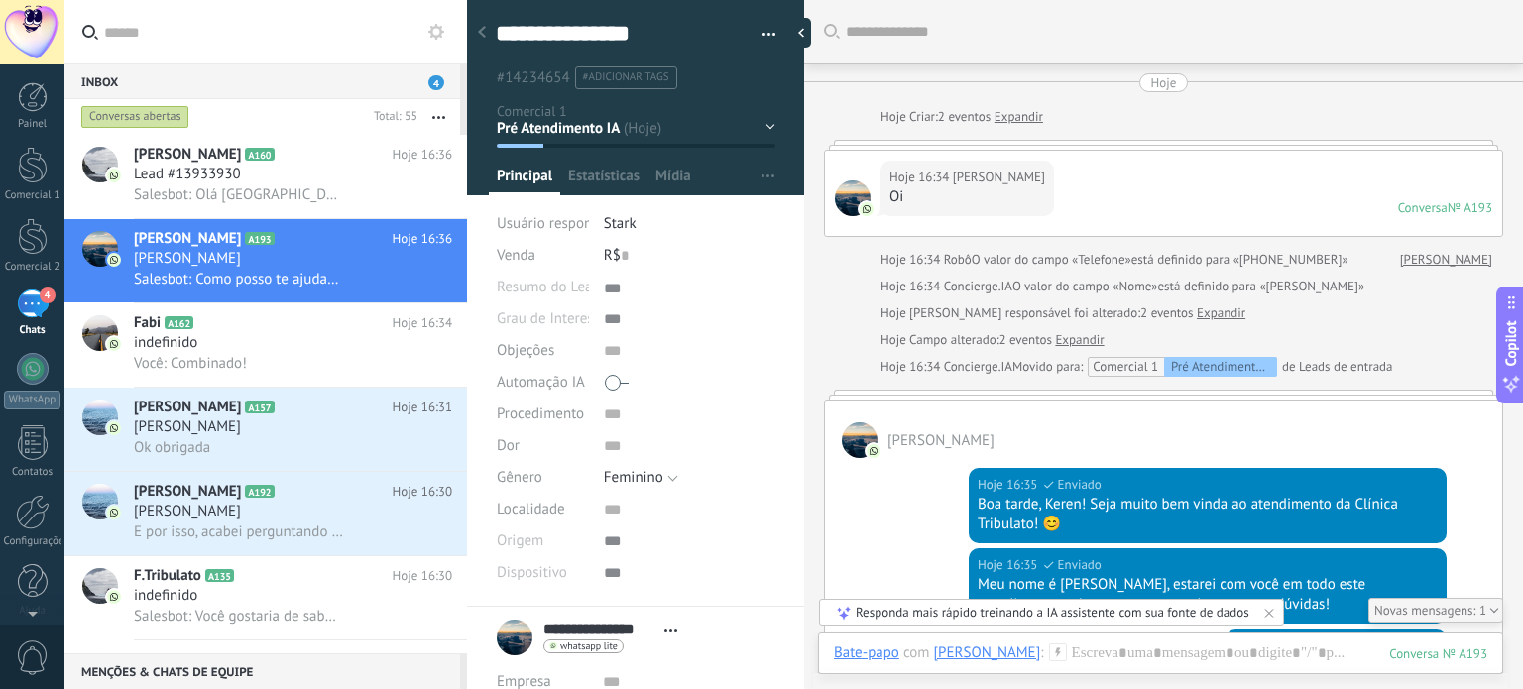
scroll to position [63, 0]
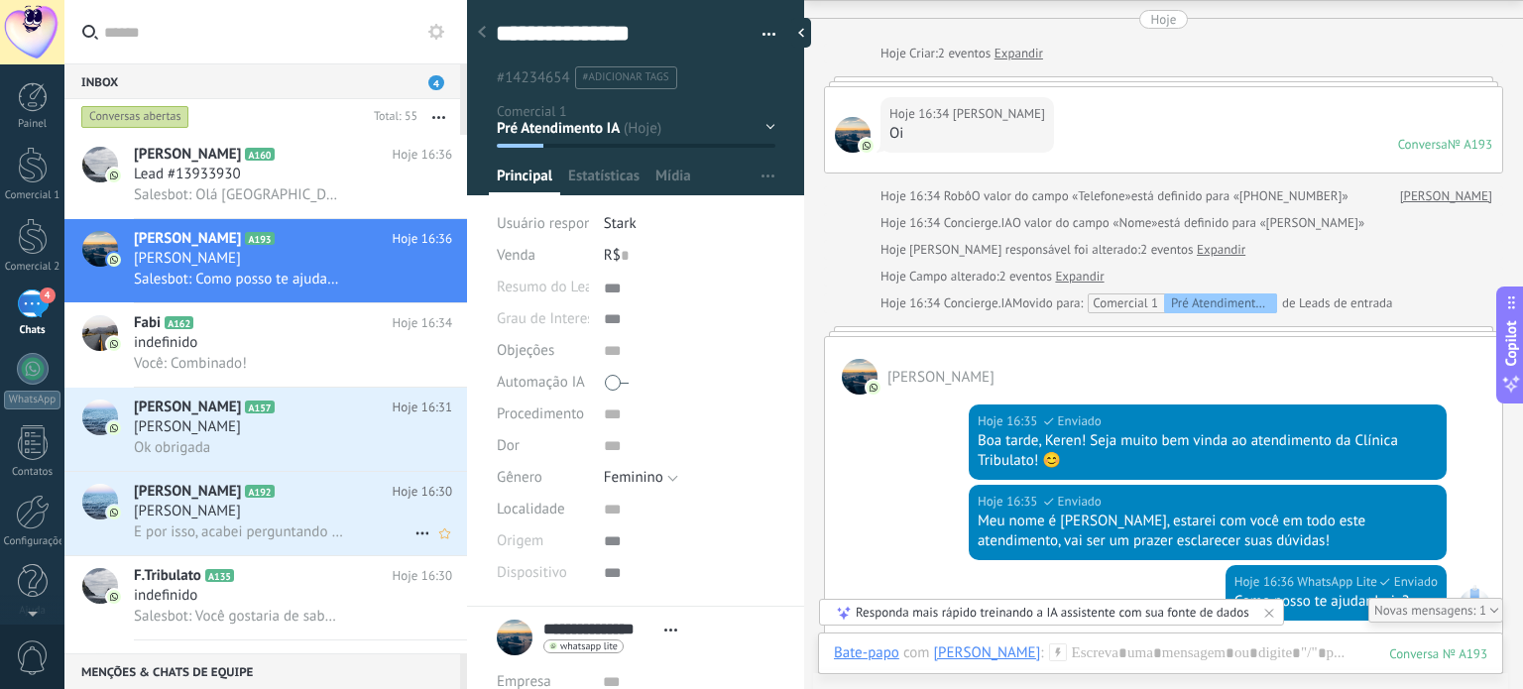
click at [348, 521] on div "[PERSON_NAME]" at bounding box center [293, 512] width 318 height 20
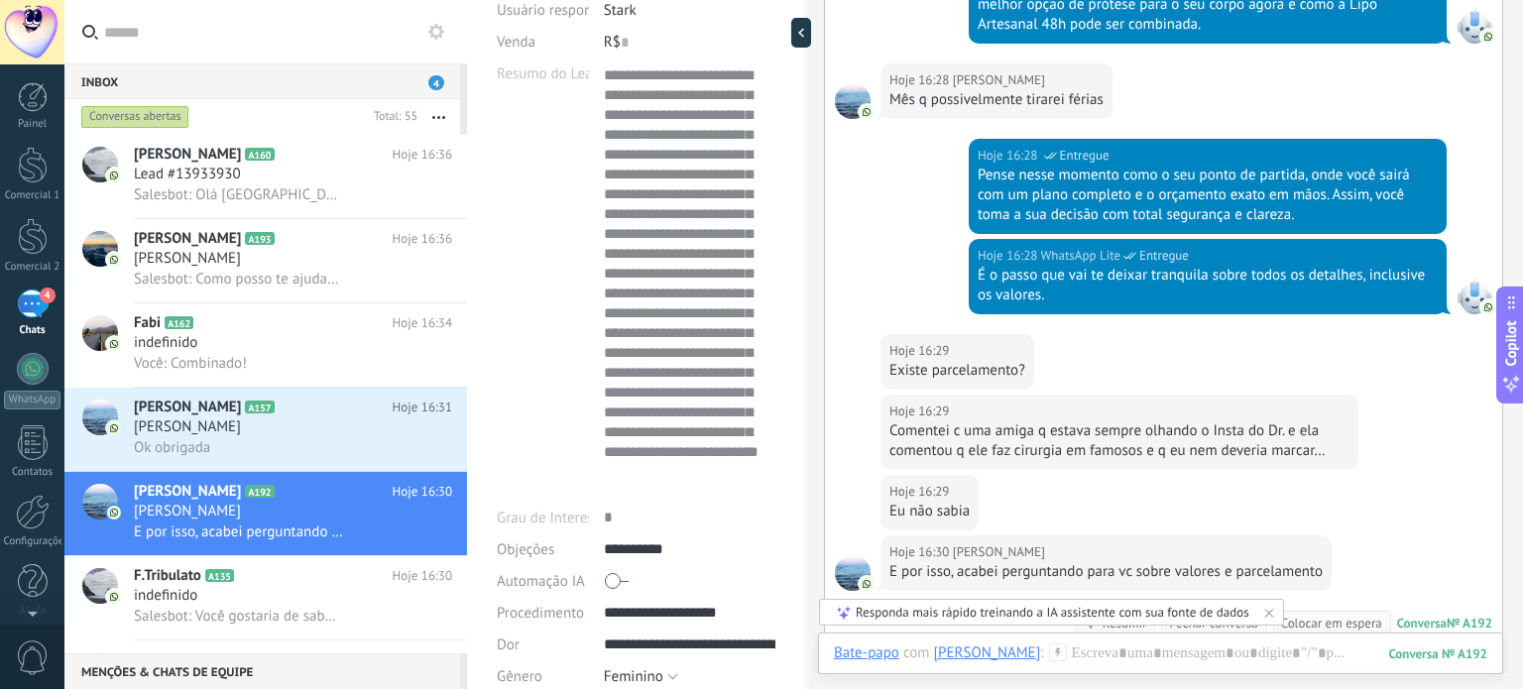
scroll to position [297, 0]
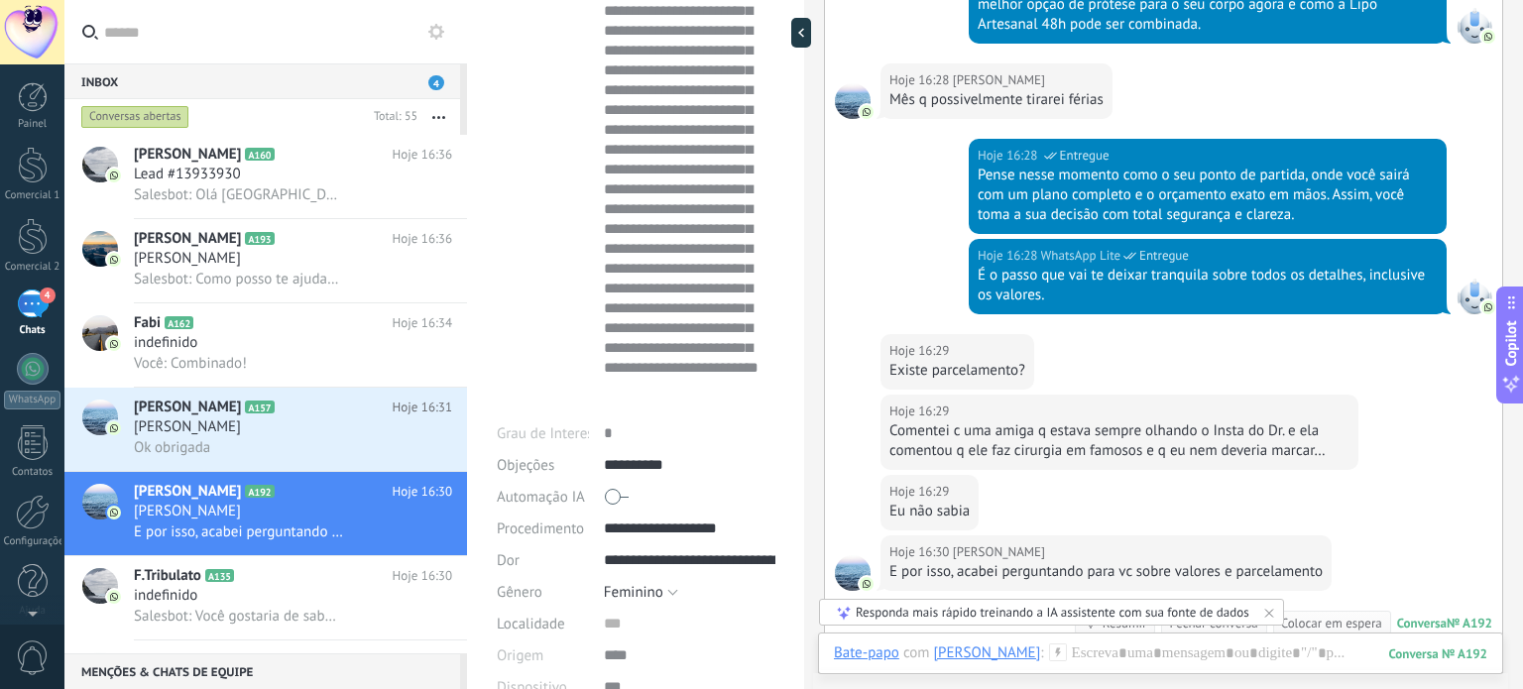
click at [668, 487] on div at bounding box center [690, 497] width 172 height 32
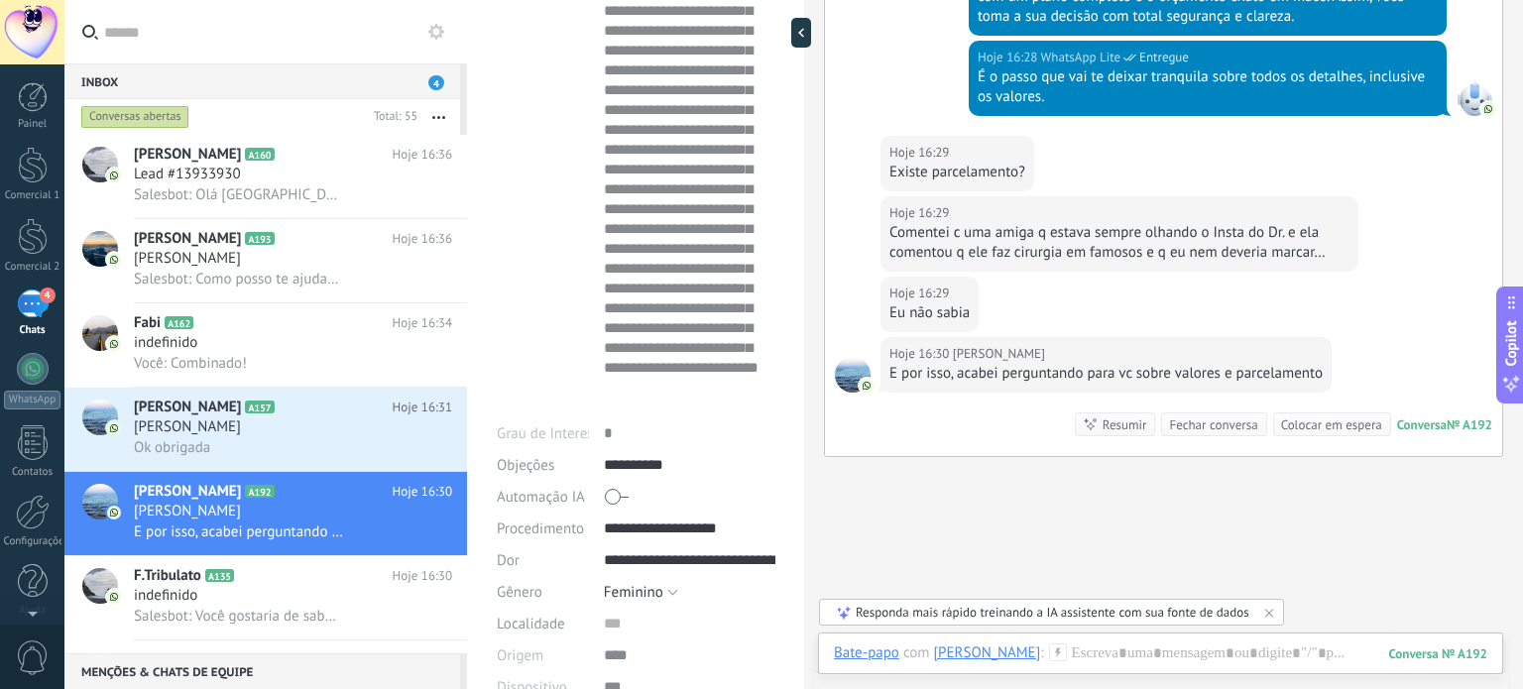
scroll to position [4933, 0]
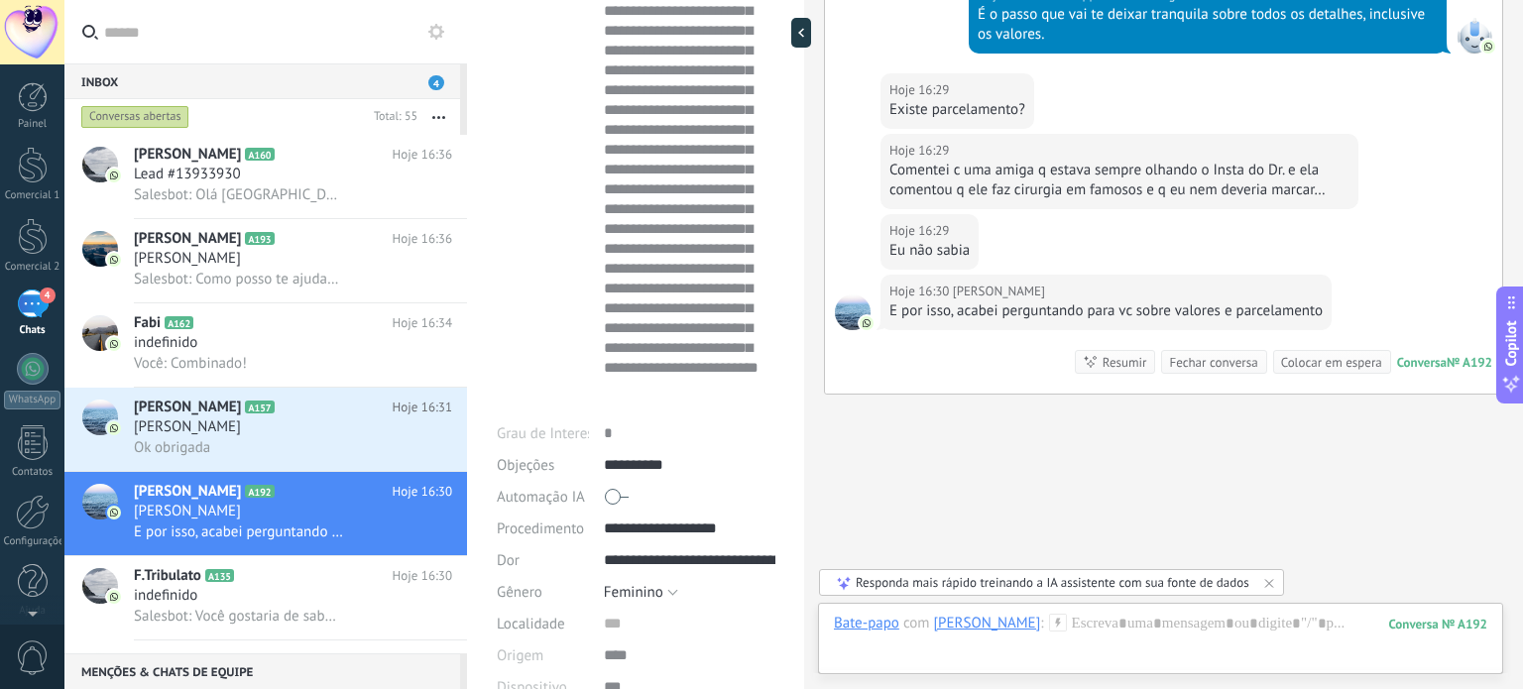
click at [615, 505] on span at bounding box center [617, 497] width 24 height 32
click at [595, 499] on div "Automação IA" at bounding box center [636, 497] width 279 height 32
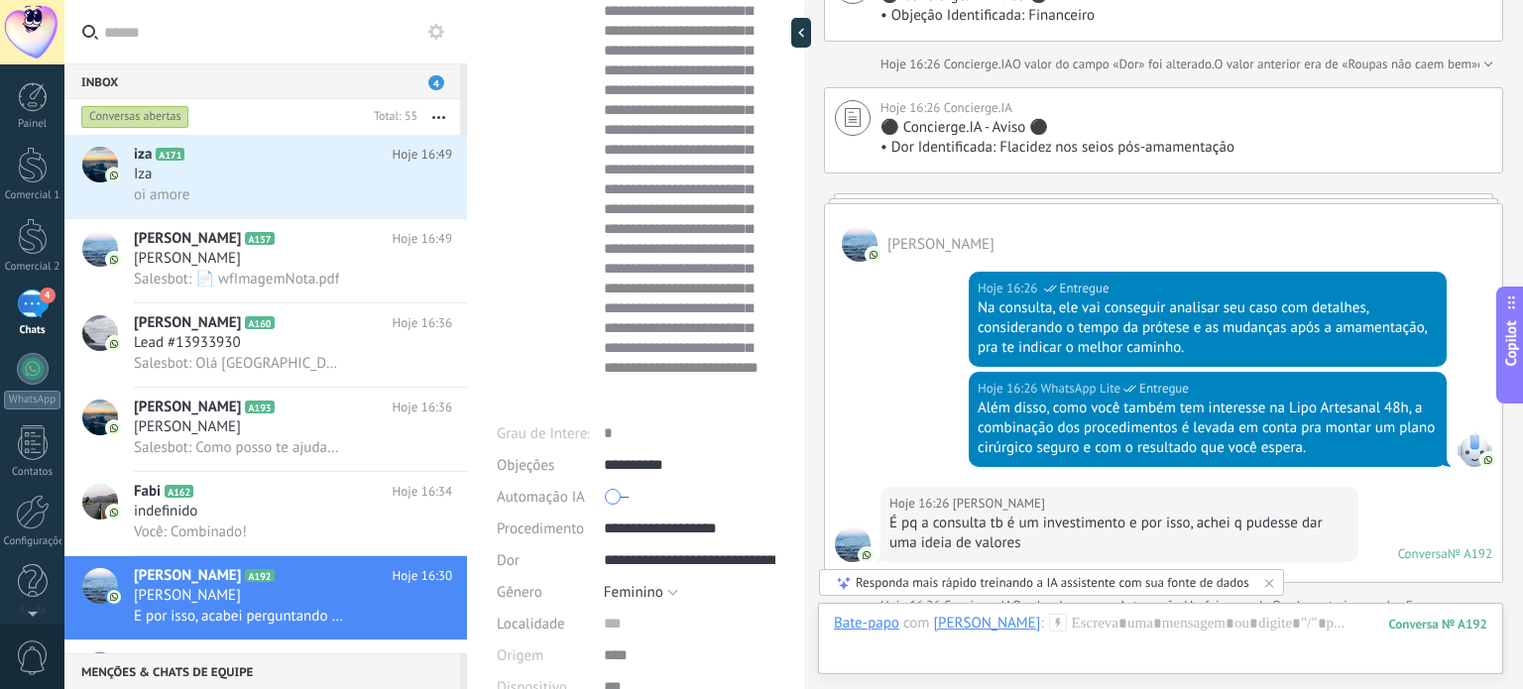
scroll to position [5802, 0]
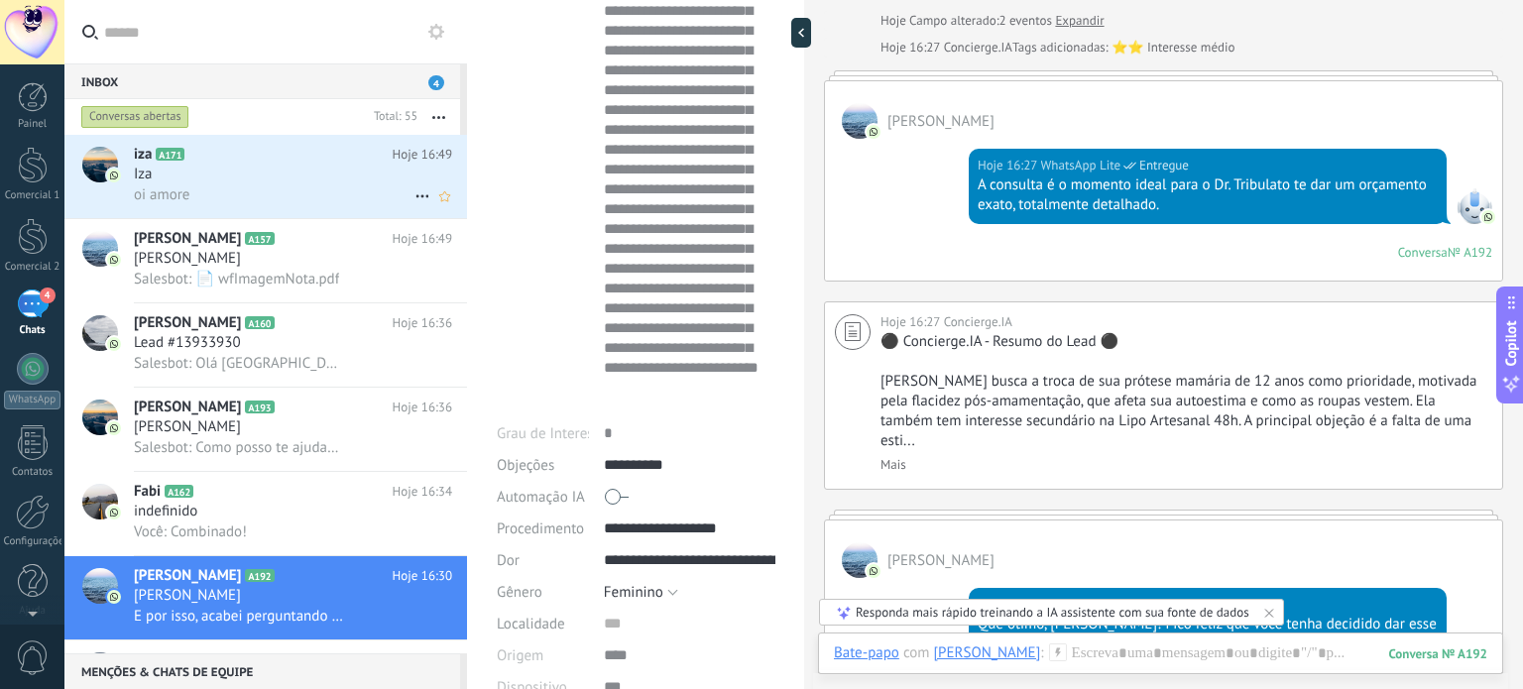
click at [293, 189] on div "oi amore" at bounding box center [293, 194] width 318 height 21
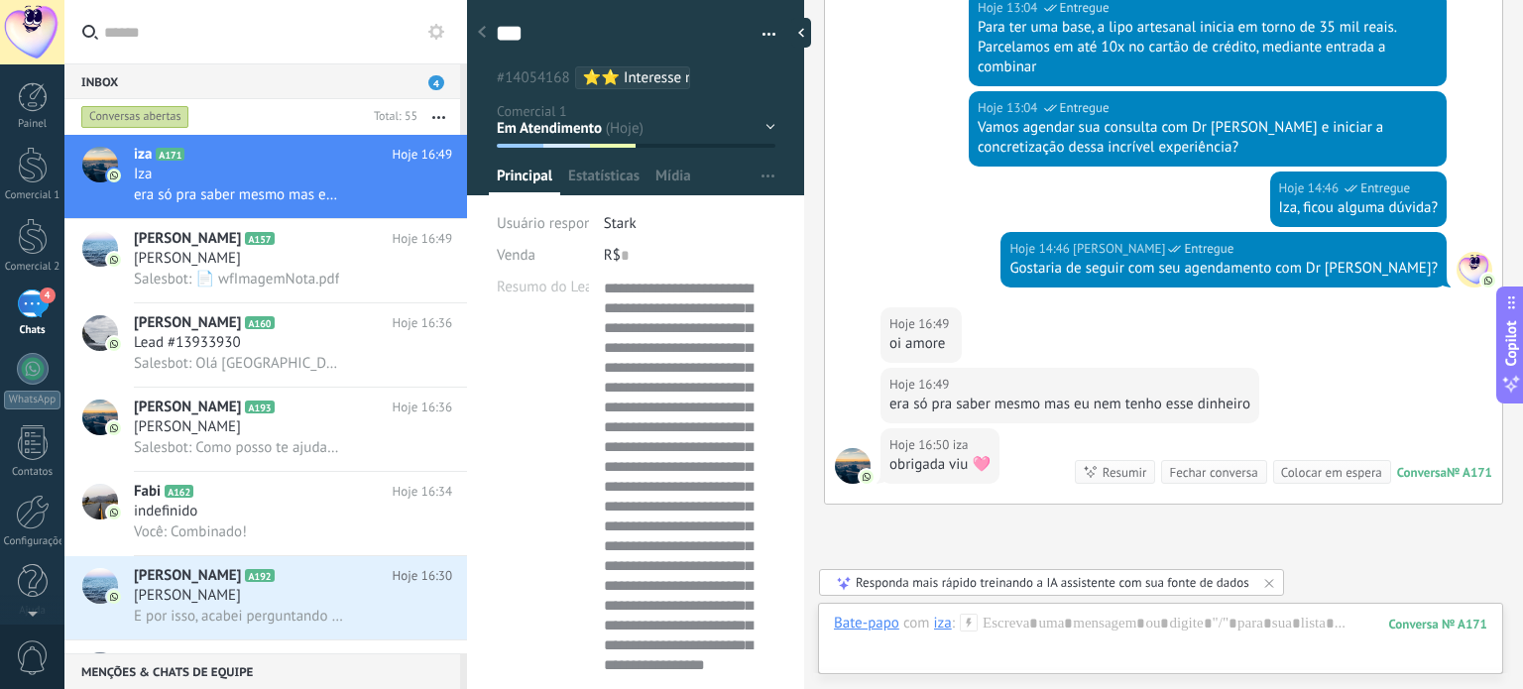
scroll to position [5409, 0]
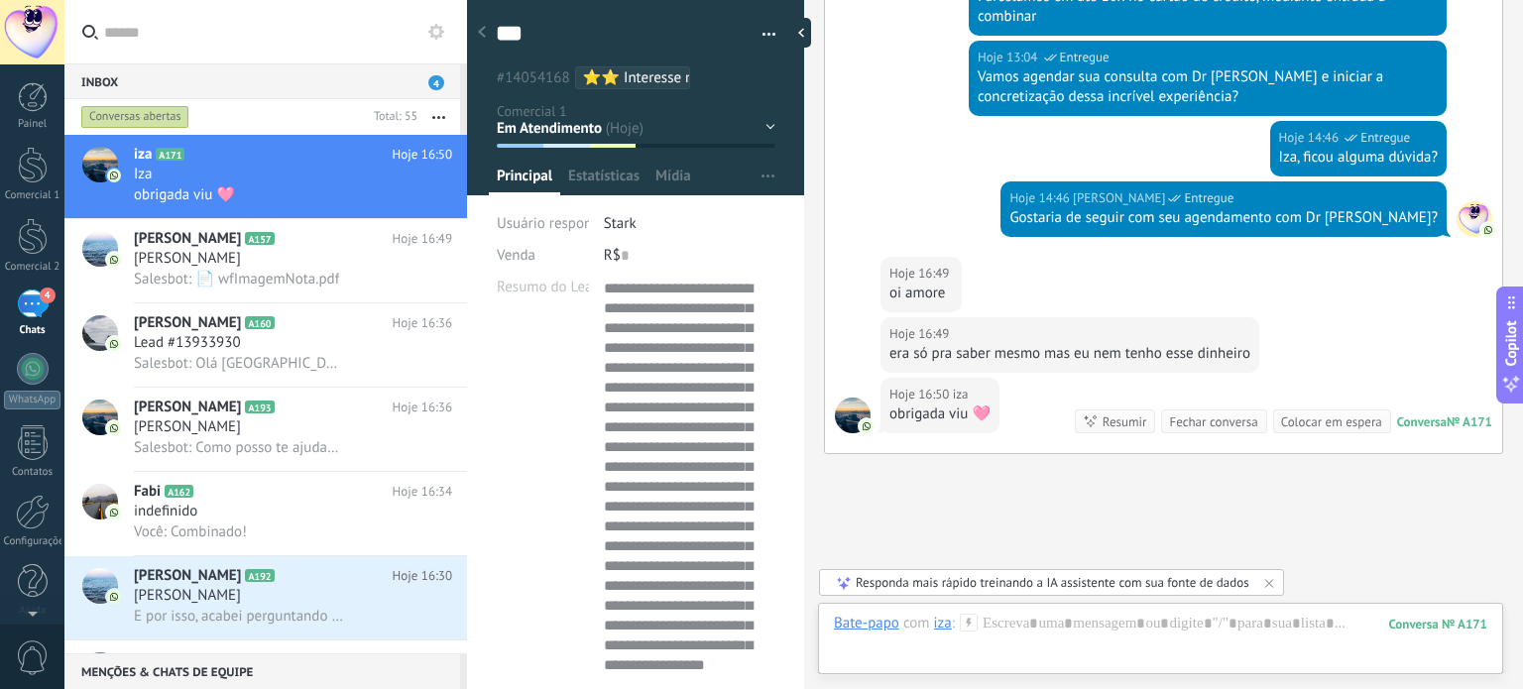
click at [911, 121] on div "Hoje 14:46 Francisco Tribulato Entregue Iza, ficou alguma dúvida?" at bounding box center [1163, 151] width 677 height 60
click at [252, 35] on input "text" at bounding box center [277, 31] width 347 height 63
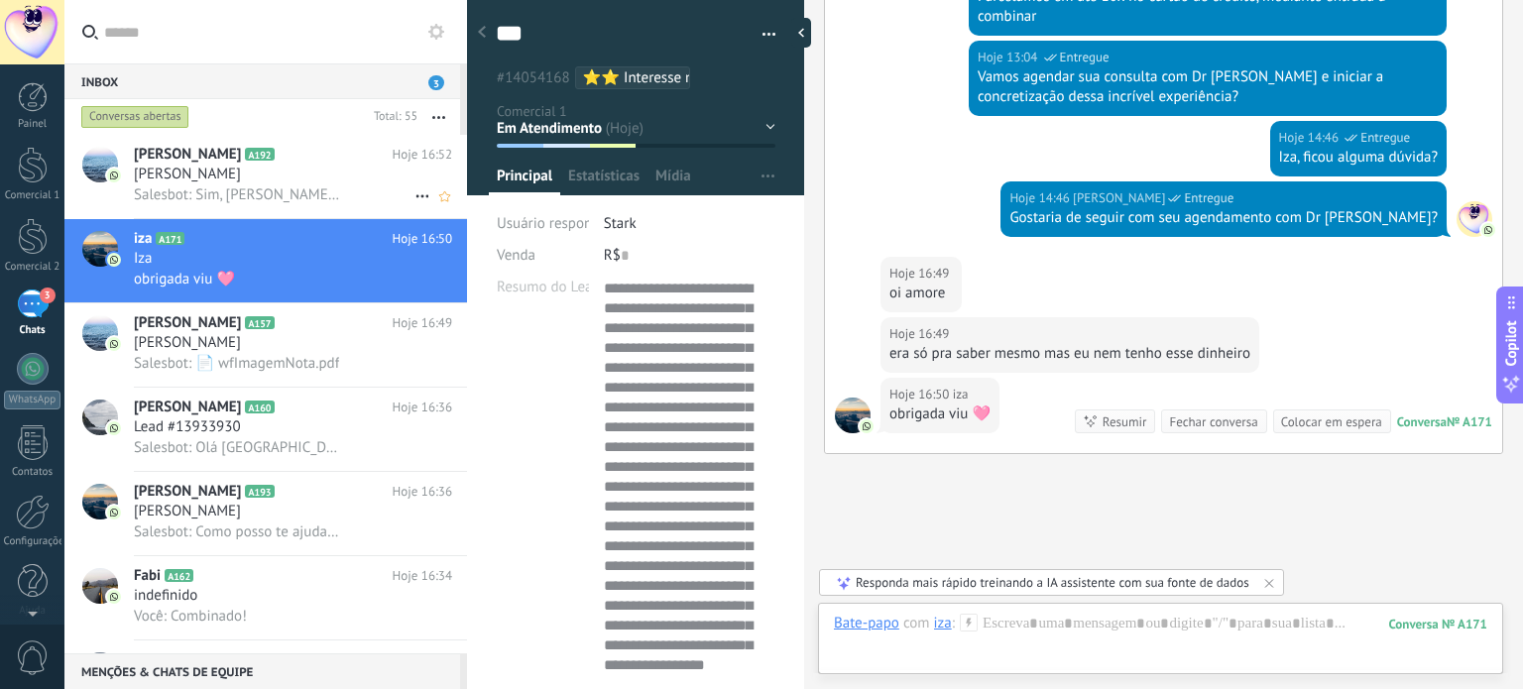
click at [341, 181] on div "[PERSON_NAME]" at bounding box center [293, 175] width 318 height 20
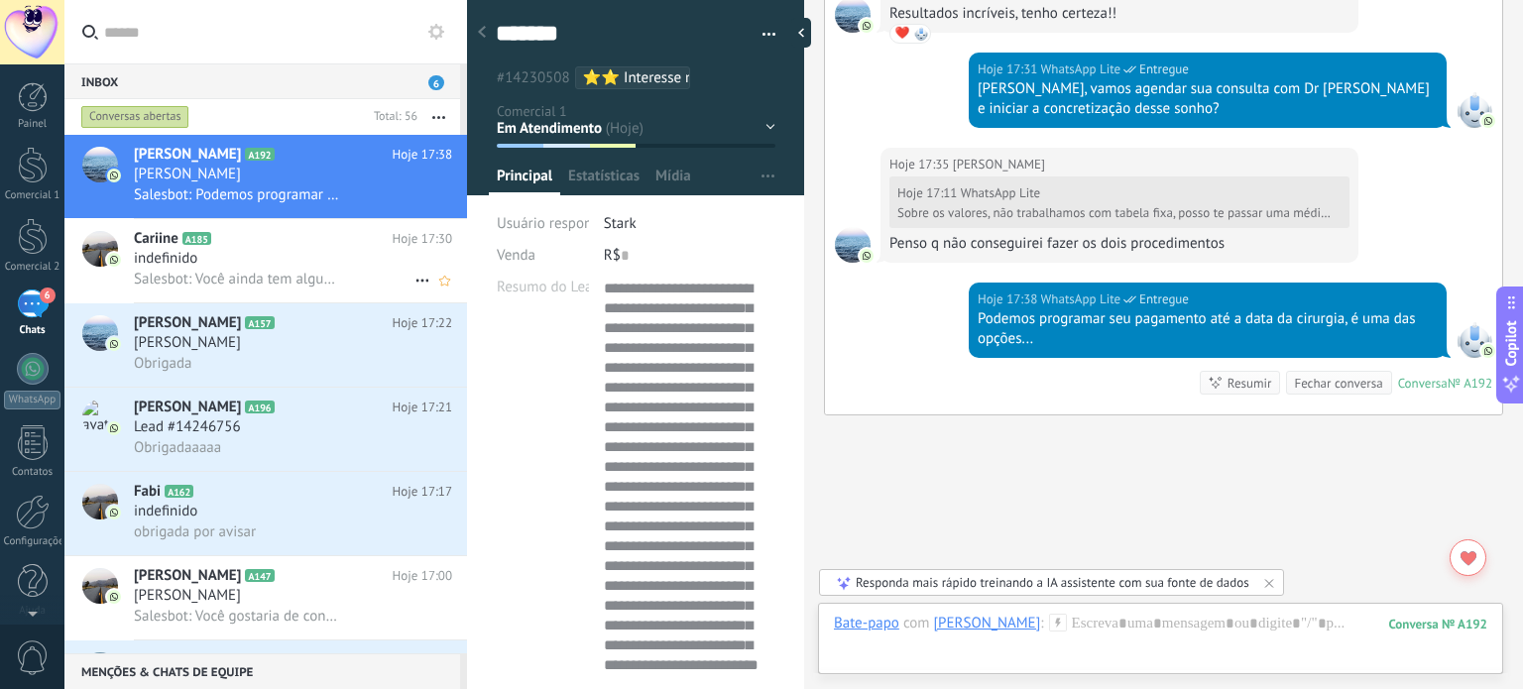
click at [258, 245] on h2 "Cariine A185" at bounding box center [263, 239] width 259 height 20
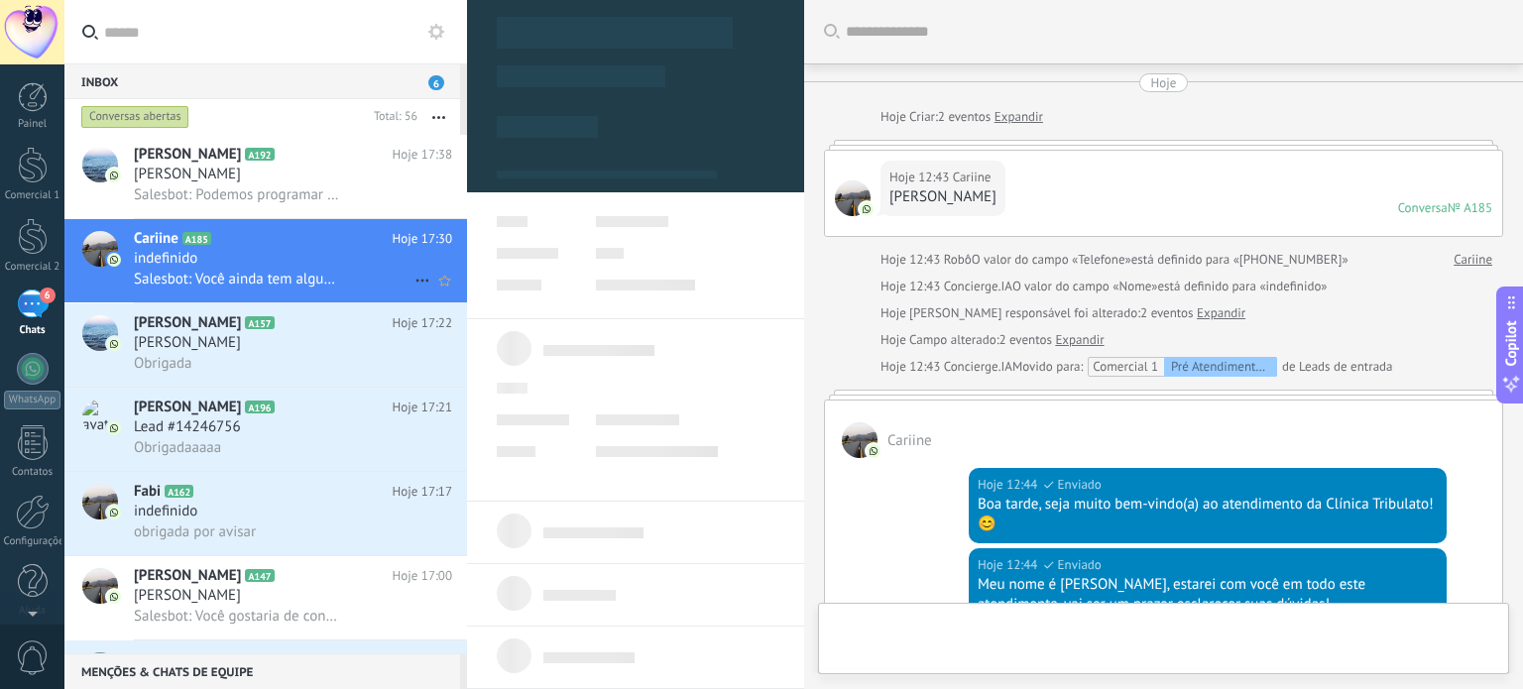
scroll to position [577, 0]
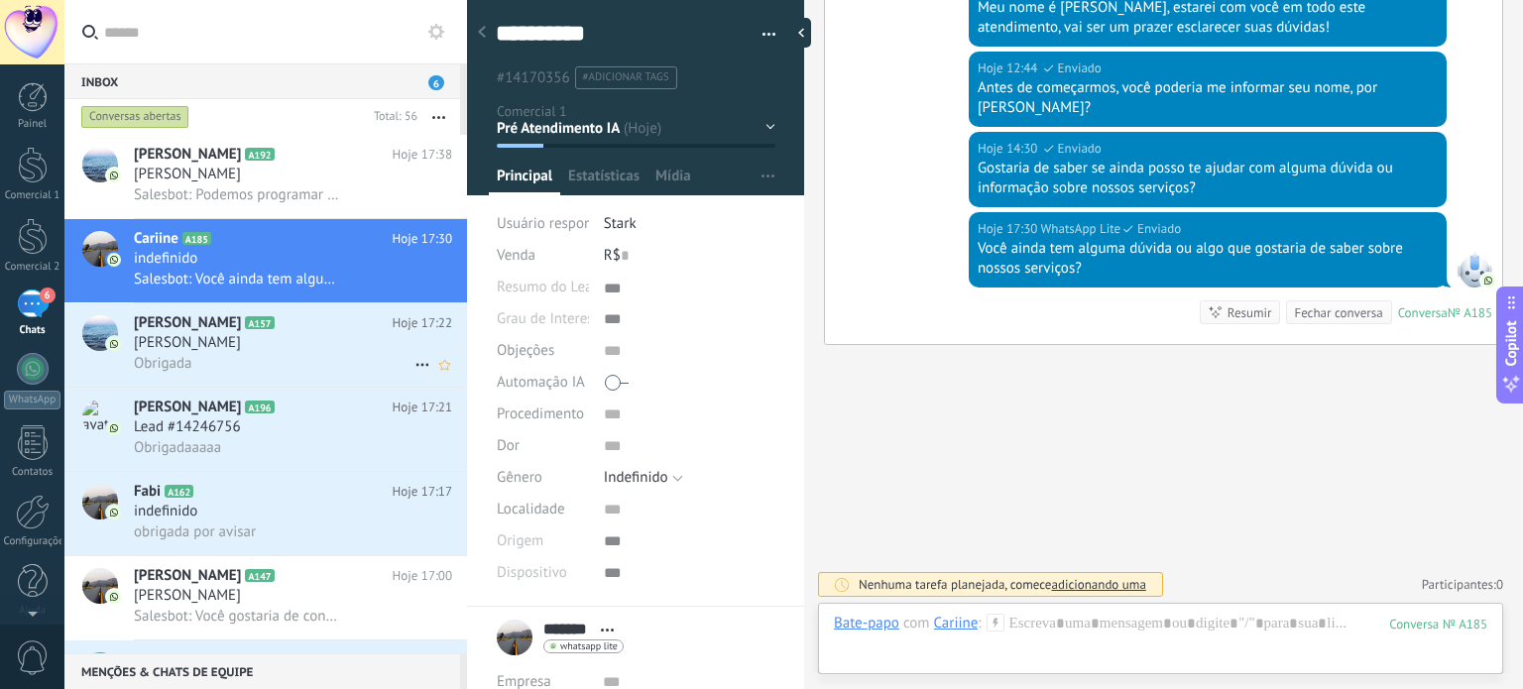
click at [272, 333] on h2 "Eliza A157" at bounding box center [263, 323] width 259 height 20
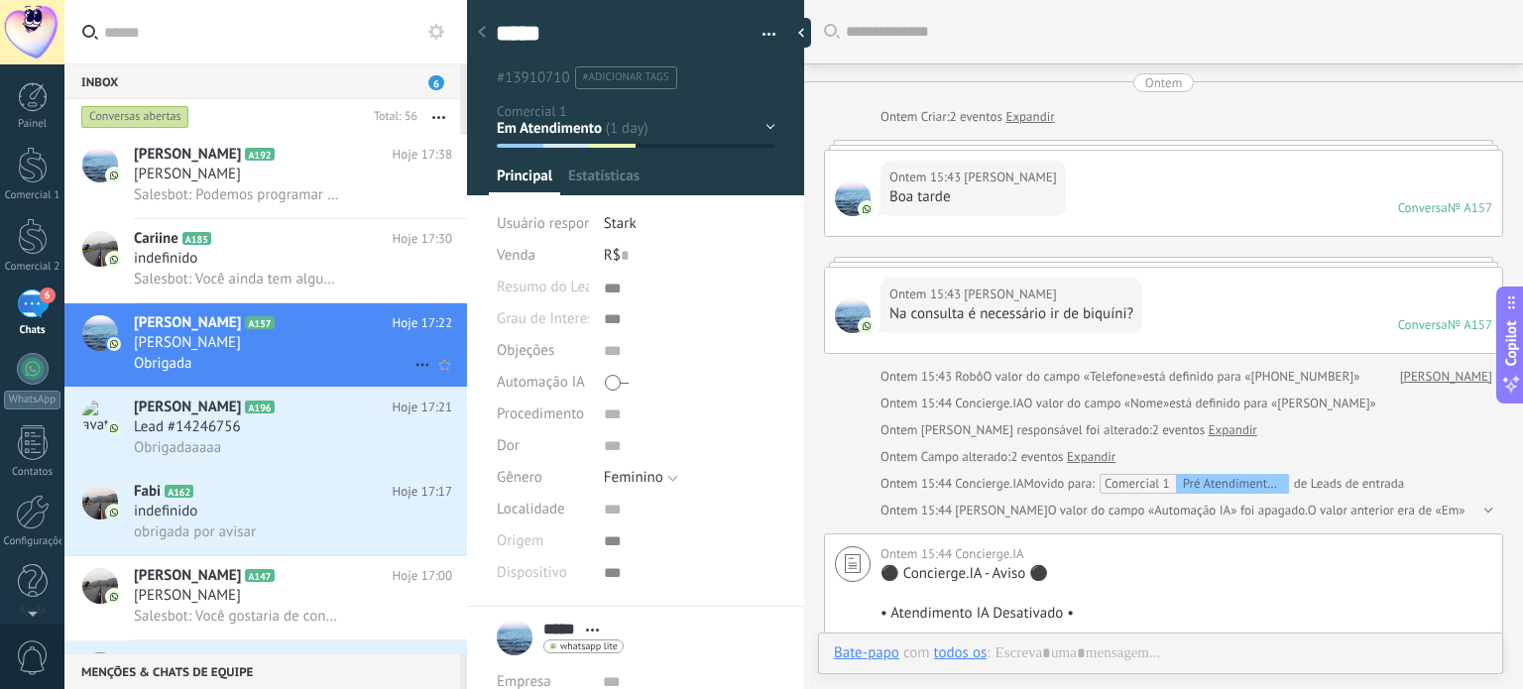
scroll to position [2522, 0]
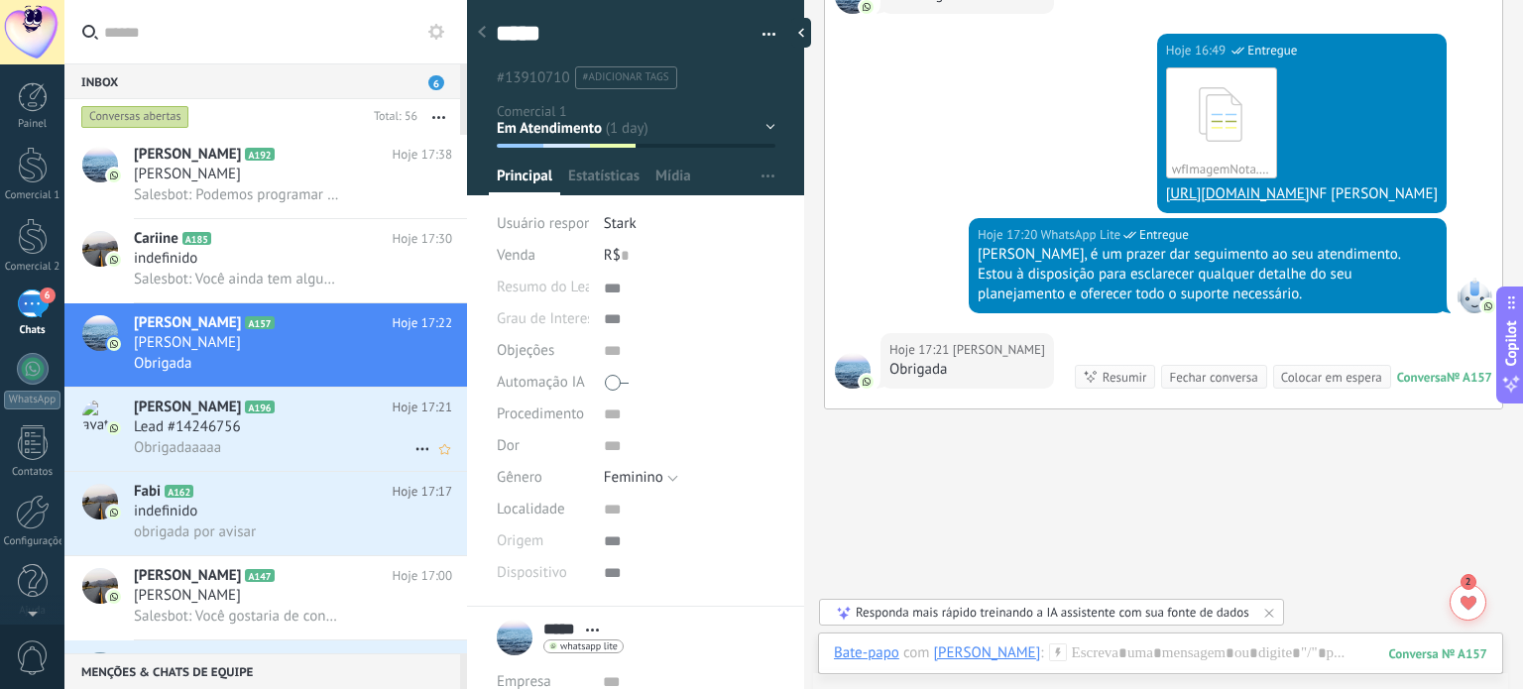
click at [312, 435] on div "Lead #14246756" at bounding box center [293, 427] width 318 height 20
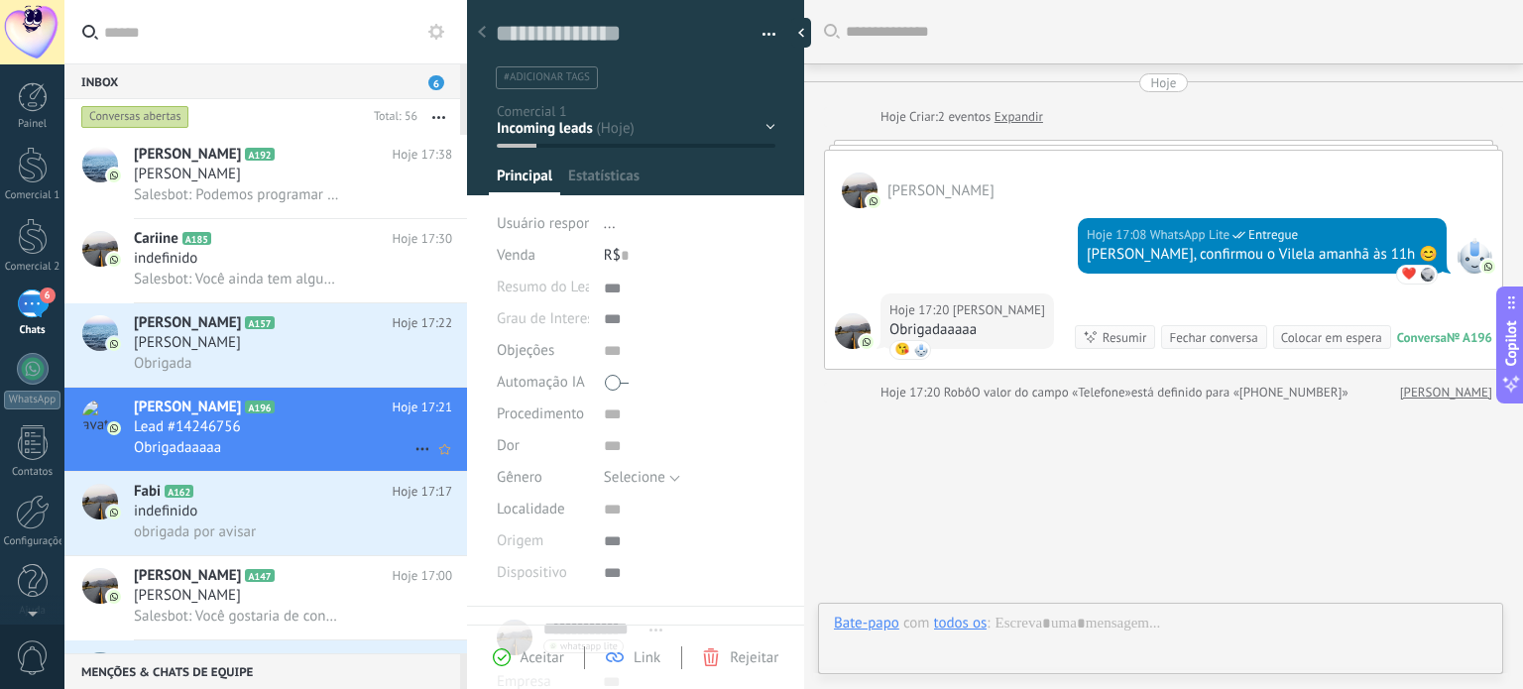
scroll to position [58, 0]
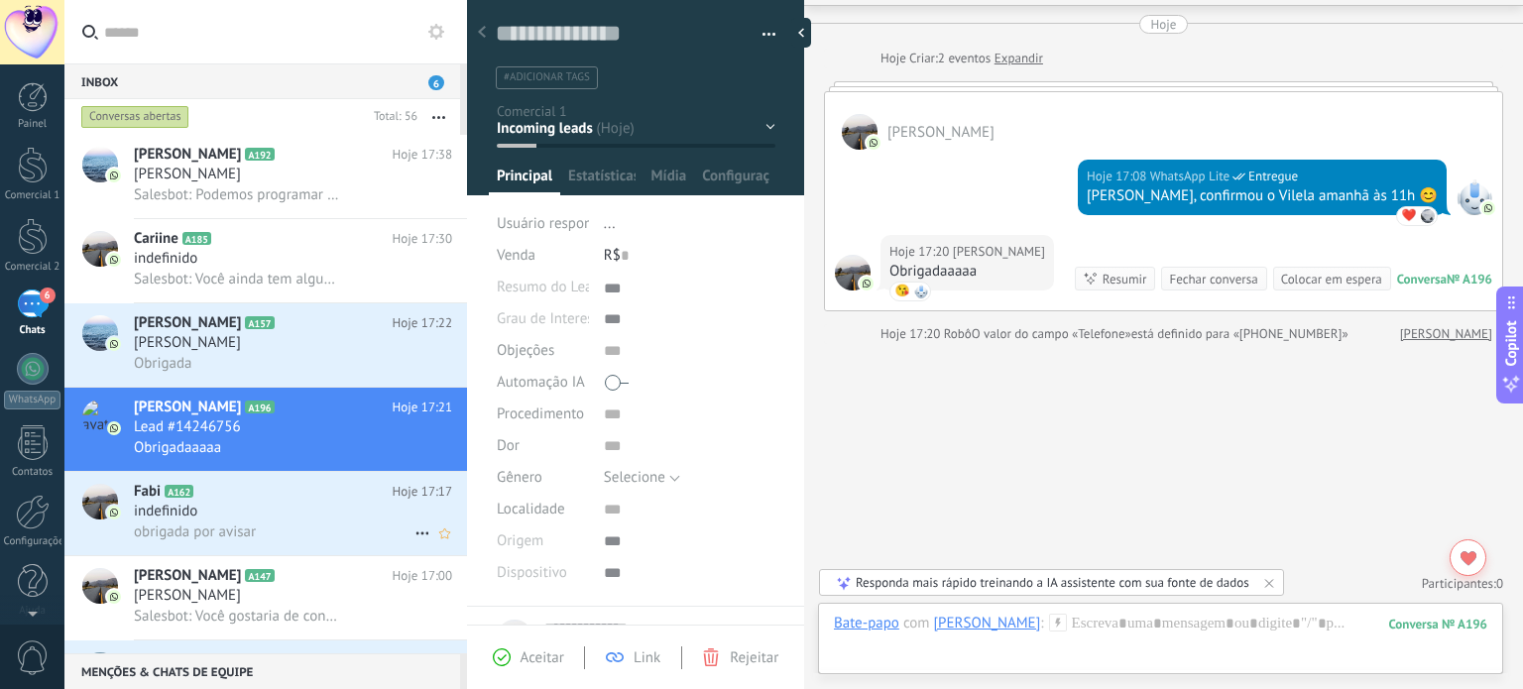
click at [314, 509] on div "indefinido" at bounding box center [293, 512] width 318 height 20
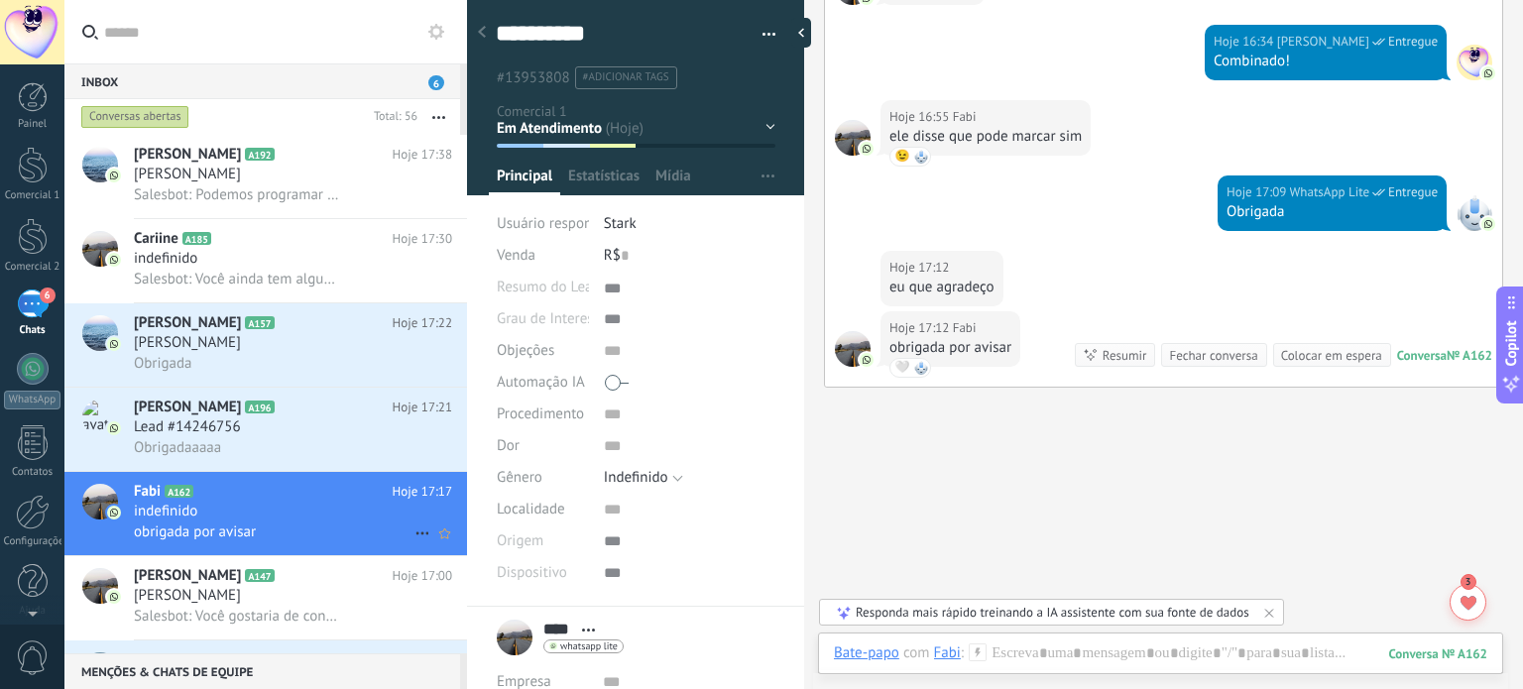
scroll to position [99, 0]
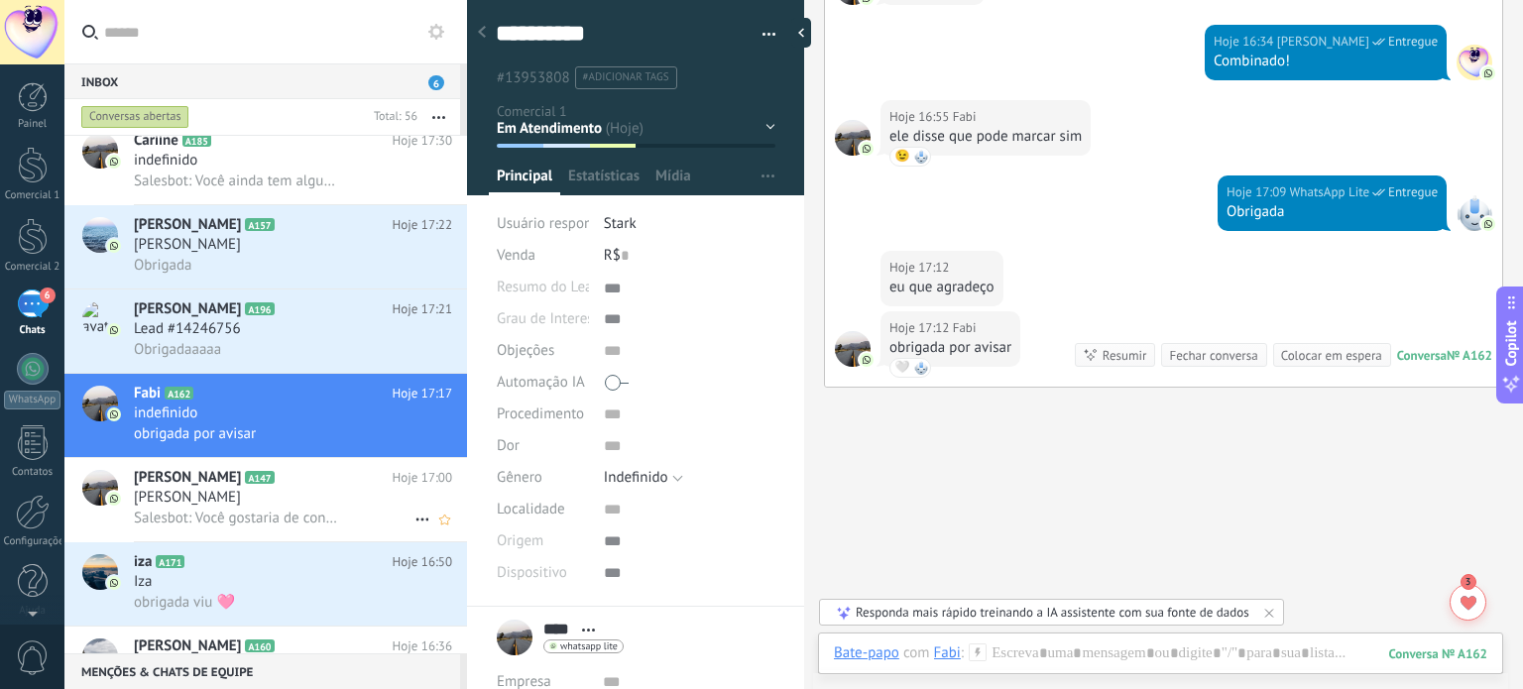
click at [307, 508] on div "Rafaela Loiola" at bounding box center [293, 498] width 318 height 20
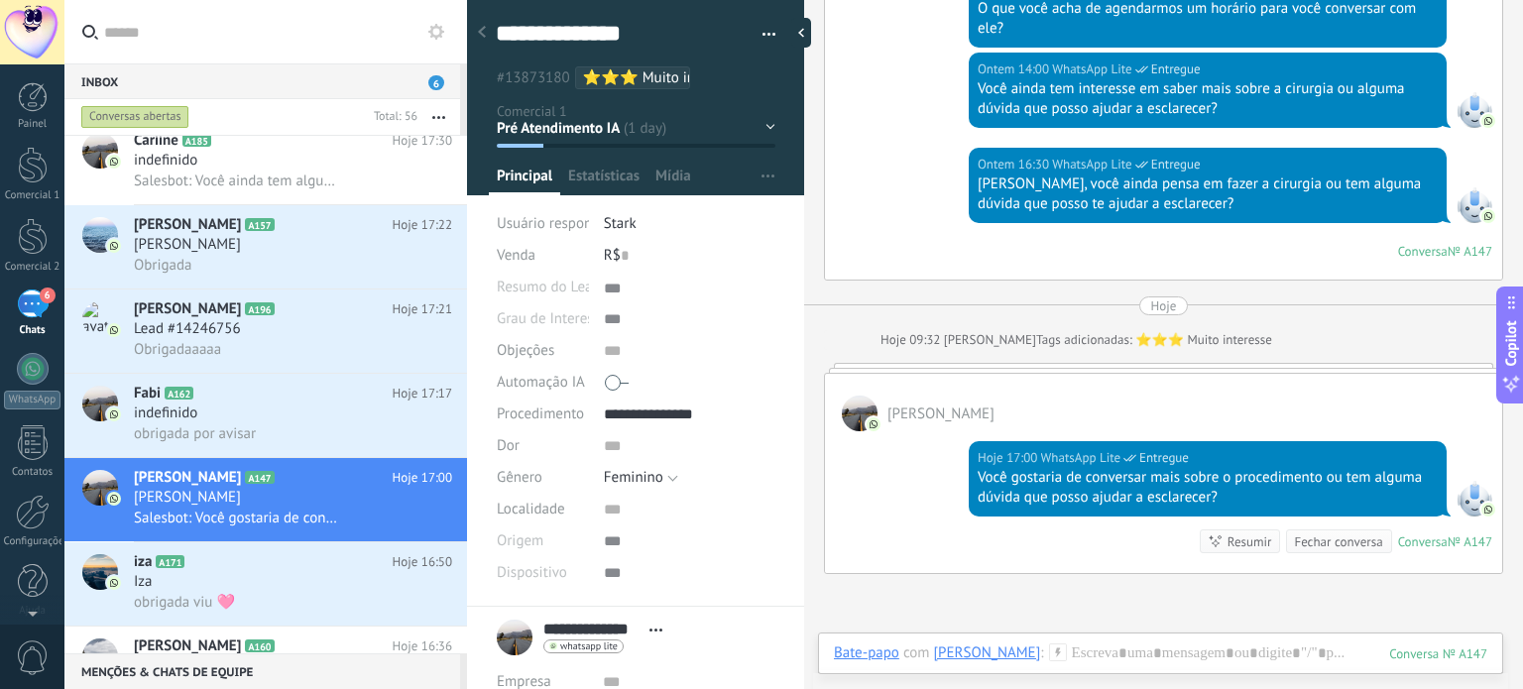
scroll to position [2199, 0]
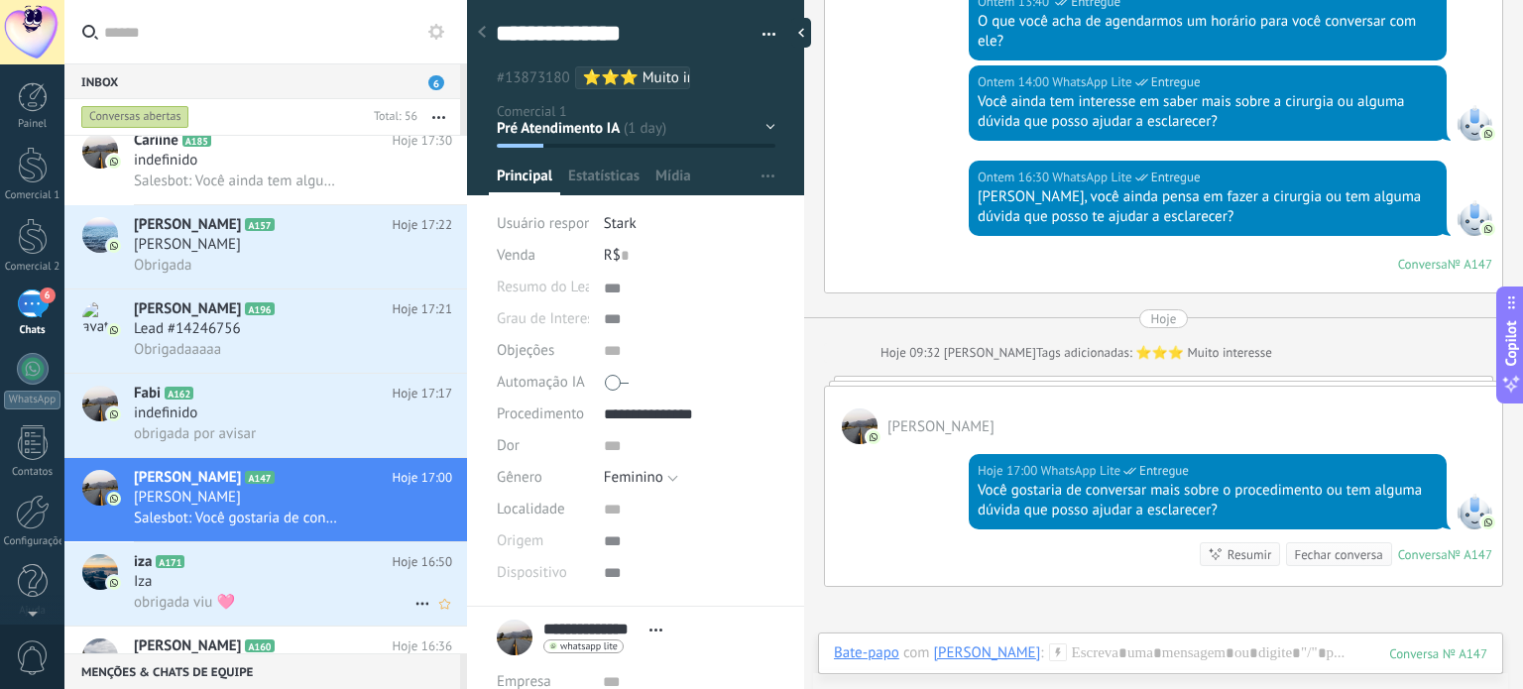
click at [341, 571] on h2 "iza A171" at bounding box center [263, 562] width 259 height 20
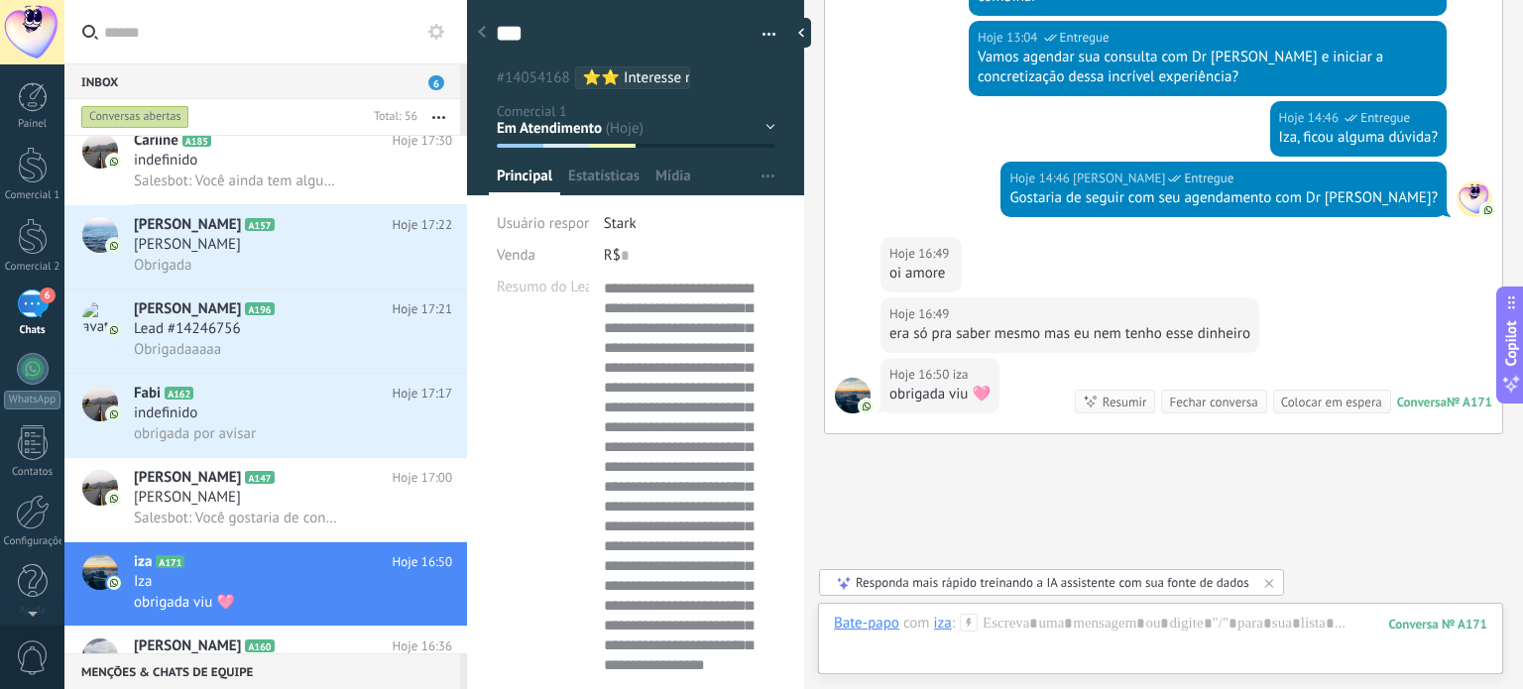
scroll to position [297, 0]
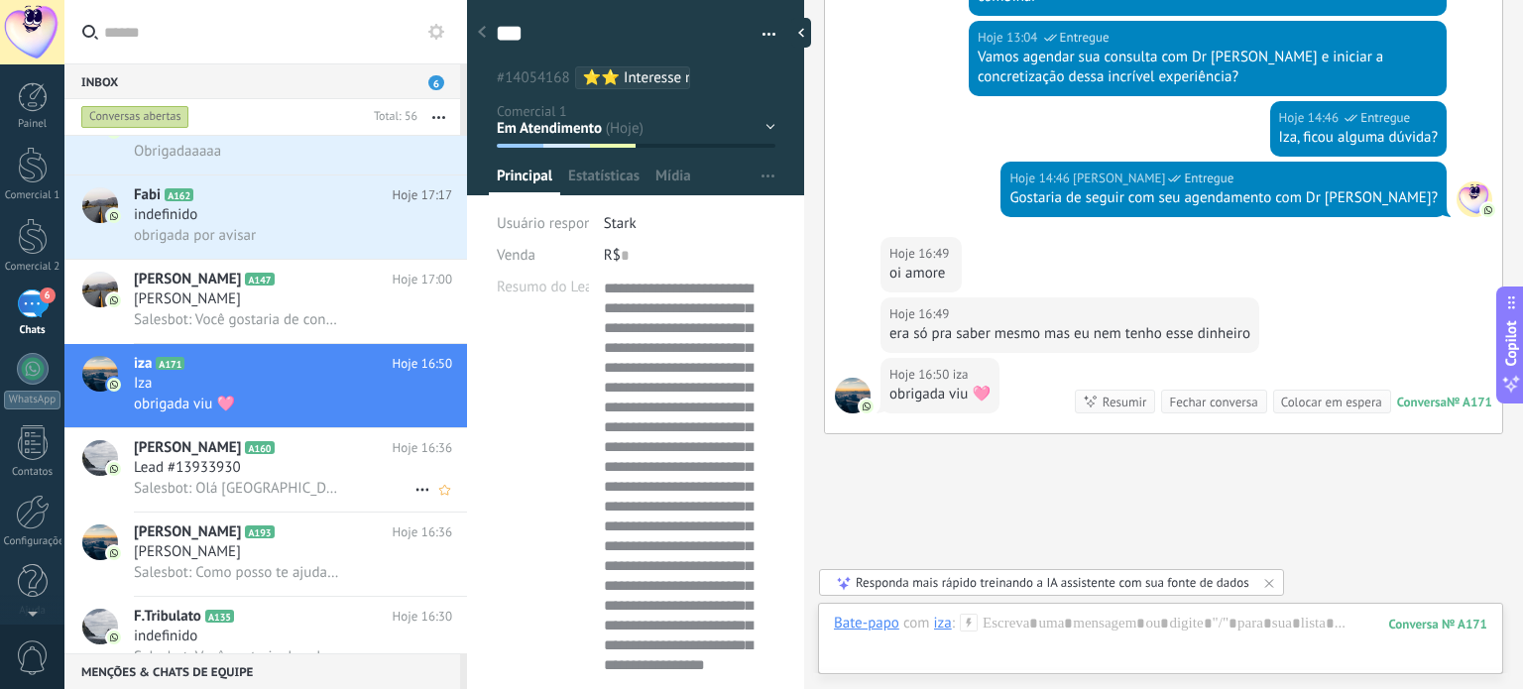
click at [321, 490] on span "Salesbot: Olá Edênia, Passando para lembrá-la que está agendada conosco para dr…" at bounding box center [238, 488] width 209 height 19
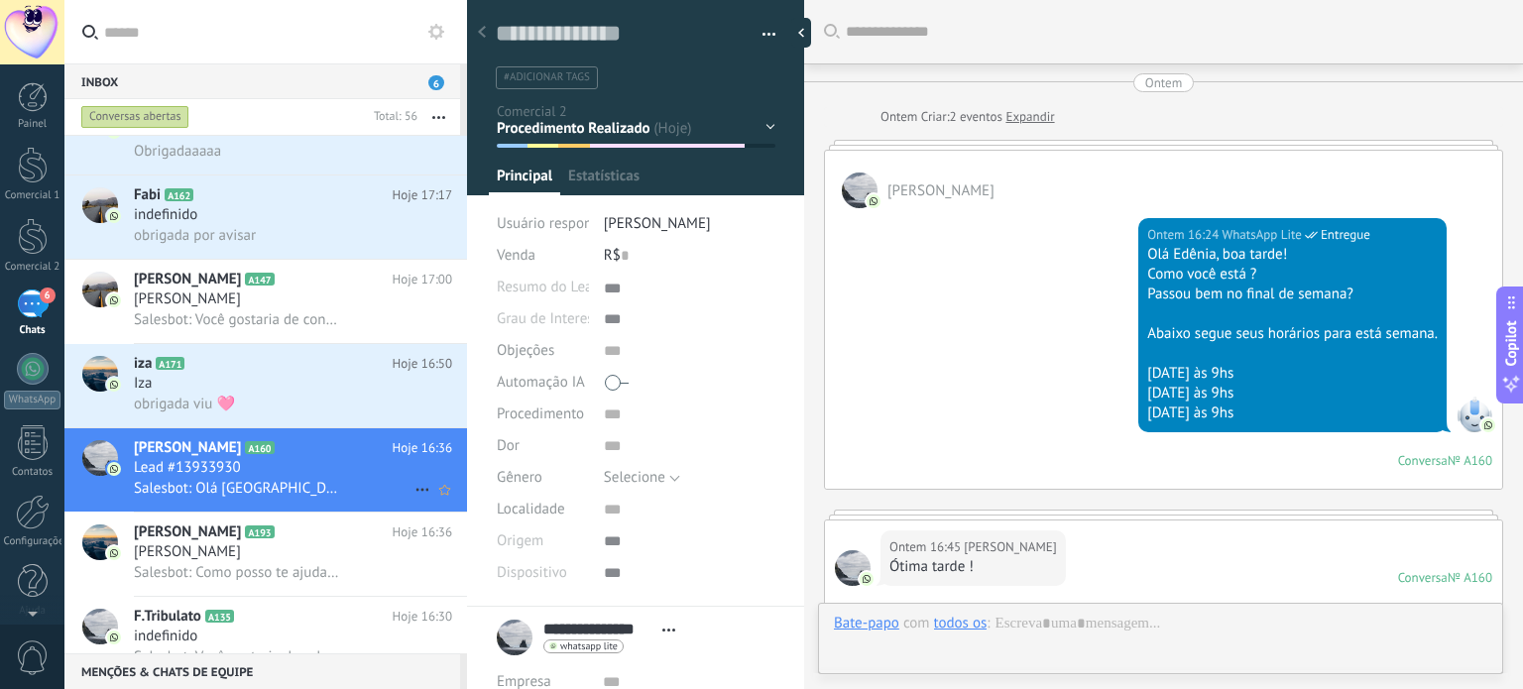
scroll to position [1658, 0]
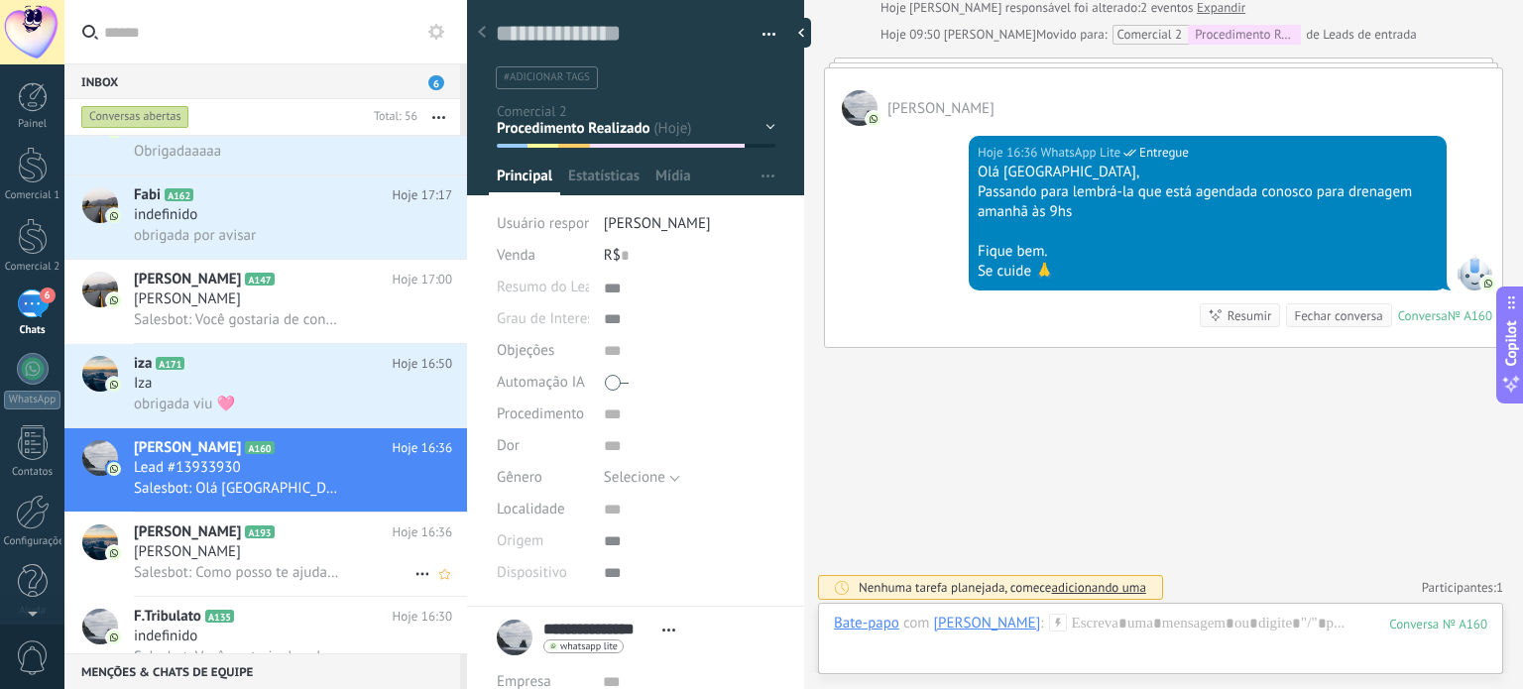
click at [334, 542] on h2 "Keren Rodrigues A193" at bounding box center [263, 532] width 259 height 20
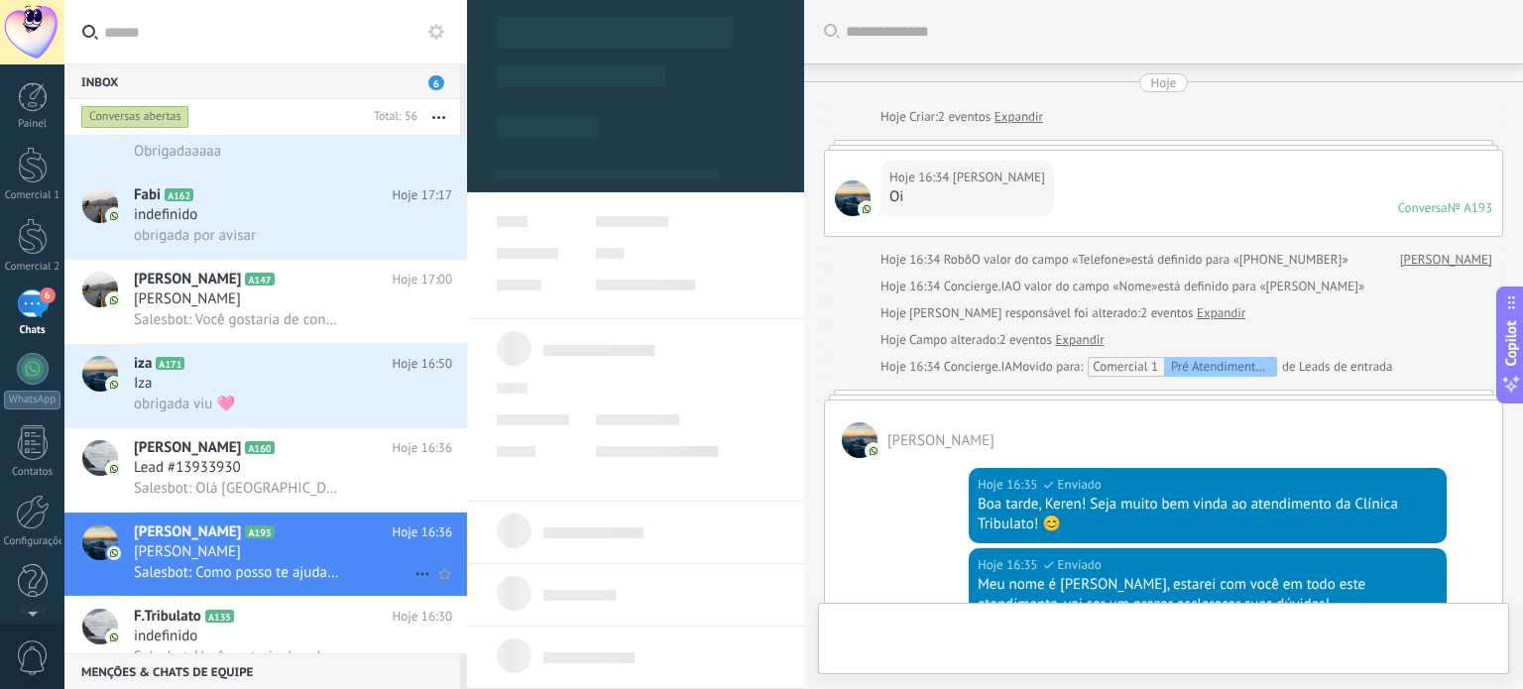
type textarea "***"
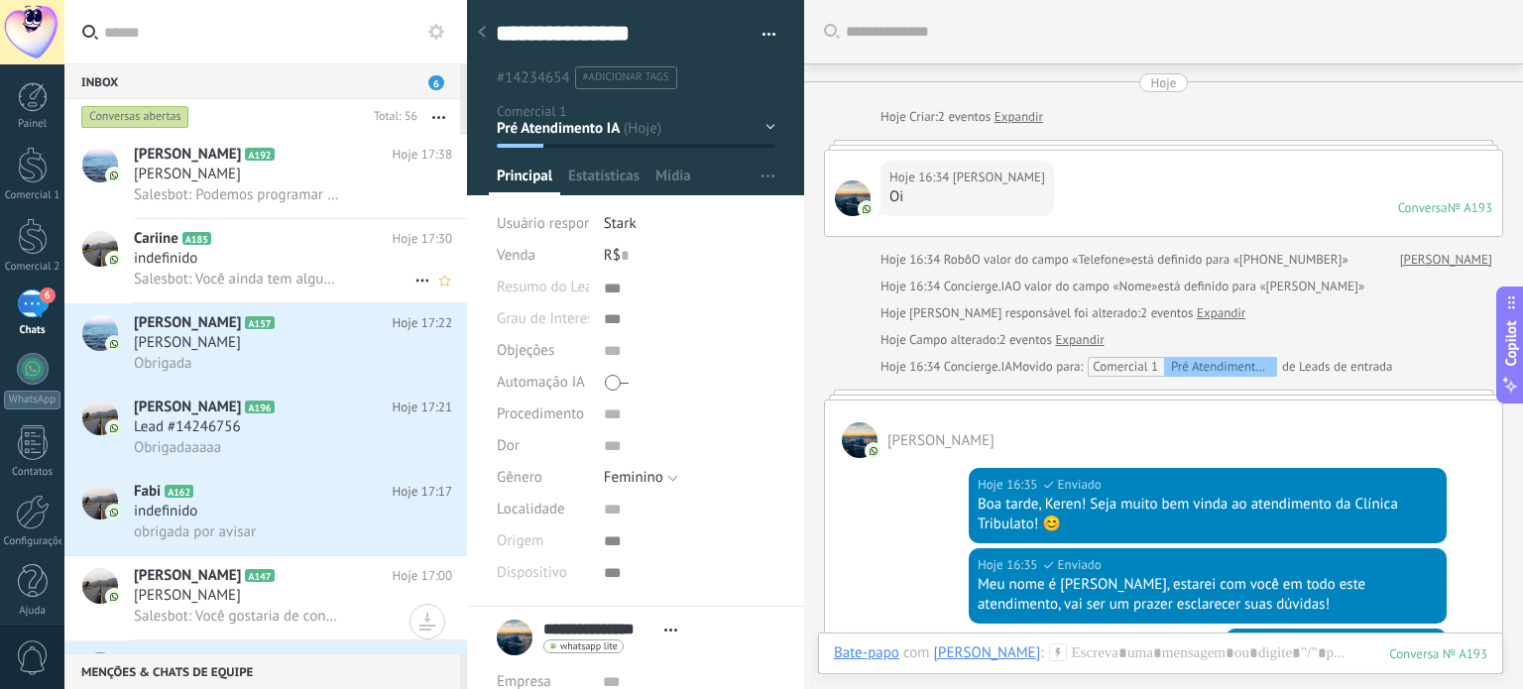
click at [270, 272] on div "Salesbot: Você ainda tem alguma dúvida ou algo que gostaria de saber sobre noss…" at bounding box center [293, 279] width 318 height 21
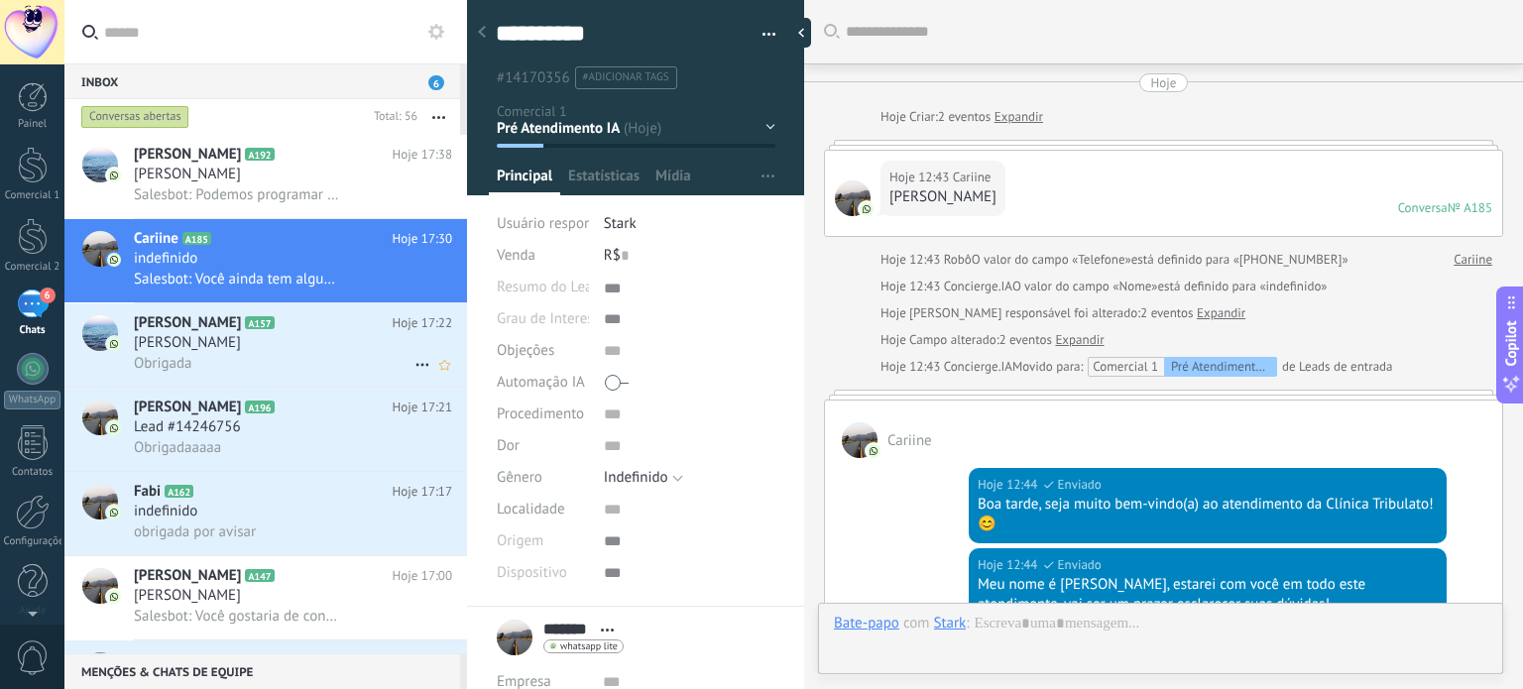
scroll to position [20, 0]
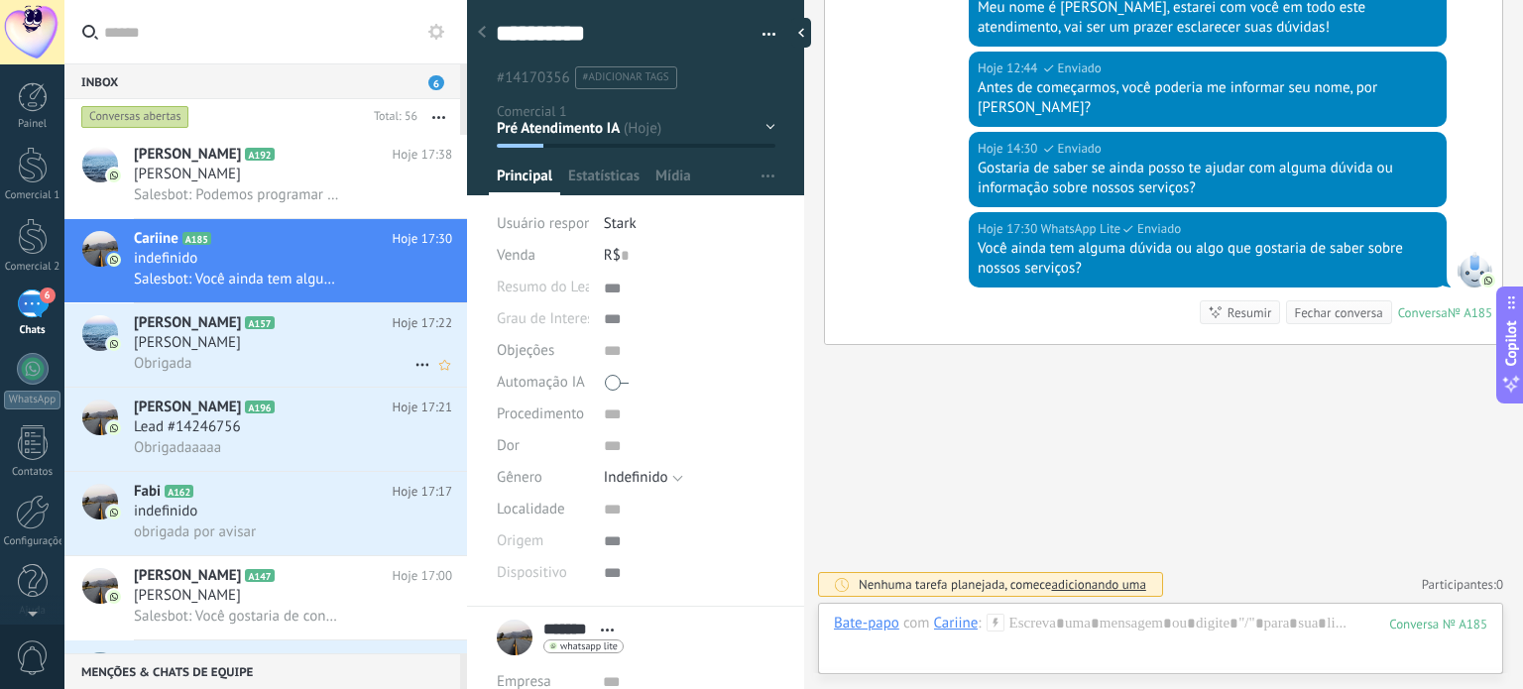
click at [283, 351] on div "[PERSON_NAME]" at bounding box center [293, 343] width 318 height 20
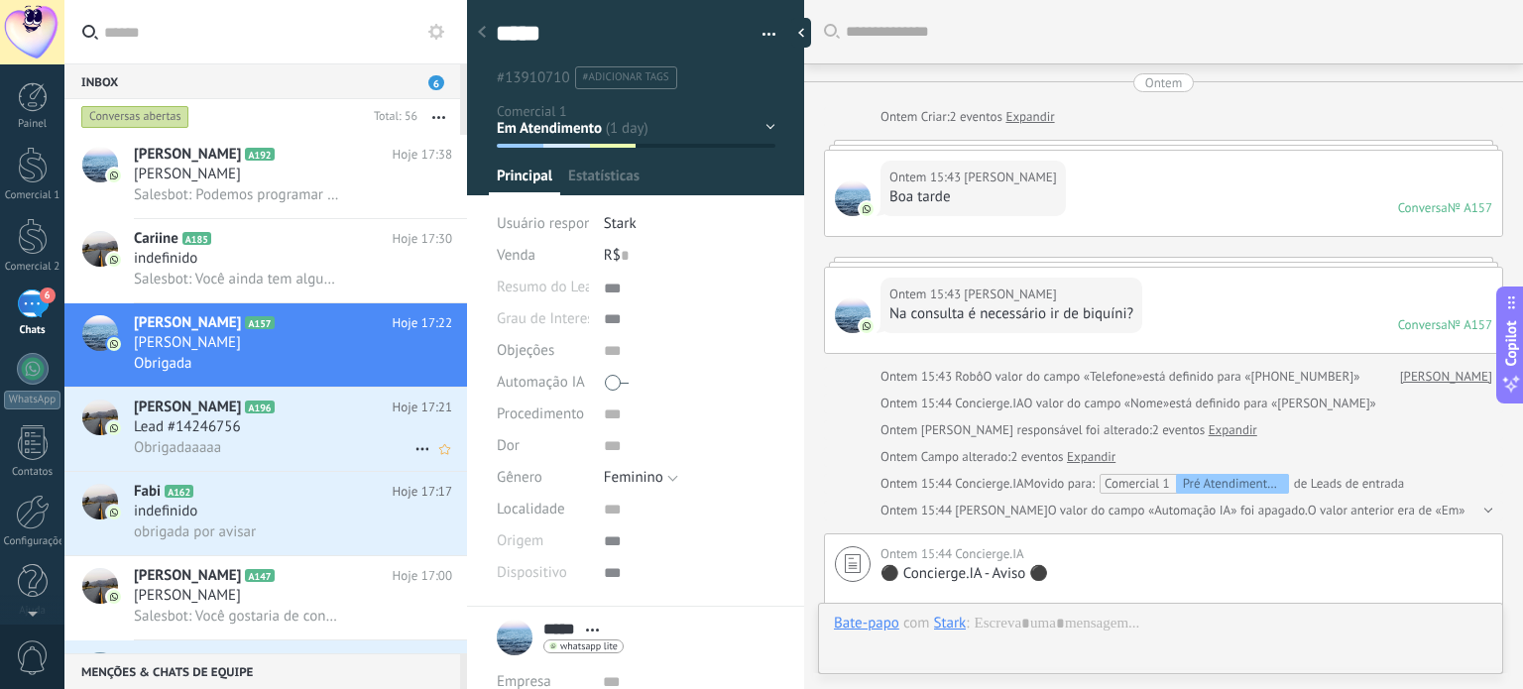
click at [278, 427] on div "Lead #14246756" at bounding box center [293, 427] width 318 height 20
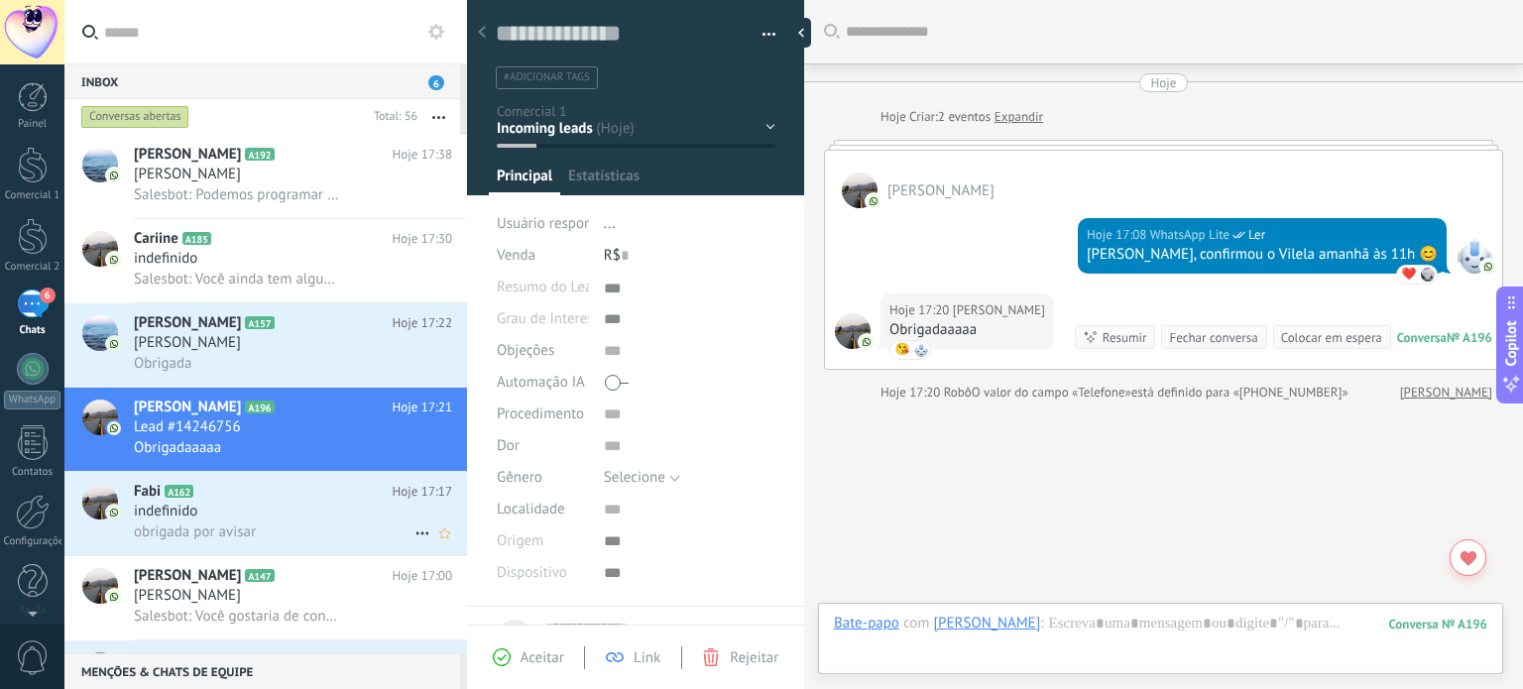
scroll to position [58, 0]
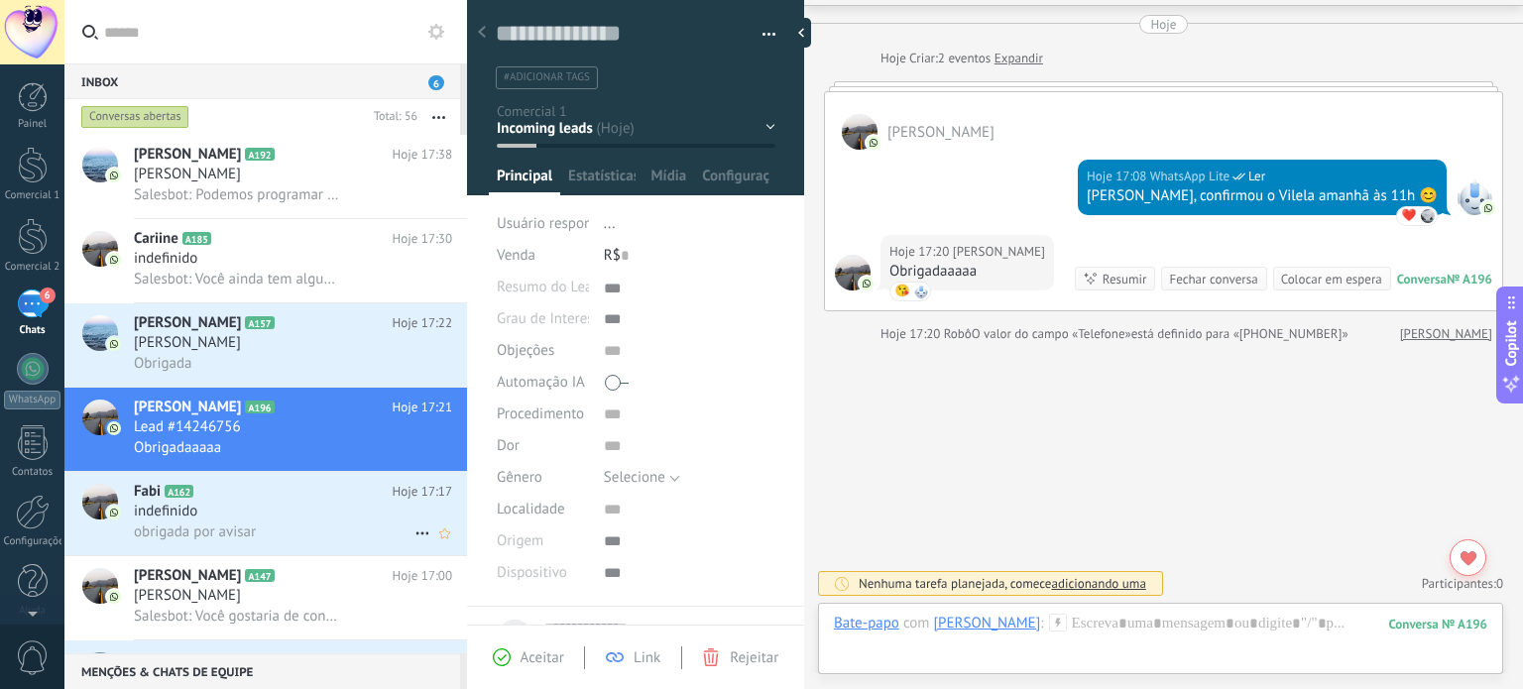
click at [293, 528] on div "Fabi A162 Hoje 17:17 indefinido obrigada por avisar" at bounding box center [300, 513] width 333 height 83
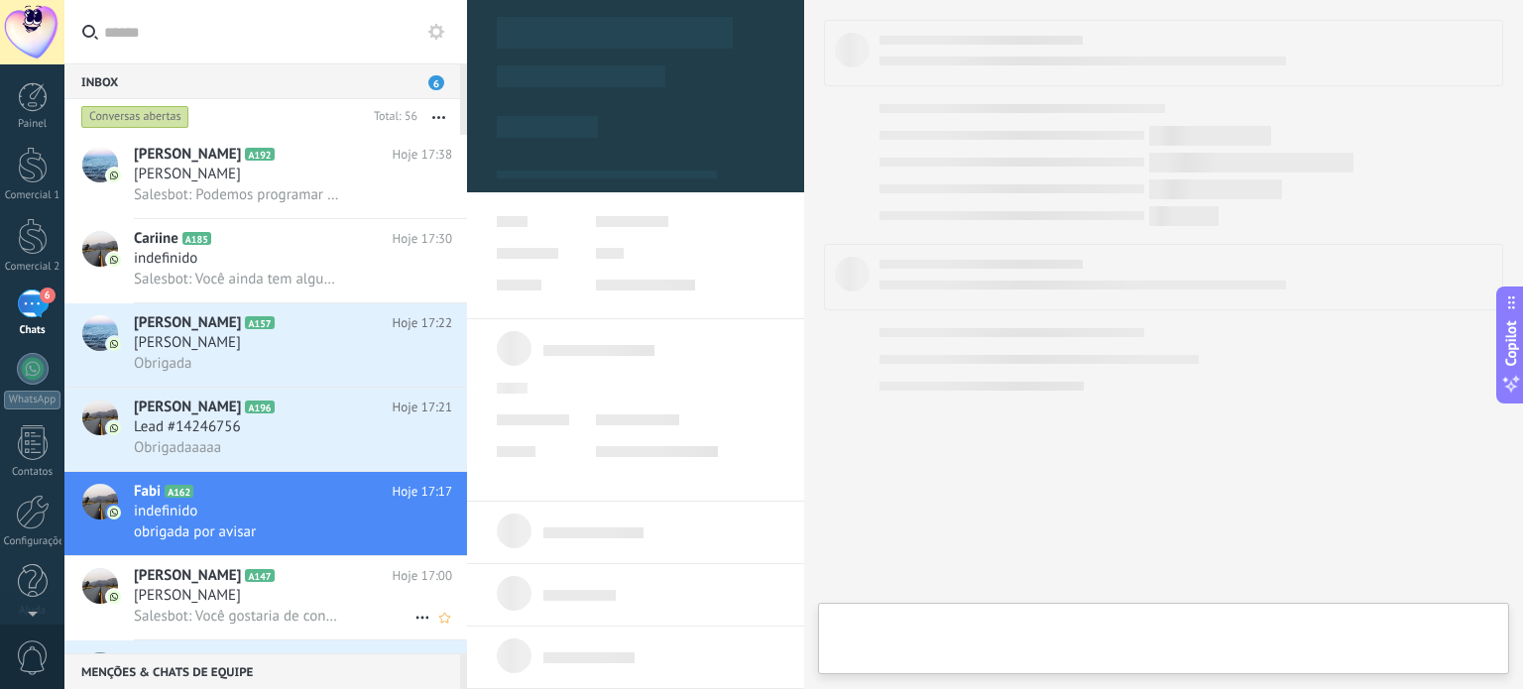
click at [309, 606] on div "Rafaela Loiola" at bounding box center [293, 596] width 318 height 20
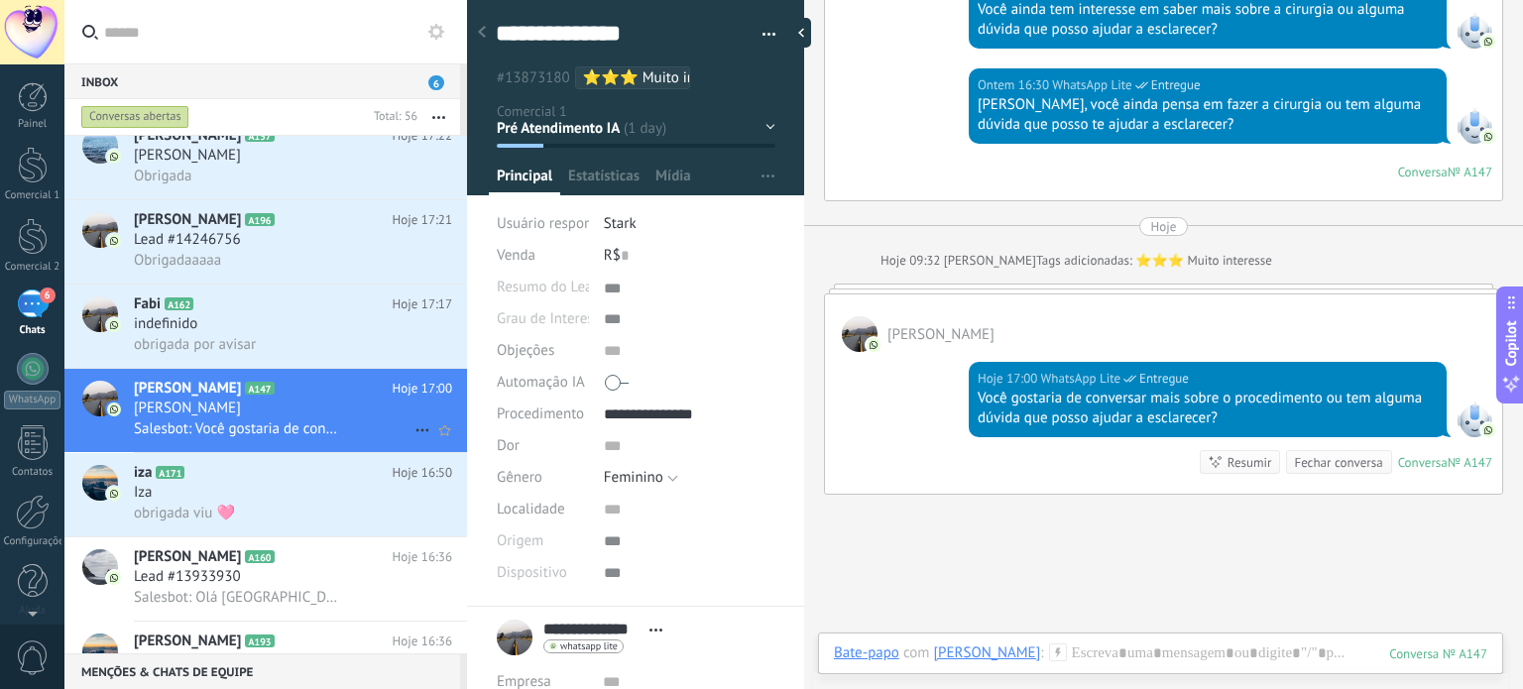
scroll to position [198, 0]
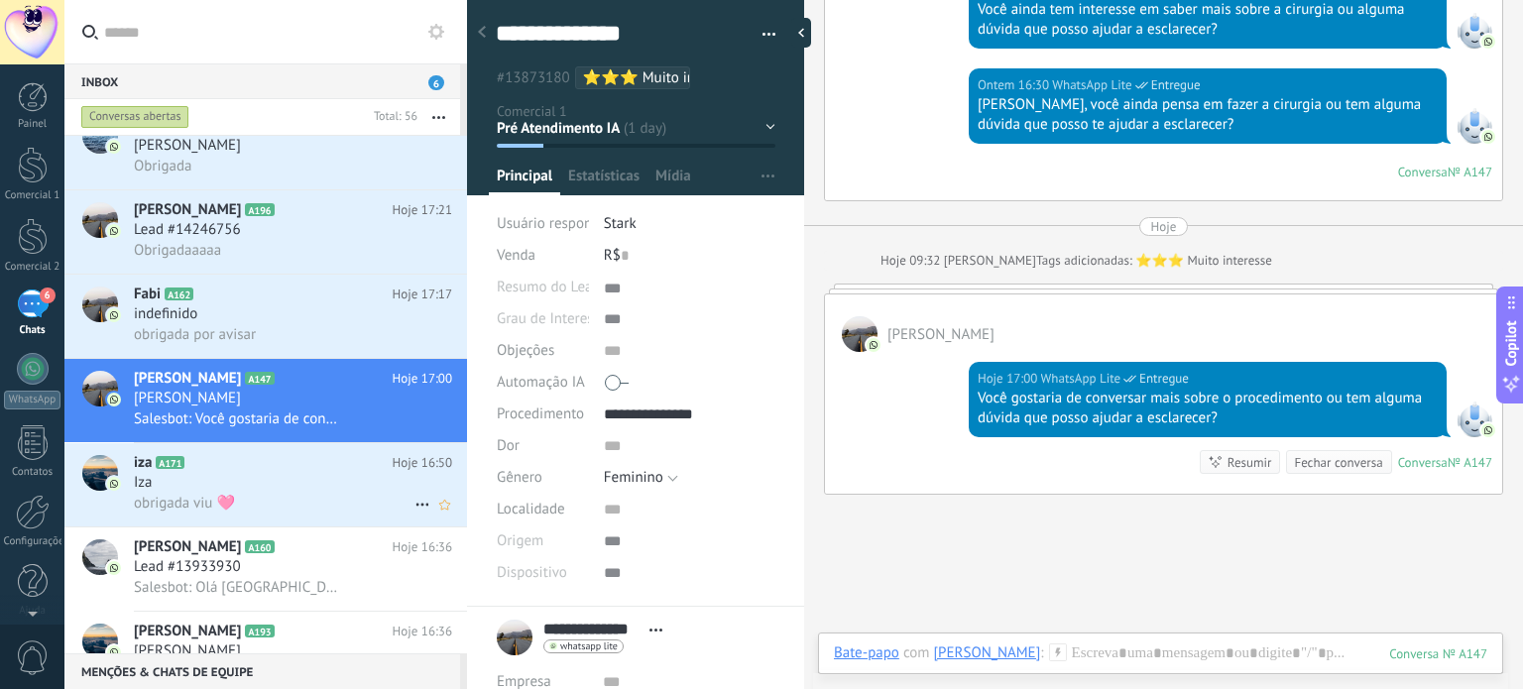
click at [320, 506] on div "obrigada viu 🩷" at bounding box center [293, 503] width 318 height 21
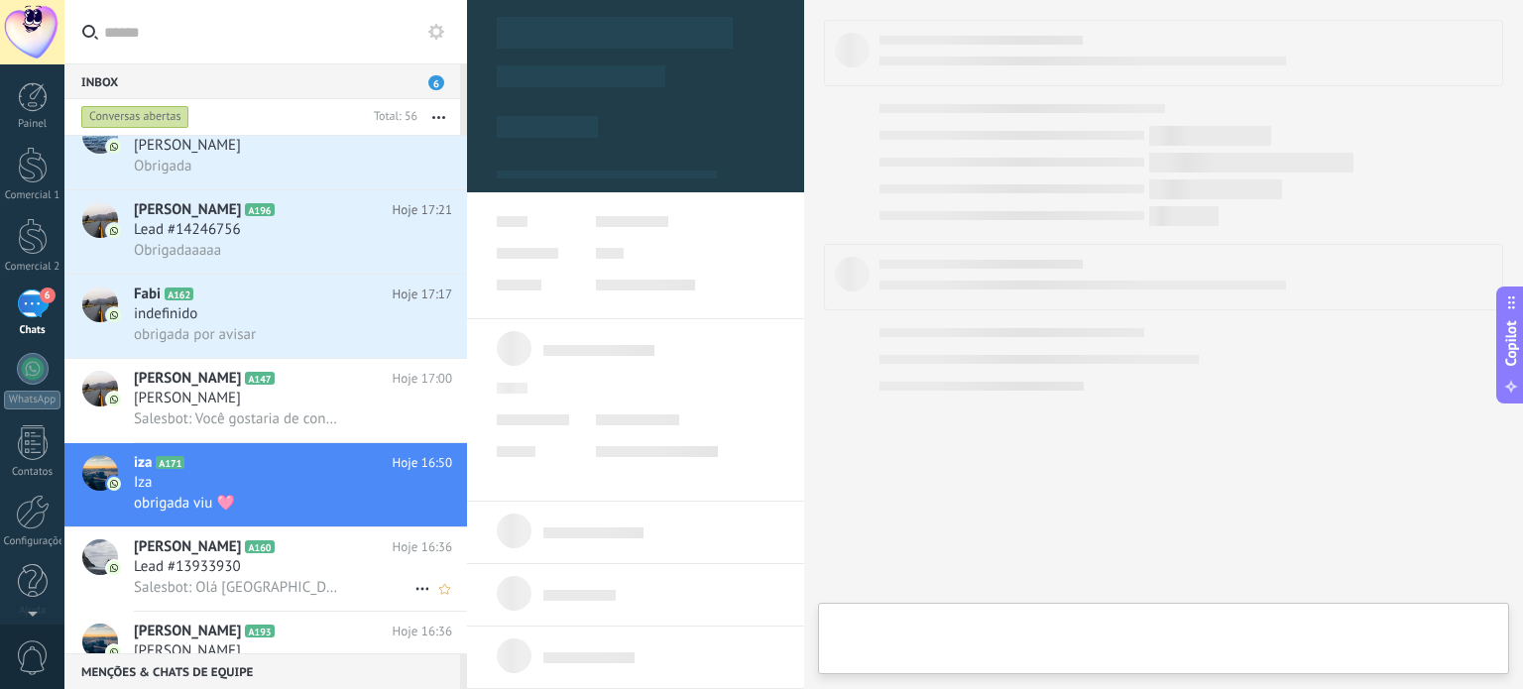
click at [320, 557] on h2 "Edênia Carvalho A160" at bounding box center [263, 547] width 259 height 20
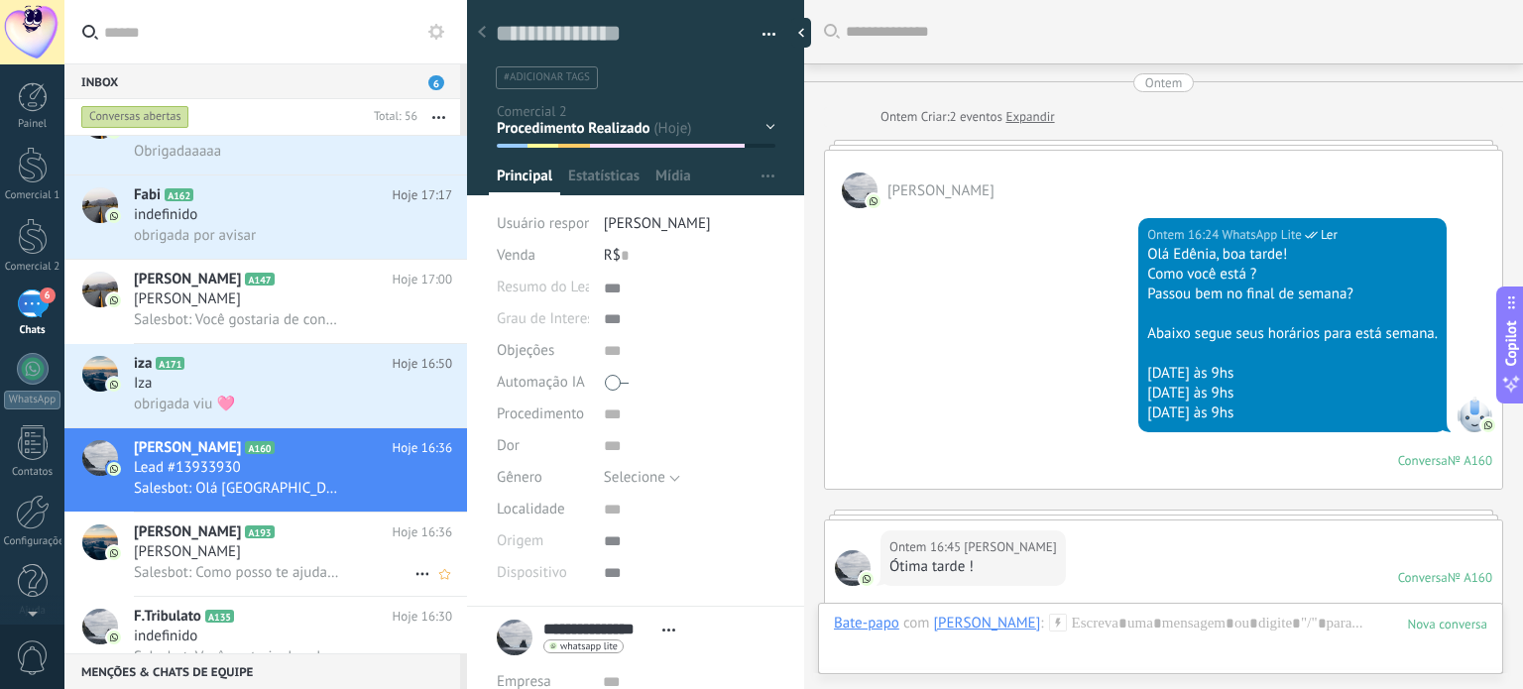
scroll to position [1658, 0]
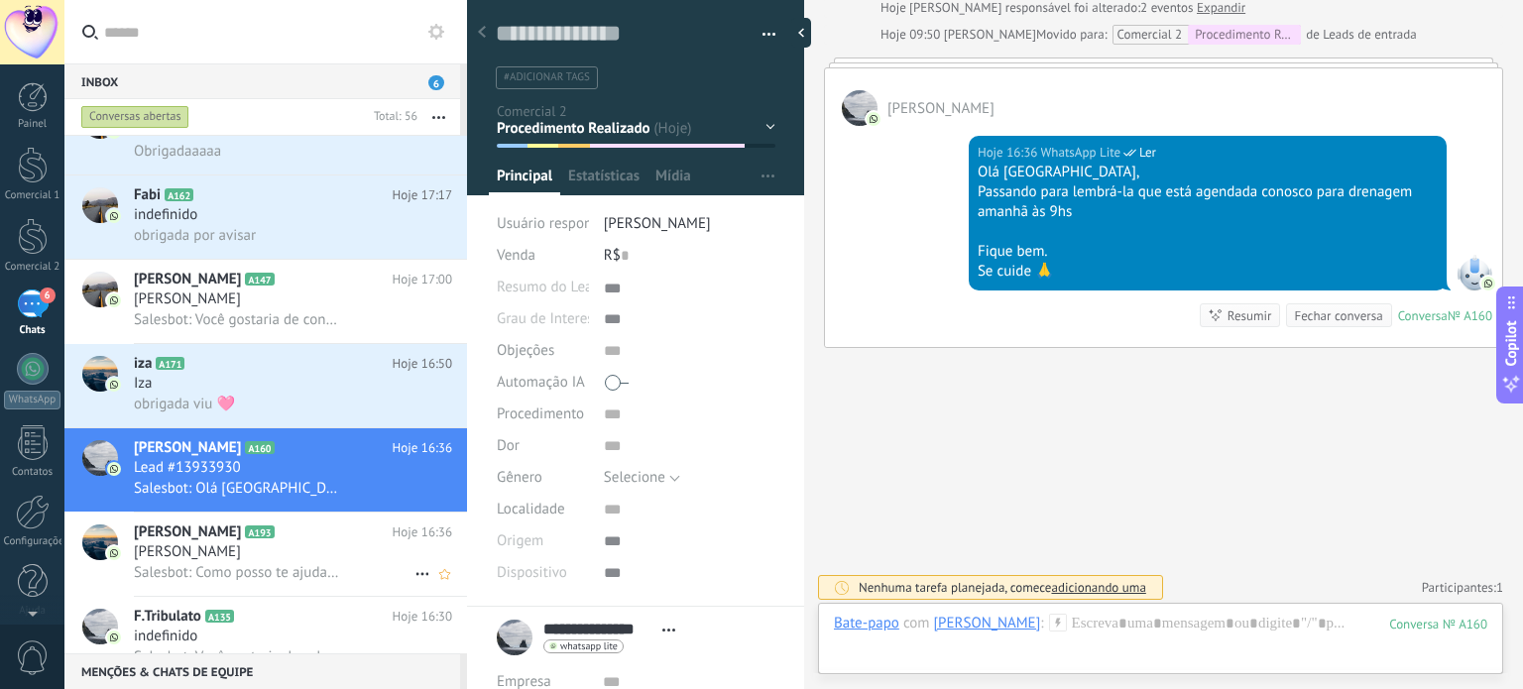
click at [318, 542] on h2 "Keren Rodrigues A193" at bounding box center [263, 532] width 259 height 20
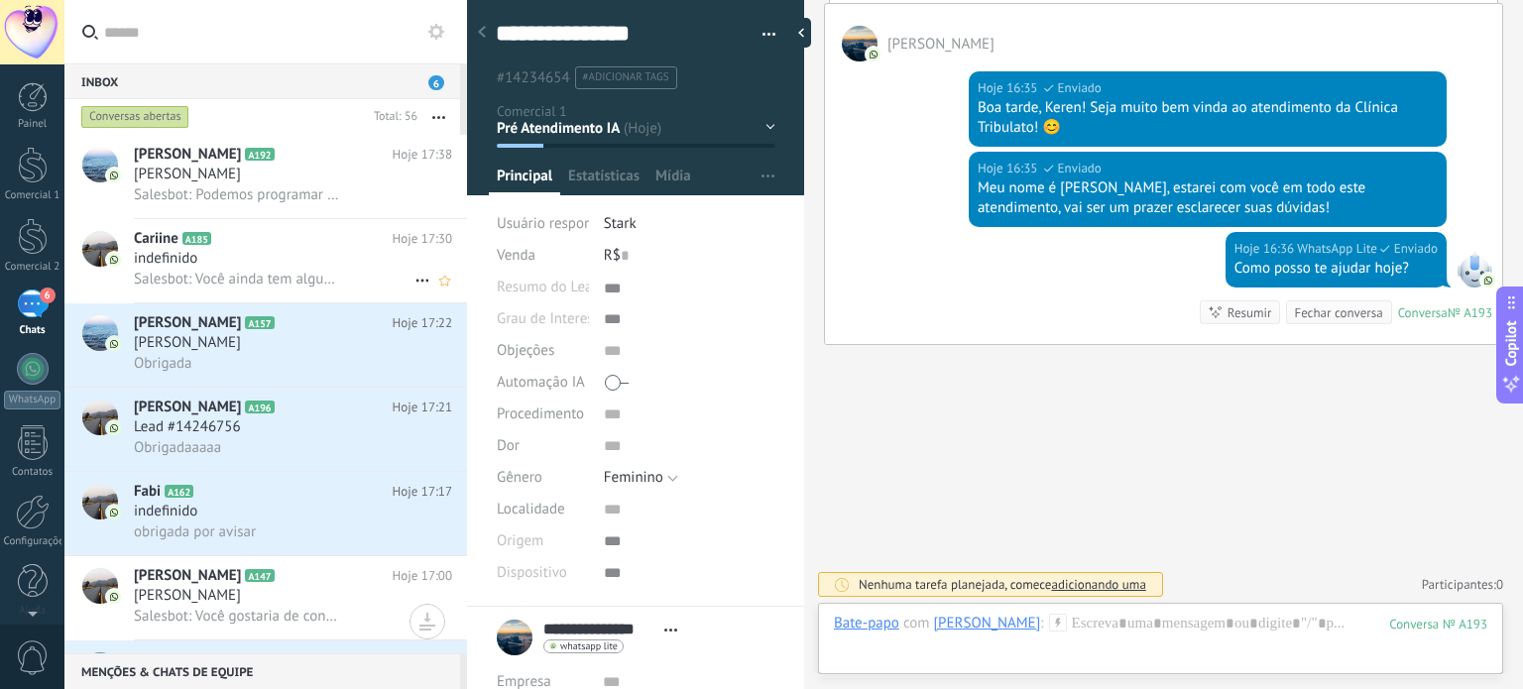
click at [318, 253] on div "indefinido" at bounding box center [293, 259] width 318 height 20
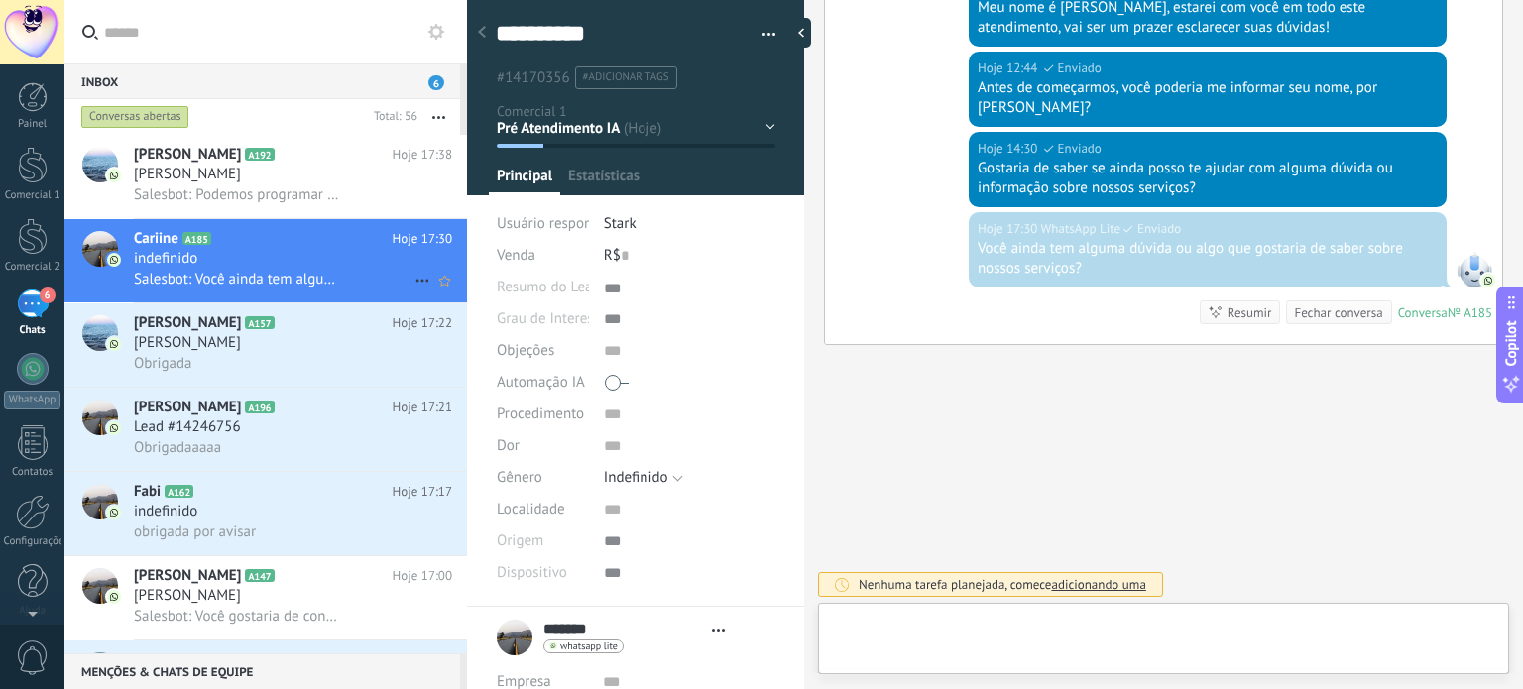
scroll to position [20, 0]
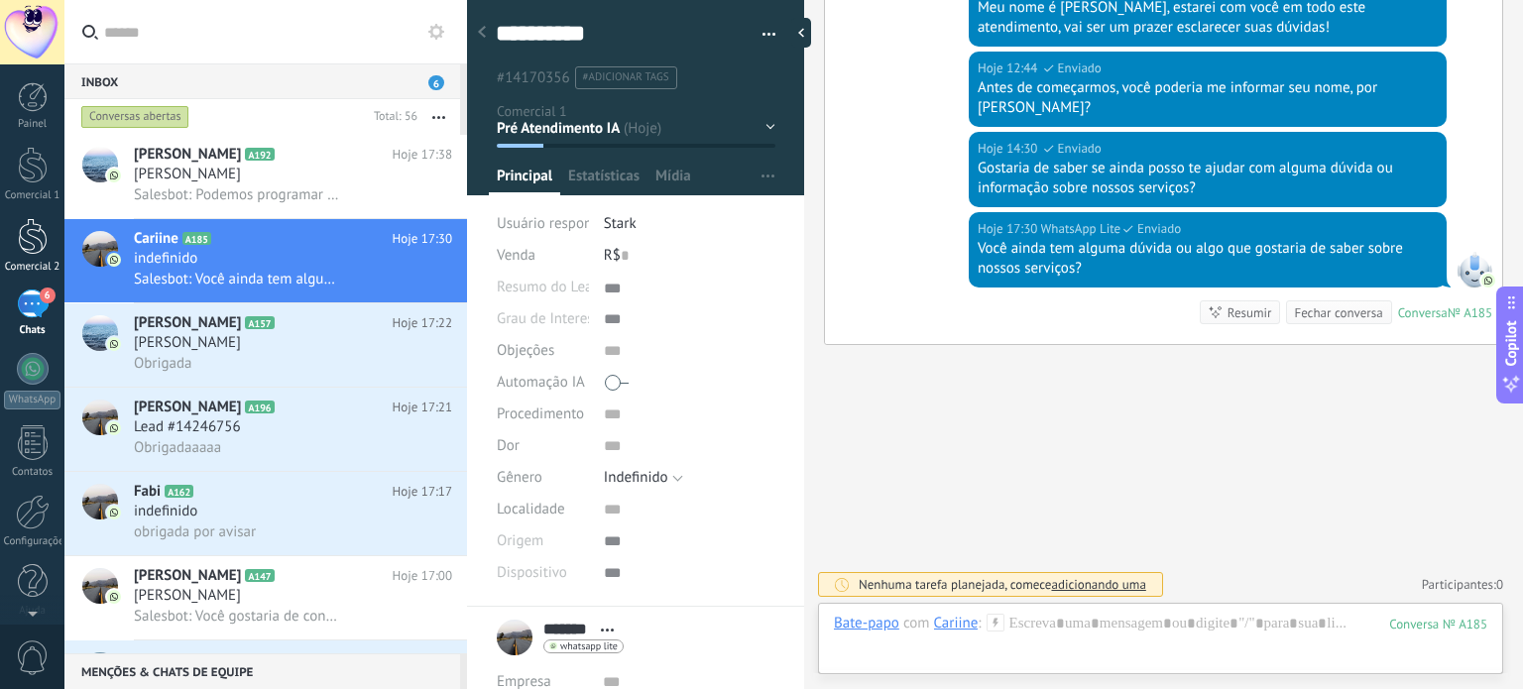
click at [53, 237] on link "Comercial 2" at bounding box center [32, 246] width 64 height 56
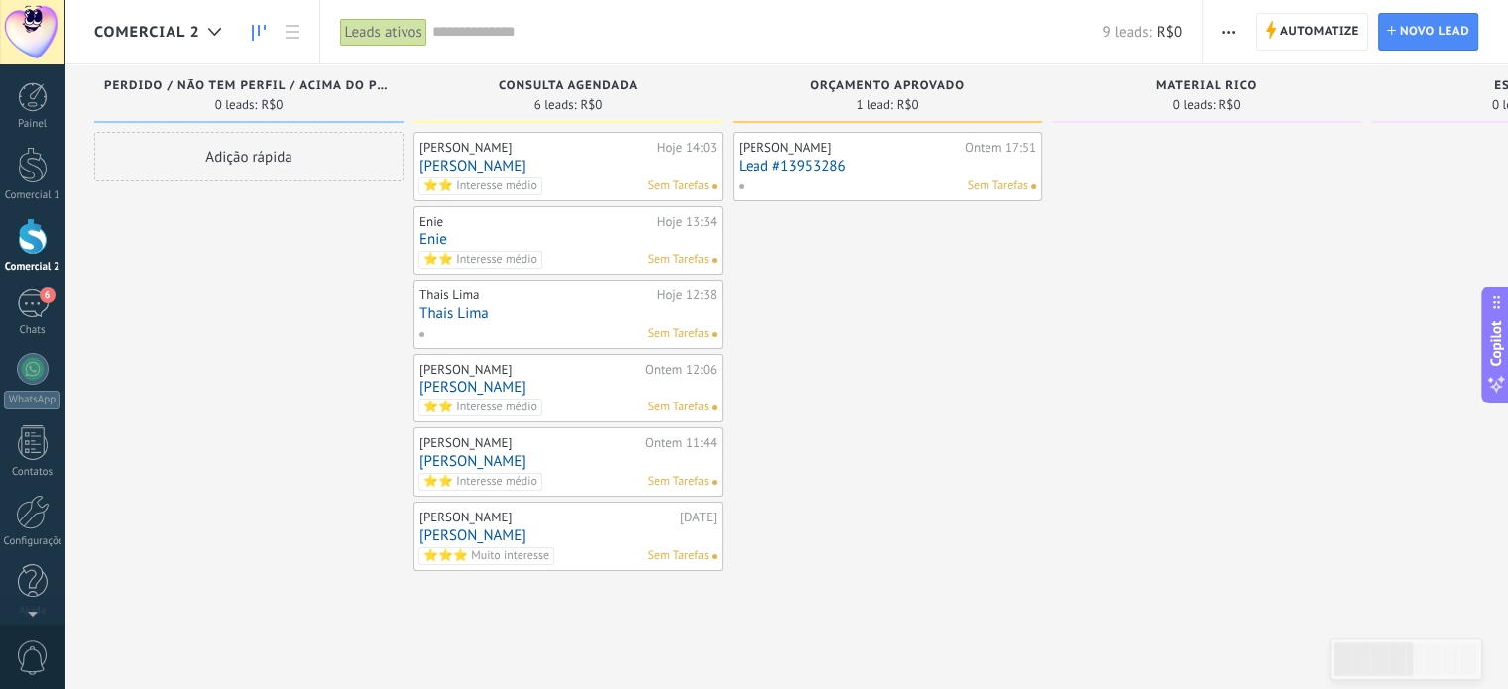
click at [684, 258] on span "Sem Tarefas" at bounding box center [678, 260] width 60 height 18
click at [988, 174] on div "Vivian Flores Ontem 17:51 Lead #13953286 Sem Tarefas" at bounding box center [887, 167] width 297 height 58
click at [991, 152] on div "Ontem 17:51" at bounding box center [1000, 148] width 71 height 16
click at [924, 234] on div "Vivian Flores Ontem 17:51 Lead #13953286 Sem Tarefas" at bounding box center [887, 351] width 309 height 439
click at [25, 313] on div "7" at bounding box center [33, 303] width 32 height 29
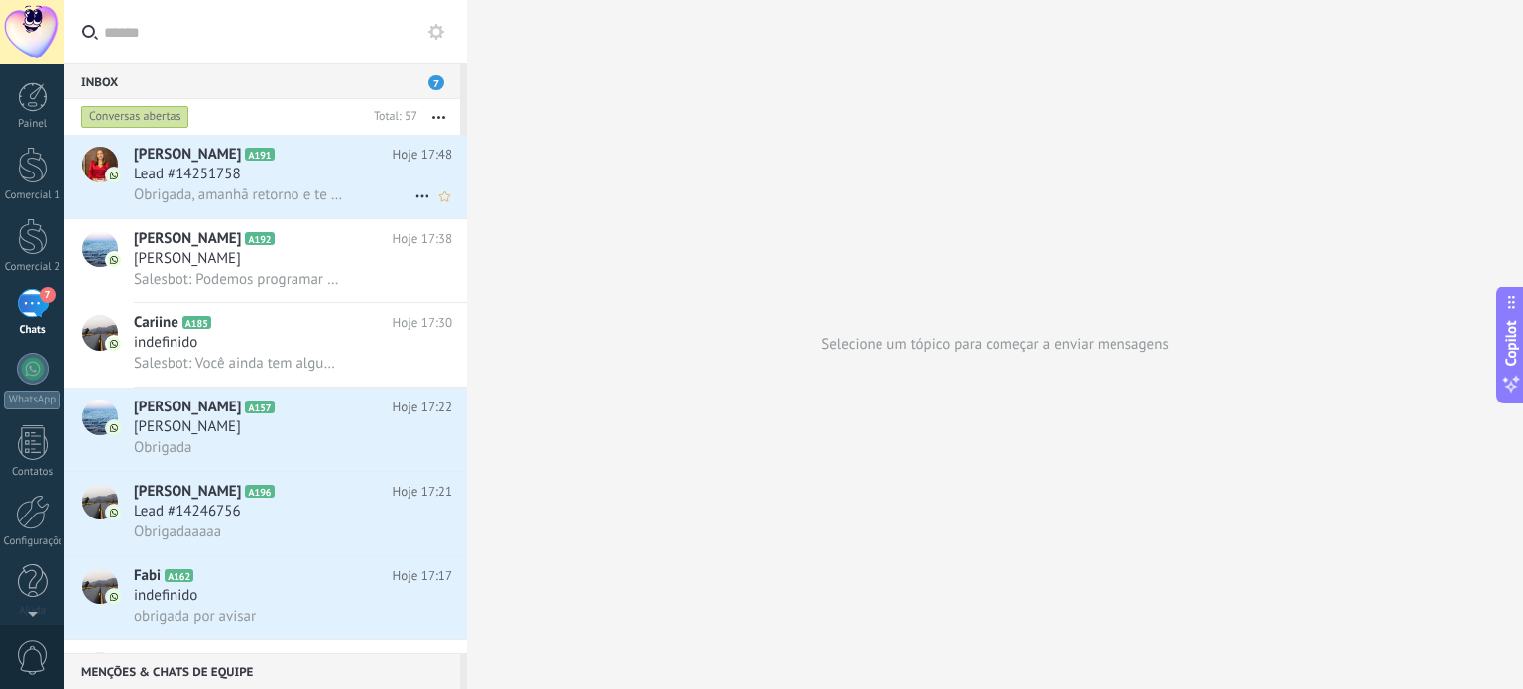
click at [312, 160] on h2 "Karla A191" at bounding box center [263, 155] width 259 height 20
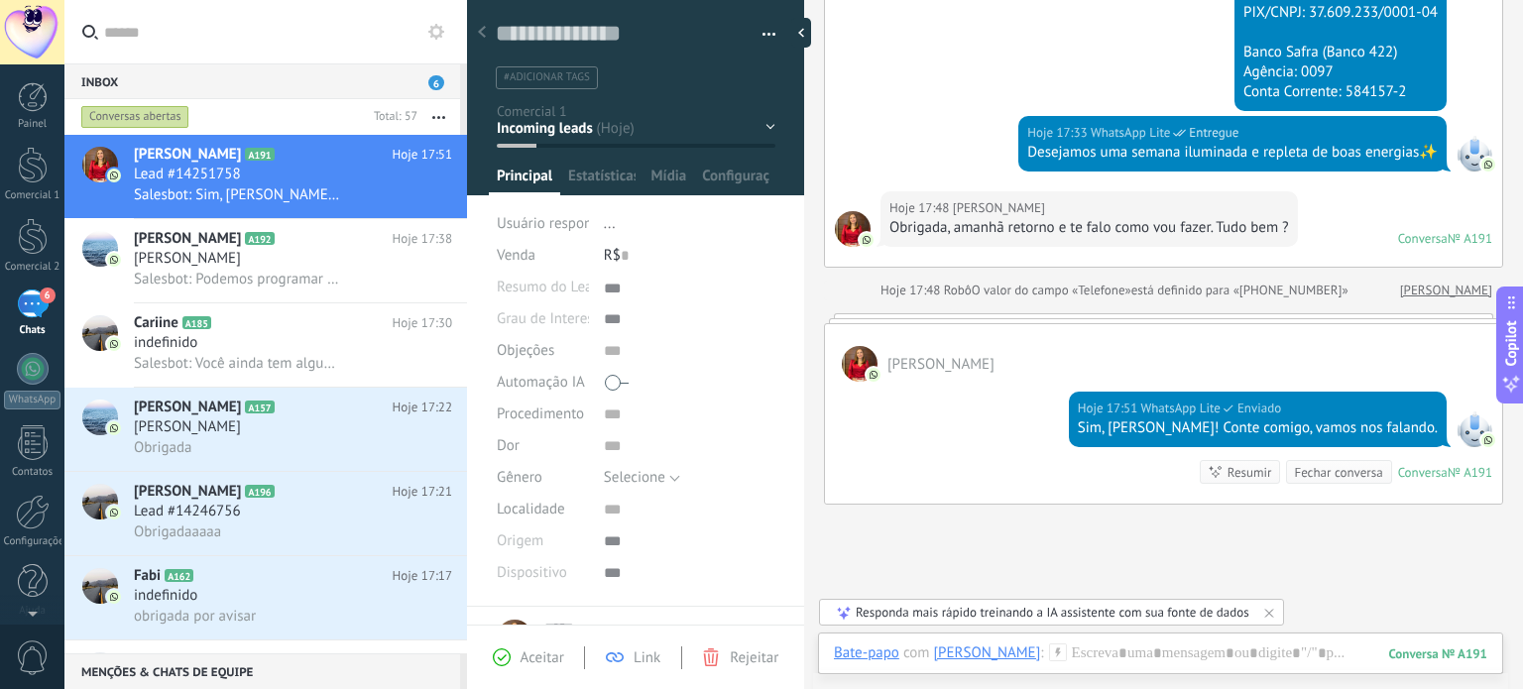
scroll to position [544, 0]
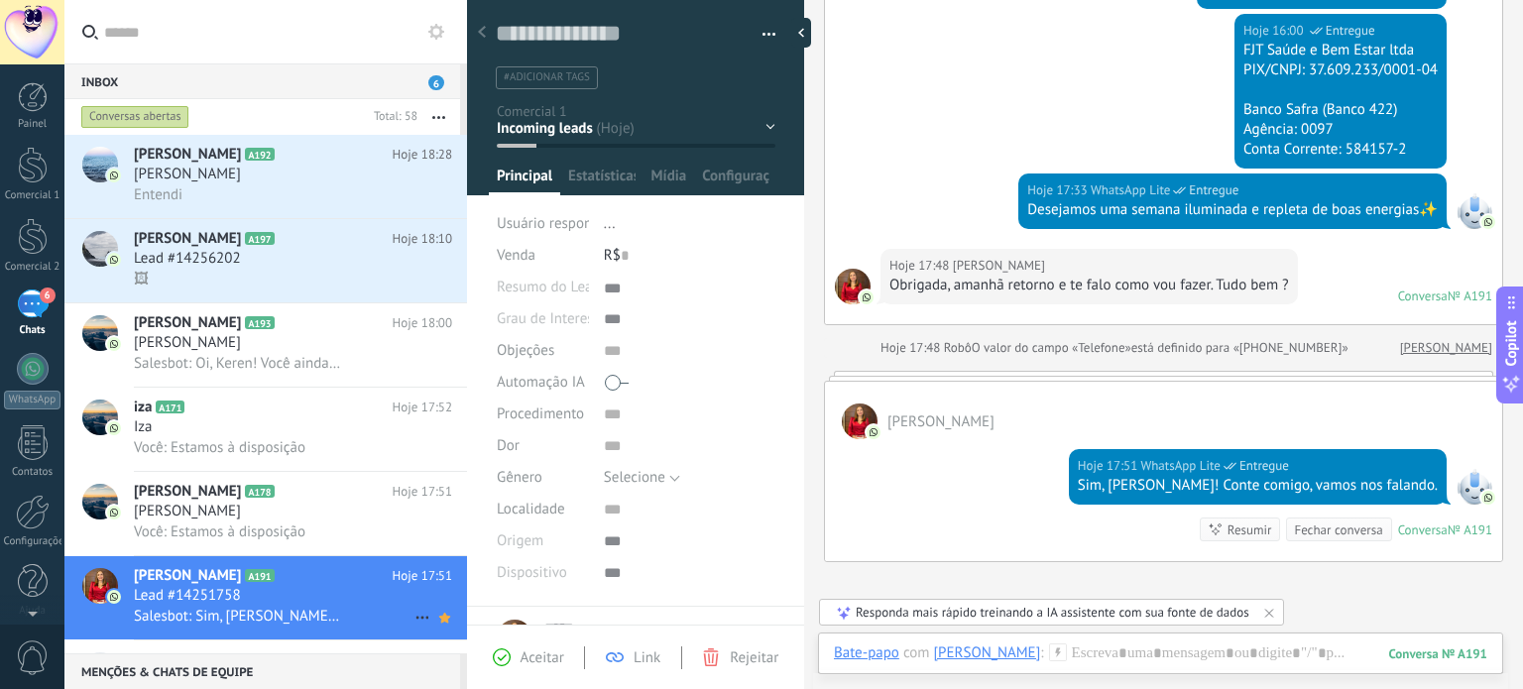
click at [358, 616] on div "Salesbot: Sim, Karla! Conte comigo, vamos nos falando." at bounding box center [293, 616] width 318 height 21
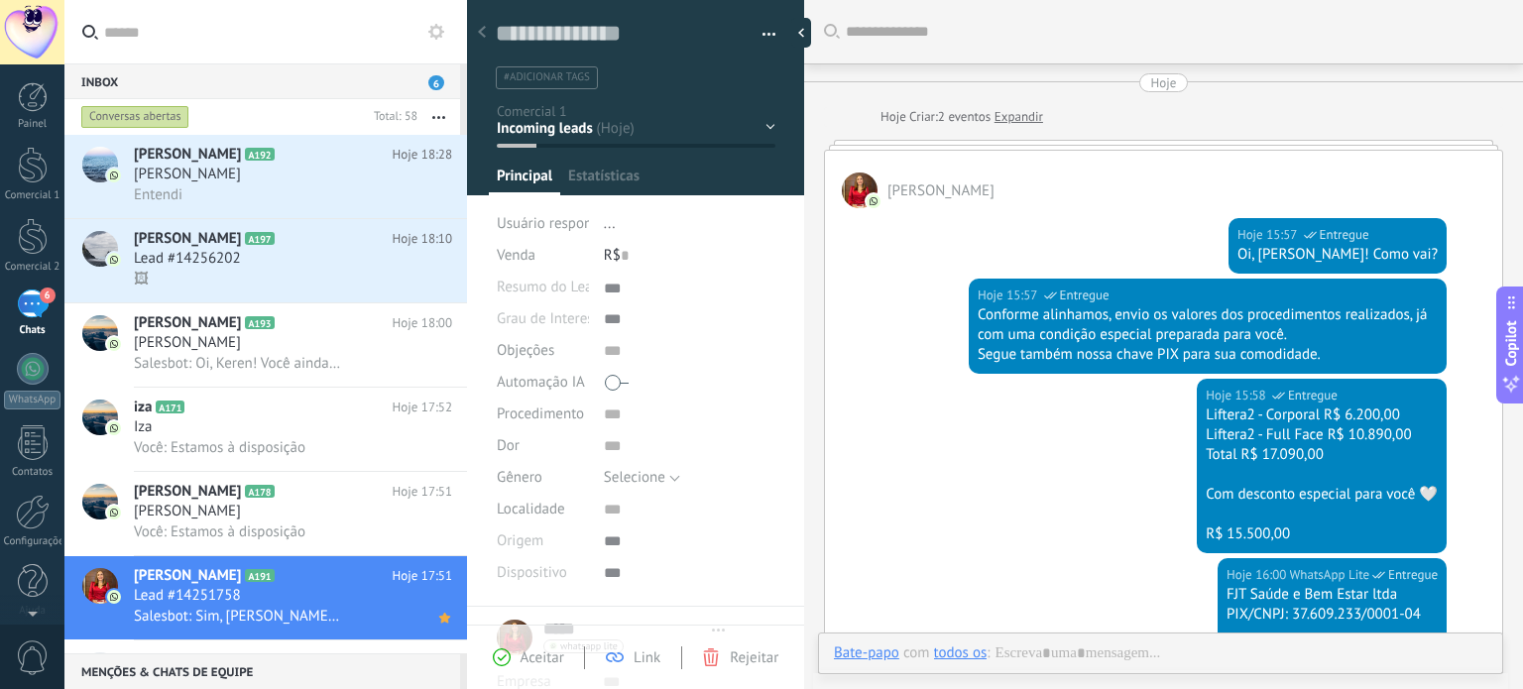
type textarea "***"
